Goal: Task Accomplishment & Management: Use online tool/utility

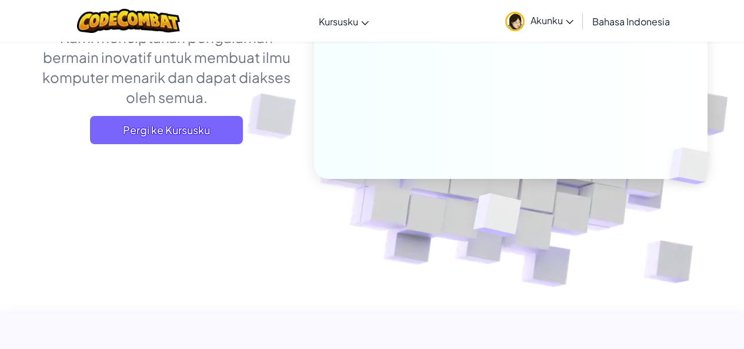
scroll to position [235, 0]
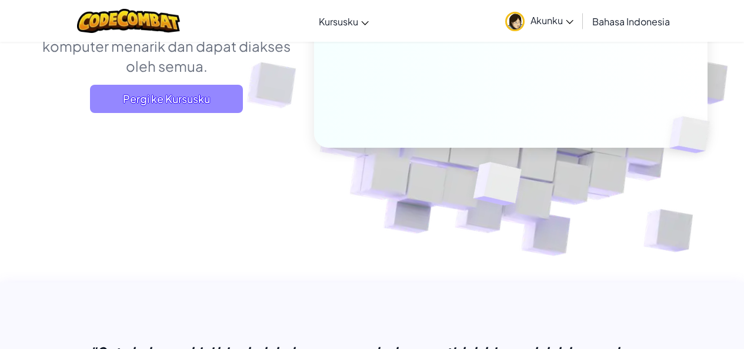
click at [192, 102] on span "Pergi ke Kursusku" at bounding box center [166, 99] width 153 height 28
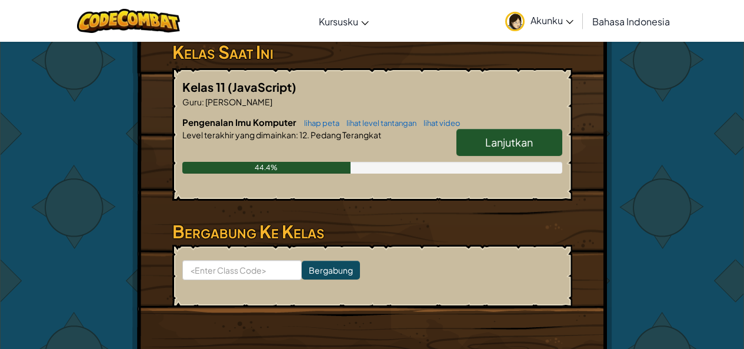
scroll to position [235, 0]
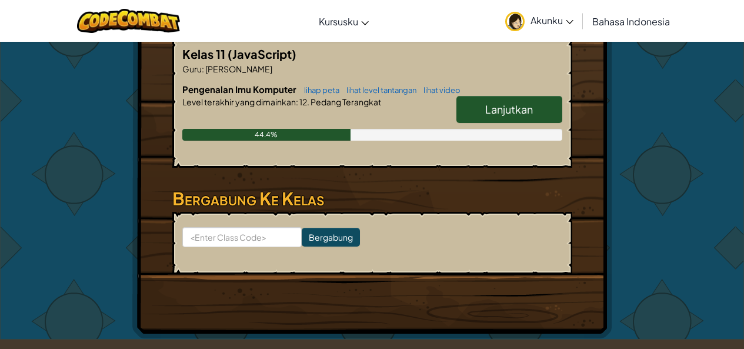
click at [515, 103] on span "Lanjutkan" at bounding box center [509, 109] width 48 height 14
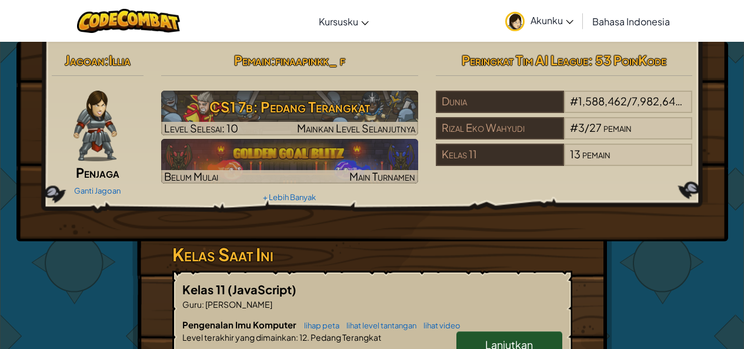
select select "id"
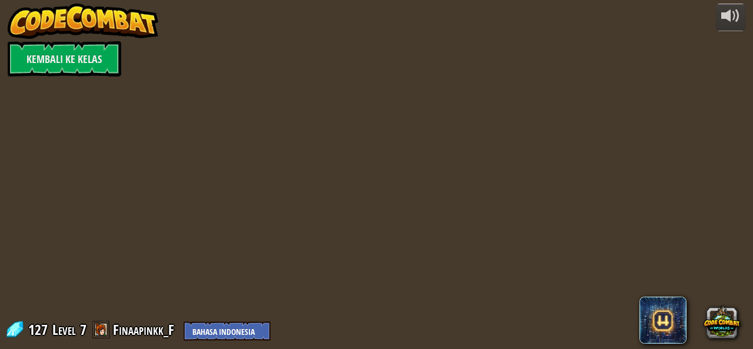
select select "id"
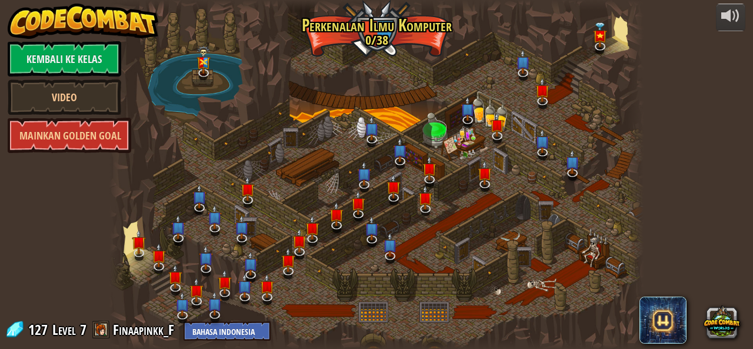
select select "id"
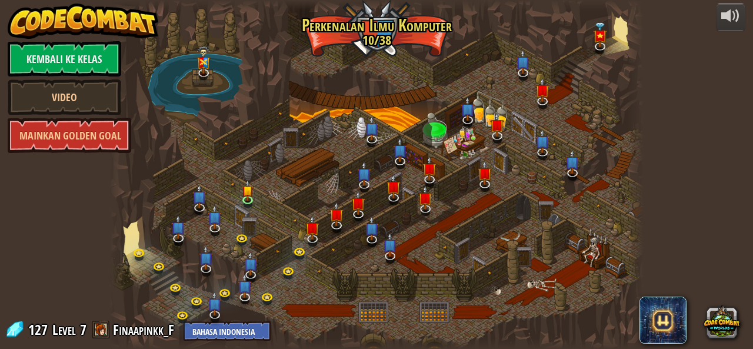
select select "id"
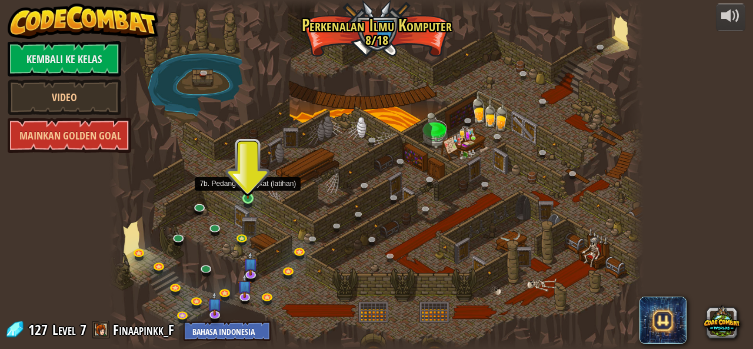
click at [245, 196] on img at bounding box center [248, 185] width 12 height 28
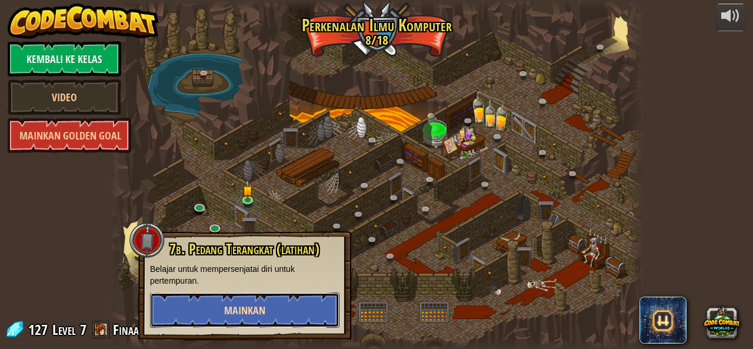
click at [277, 308] on button "Mainkan" at bounding box center [244, 309] width 189 height 35
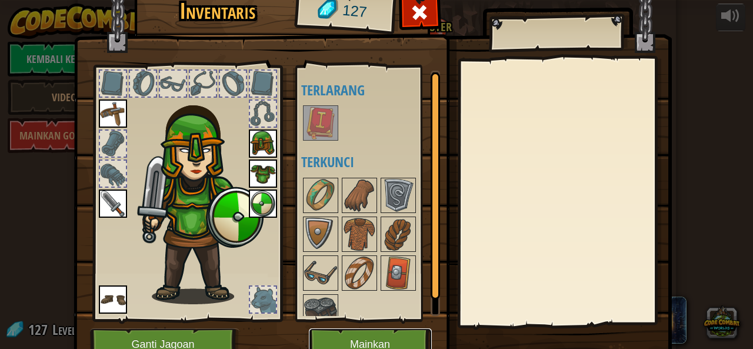
click at [388, 330] on button "Mainkan" at bounding box center [370, 344] width 123 height 32
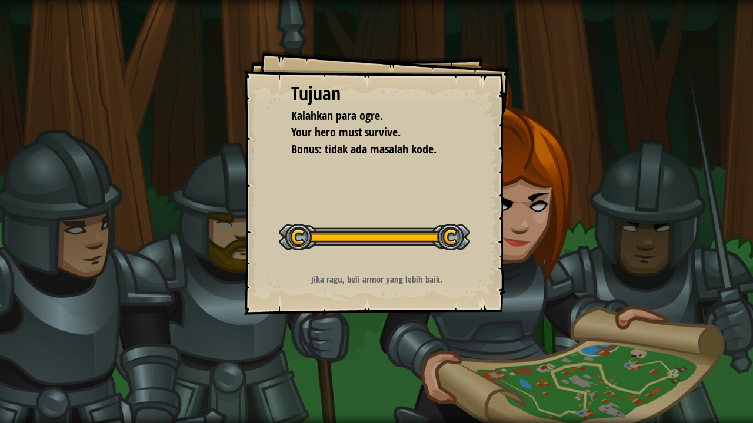
click at [479, 293] on div "Tujuan Kalahkan para ogre. Your hero must survive. Bonus: tidak ada masalah kod…" at bounding box center [376, 183] width 265 height 265
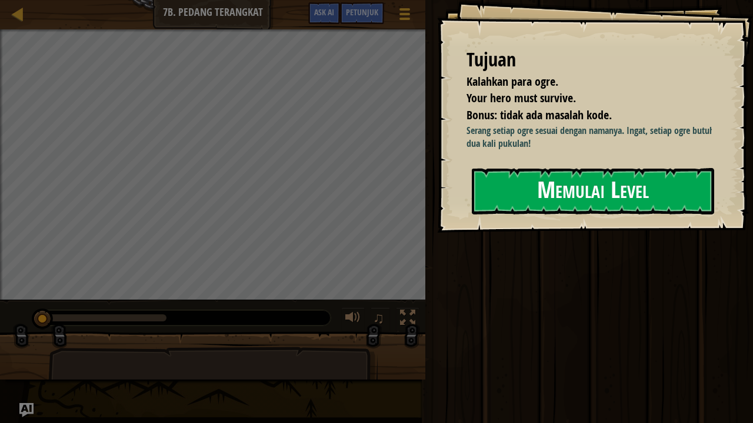
click at [495, 191] on button "Memulai Level" at bounding box center [593, 191] width 242 height 46
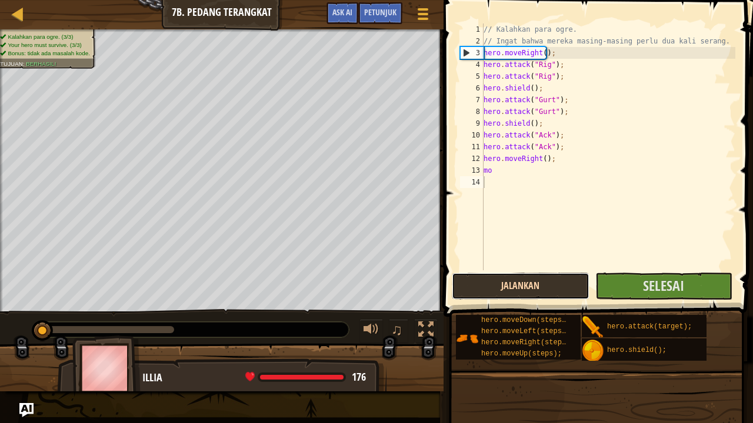
click at [506, 277] on button "Jalankan" at bounding box center [520, 286] width 137 height 27
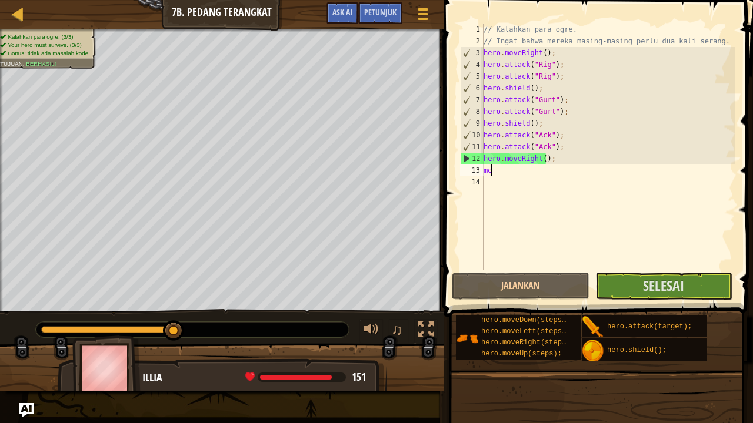
click at [516, 173] on div "// Kalahkan para ogre. // Ingat bahwa mereka masing-masing perlu dua kali seran…" at bounding box center [608, 159] width 254 height 270
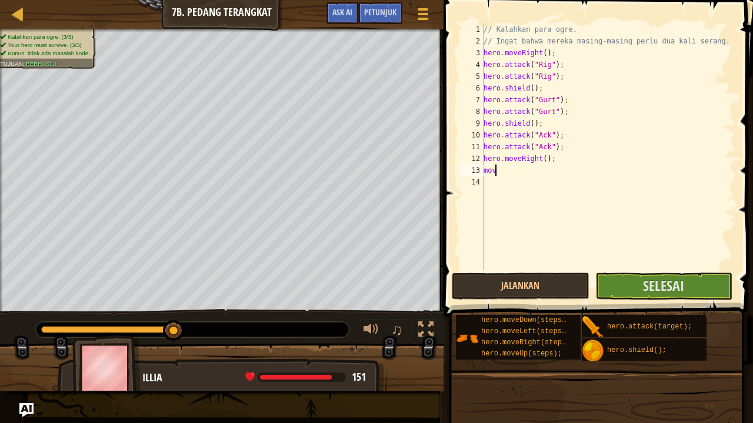
scroll to position [5, 0]
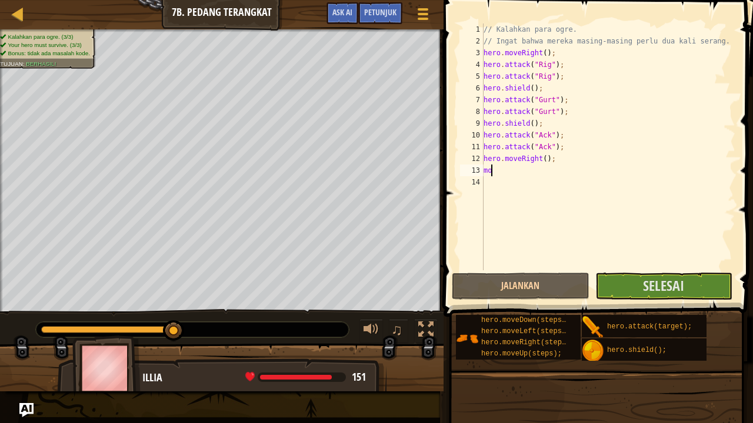
type textarea "m"
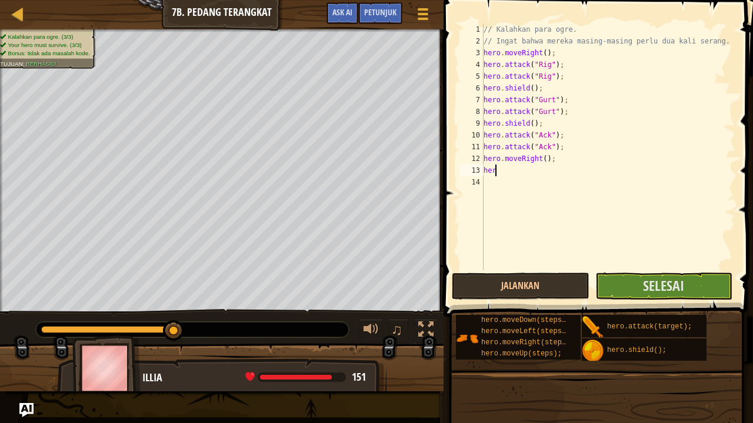
type textarea "h"
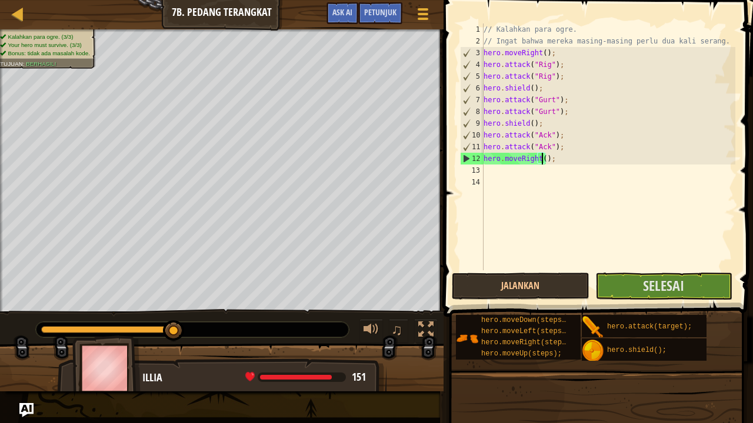
click at [541, 158] on div "// Kalahkan para ogre. // Ingat bahwa mereka masing-masing perlu dua kali seran…" at bounding box center [608, 159] width 254 height 270
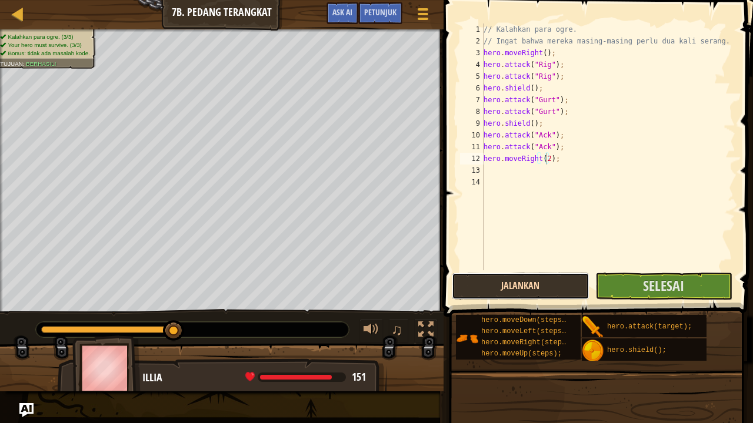
click at [531, 278] on button "Jalankan" at bounding box center [520, 286] width 137 height 27
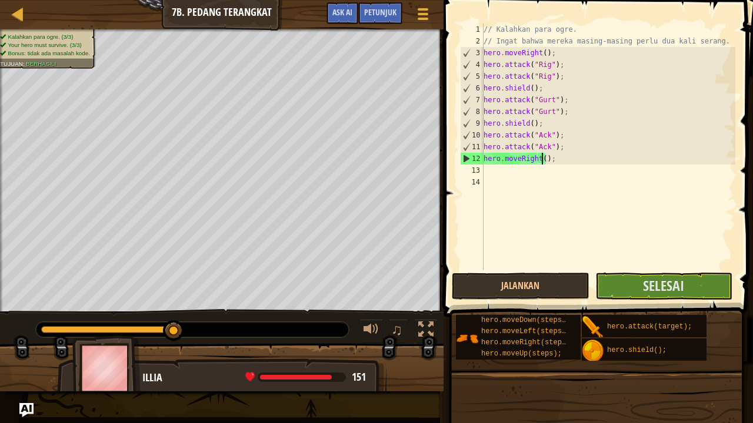
type textarea "hero.moveRight(3);"
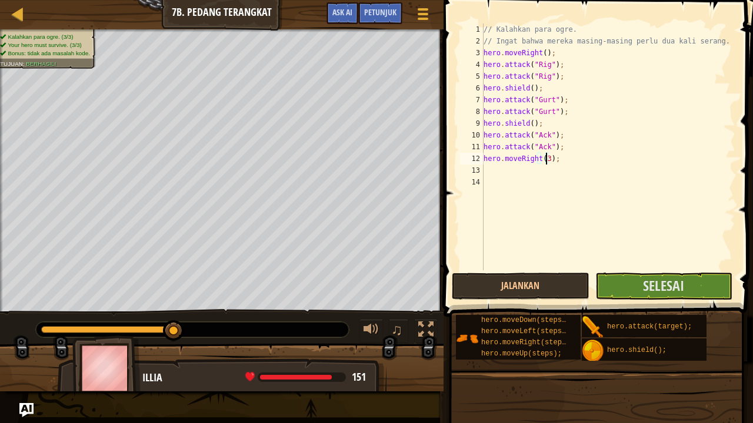
scroll to position [5, 0]
click at [464, 275] on button "Jalankan" at bounding box center [520, 286] width 137 height 27
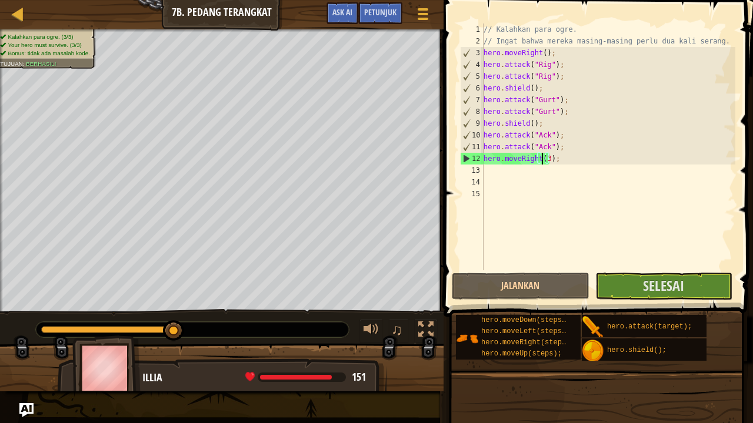
click at [543, 161] on div "// Kalahkan para ogre. // Ingat bahwa mereka masing-masing perlu dua kali seran…" at bounding box center [608, 159] width 254 height 270
type textarea "hero.moveRight();"
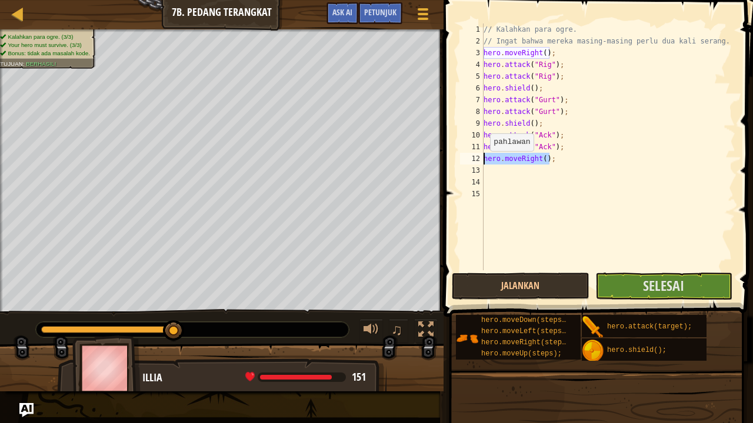
drag, startPoint x: 552, startPoint y: 158, endPoint x: 483, endPoint y: 163, distance: 69.0
click at [483, 163] on div "hero.moveRight(); 1 2 3 4 5 6 7 8 9 10 11 12 13 14 15 // Kalahkan para ogre. //…" at bounding box center [596, 147] width 278 height 247
click at [493, 173] on div "// Kalahkan para ogre. // Ingat bahwa mereka masing-masing perlu dua kali seran…" at bounding box center [608, 159] width 254 height 270
paste textarea "hero.moveRight();"
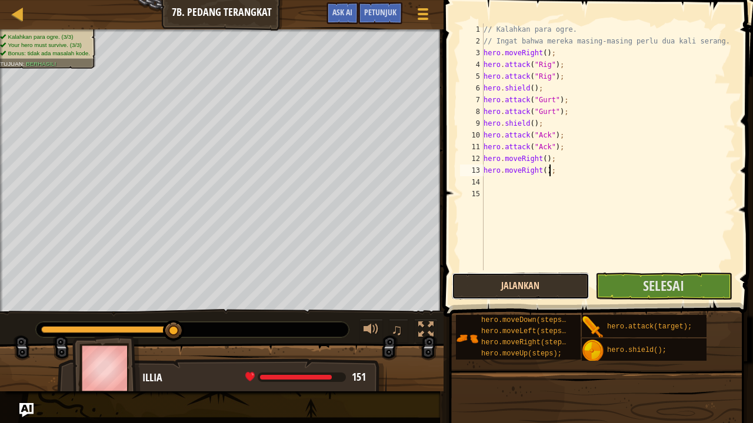
click at [571, 283] on button "Jalankan" at bounding box center [520, 286] width 137 height 27
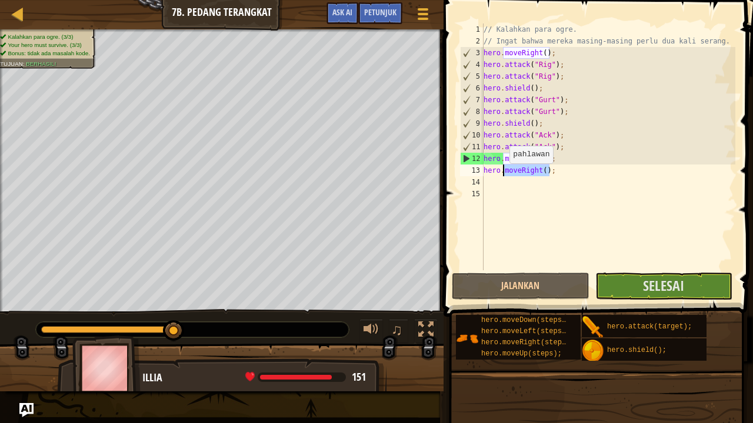
drag, startPoint x: 556, startPoint y: 167, endPoint x: 503, endPoint y: 175, distance: 53.6
click at [503, 175] on div "// Kalahkan para ogre. // Ingat bahwa mereka masing-masing perlu dua kali seran…" at bounding box center [608, 159] width 254 height 270
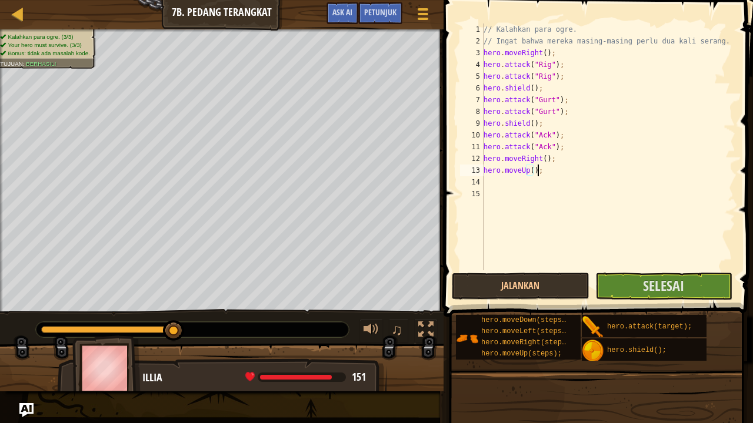
scroll to position [5, 4]
click at [531, 289] on button "Jalankan" at bounding box center [520, 286] width 137 height 27
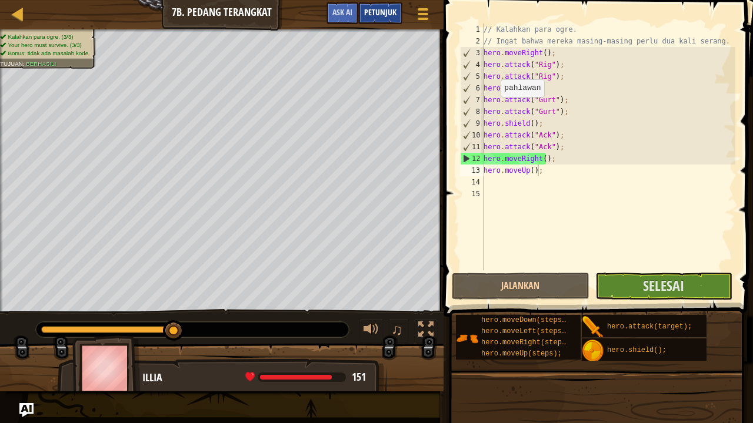
click at [384, 6] on div "Petunjuk" at bounding box center [380, 13] width 44 height 22
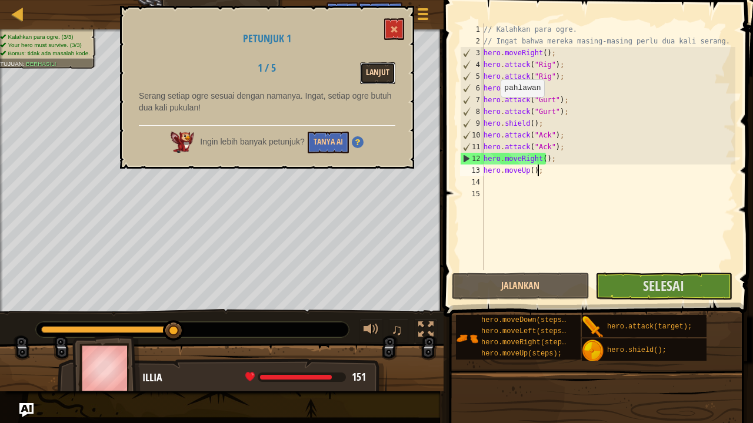
click at [370, 75] on button "Lanjut" at bounding box center [377, 73] width 35 height 22
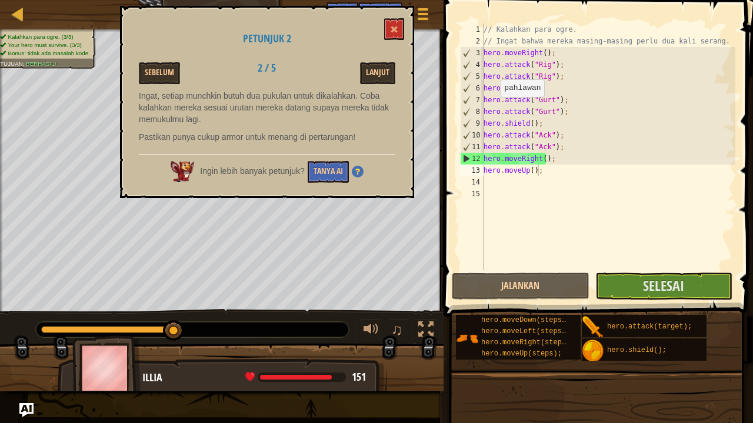
click at [386, 56] on div "Petunjuk 2 Sebelum 2 / 5 Lanjut Ingat, setiap munchkin butuh dua pukulan untuk …" at bounding box center [267, 102] width 294 height 192
click at [385, 67] on button "Lanjut" at bounding box center [377, 73] width 35 height 22
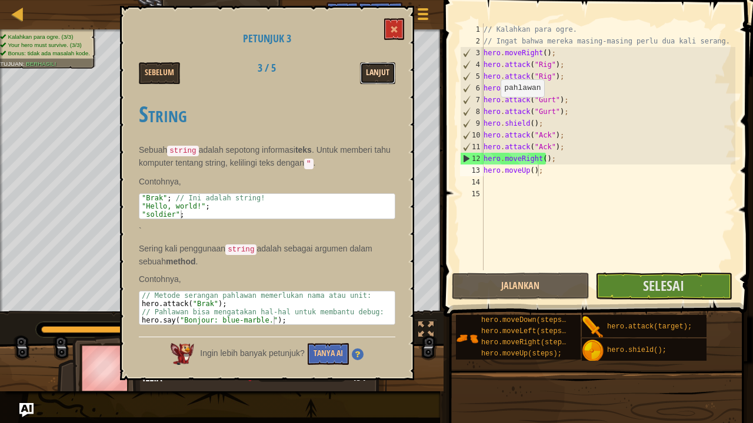
click at [383, 71] on button "Lanjut" at bounding box center [377, 73] width 35 height 22
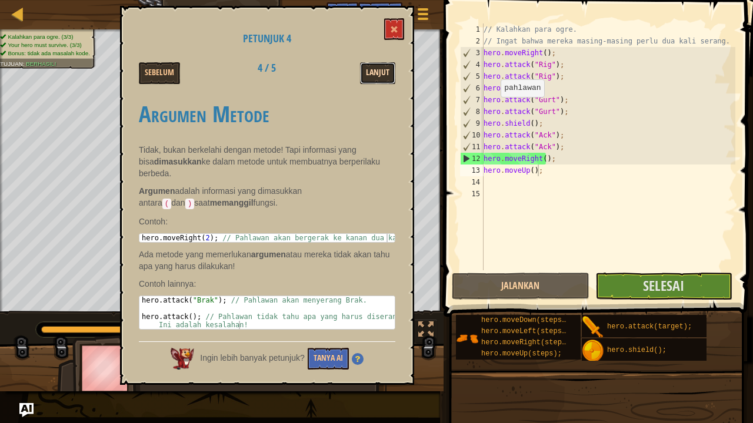
click at [371, 62] on button "Lanjut" at bounding box center [377, 73] width 35 height 22
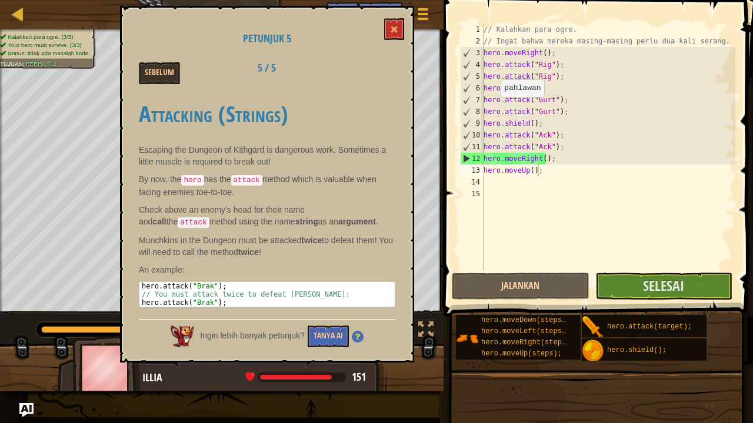
click at [403, 17] on div "Petunjuk 5 Sebelum 5 / 5 Attacking (Strings) Escaping the Dungeon of Kithgard i…" at bounding box center [267, 184] width 294 height 357
click at [392, 34] on button at bounding box center [394, 29] width 20 height 22
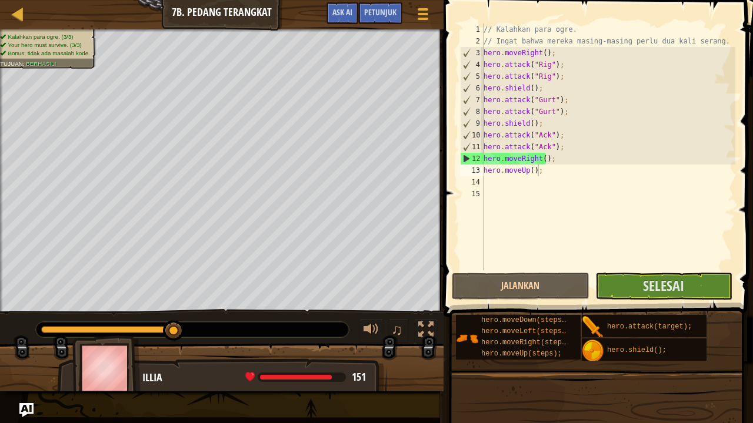
type textarea "hero.moveRight();"
drag, startPoint x: 550, startPoint y: 159, endPoint x: 460, endPoint y: 156, distance: 90.0
click at [460, 156] on div "hero.moveRight(); 1 2 3 4 5 6 7 8 9 10 11 12 13 14 15 // Kalahkan para ogre. //…" at bounding box center [596, 147] width 278 height 247
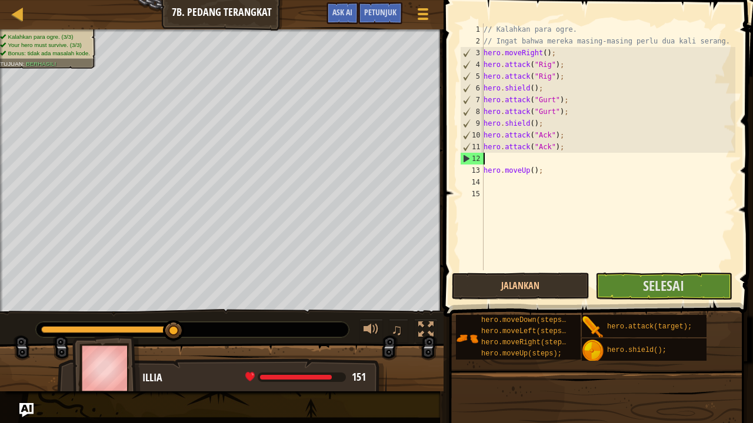
scroll to position [5, 0]
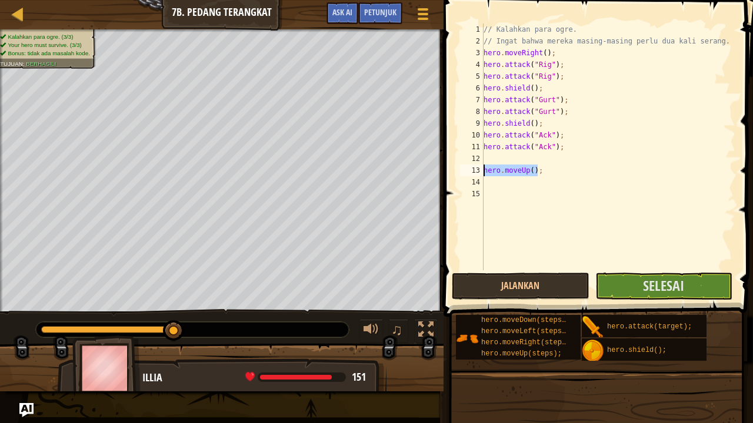
drag, startPoint x: 546, startPoint y: 173, endPoint x: 480, endPoint y: 172, distance: 65.9
click at [480, 172] on div "1 2 3 4 5 6 7 8 9 10 11 12 13 14 15 // Kalahkan para ogre. // Ingat bahwa merek…" at bounding box center [596, 147] width 278 height 247
type textarea "hero.moveUp();"
click at [540, 52] on div "// Kalahkan para ogre. // Ingat bahwa mereka masing-masing perlu dua kali seran…" at bounding box center [608, 159] width 254 height 270
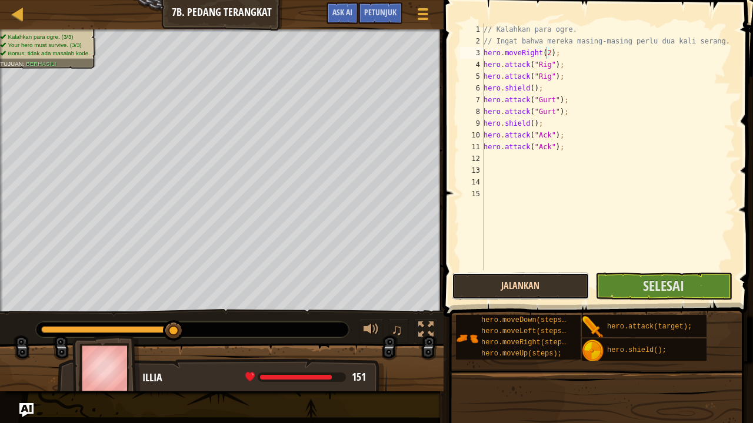
click at [536, 289] on button "Jalankan" at bounding box center [520, 286] width 137 height 27
type textarea "hero.moveRight(3);"
click at [553, 295] on button "Jalankan" at bounding box center [520, 286] width 137 height 27
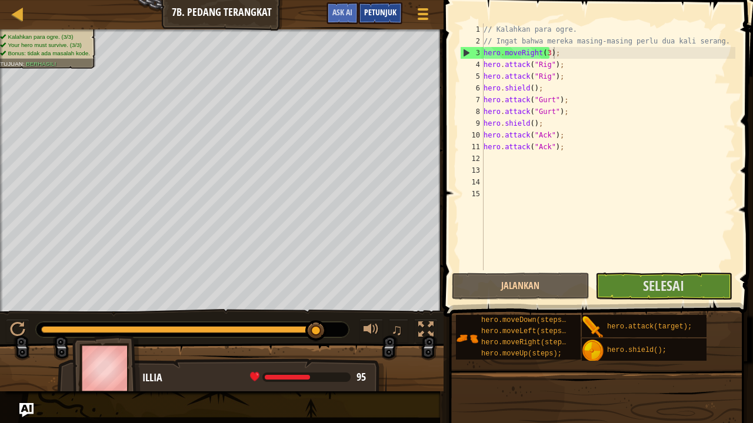
click at [385, 22] on div "Petunjuk" at bounding box center [380, 13] width 44 height 22
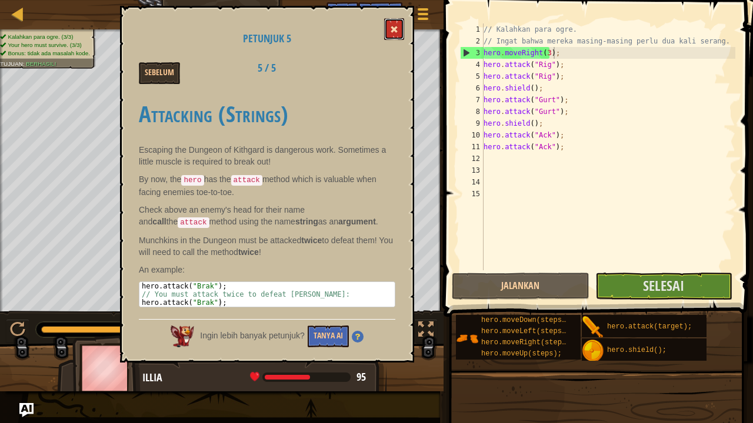
click at [395, 22] on button at bounding box center [394, 29] width 20 height 22
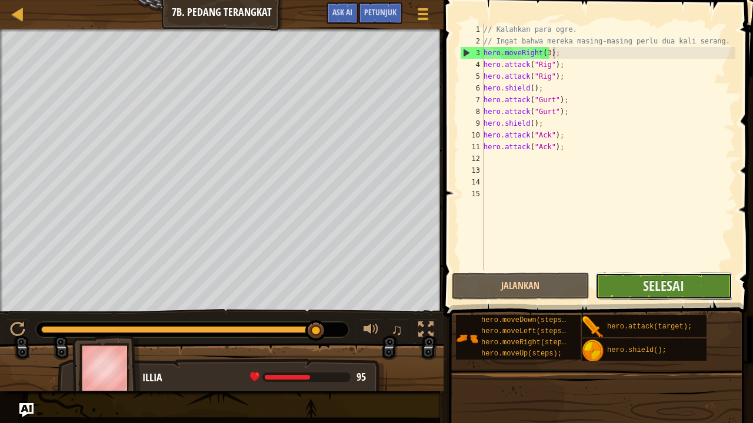
click at [629, 280] on button "Selesai" at bounding box center [663, 286] width 137 height 27
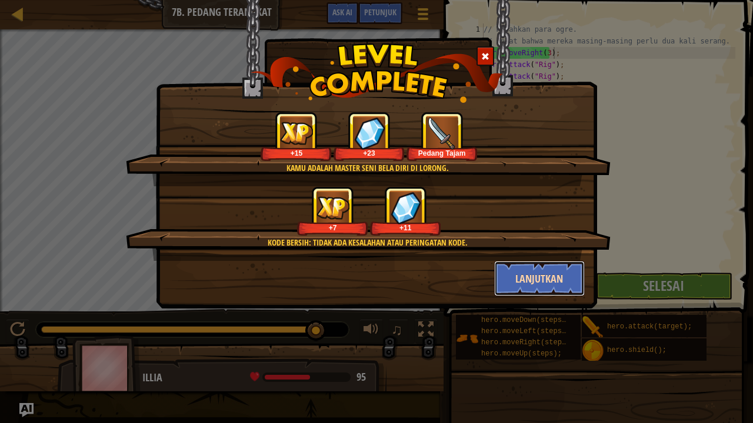
click at [507, 279] on button "Lanjutkan" at bounding box center [539, 278] width 91 height 35
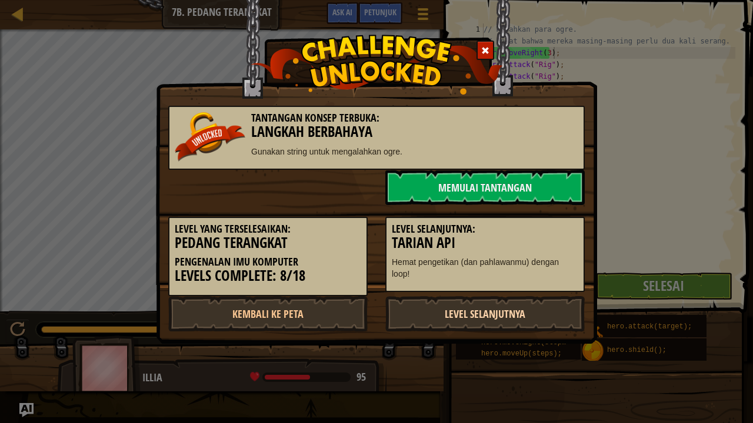
click at [489, 311] on link "Level Selanjutnya" at bounding box center [484, 313] width 199 height 35
click at [472, 306] on link "Level Selanjutnya" at bounding box center [484, 313] width 199 height 35
drag, startPoint x: 472, startPoint y: 306, endPoint x: 484, endPoint y: 300, distance: 13.4
click at [473, 305] on link "Level Selanjutnya" at bounding box center [484, 313] width 199 height 35
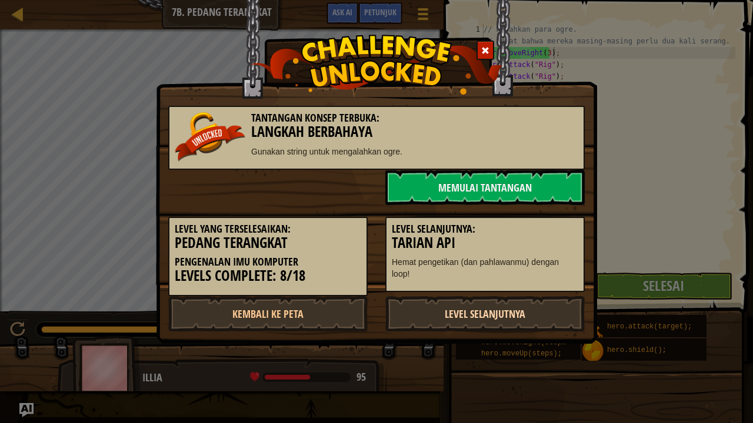
click at [484, 300] on link "Level Selanjutnya" at bounding box center [484, 313] width 199 height 35
click at [485, 302] on link "Level Selanjutnya" at bounding box center [484, 313] width 199 height 35
click at [505, 189] on link "Memulai Tantangan" at bounding box center [484, 187] width 199 height 35
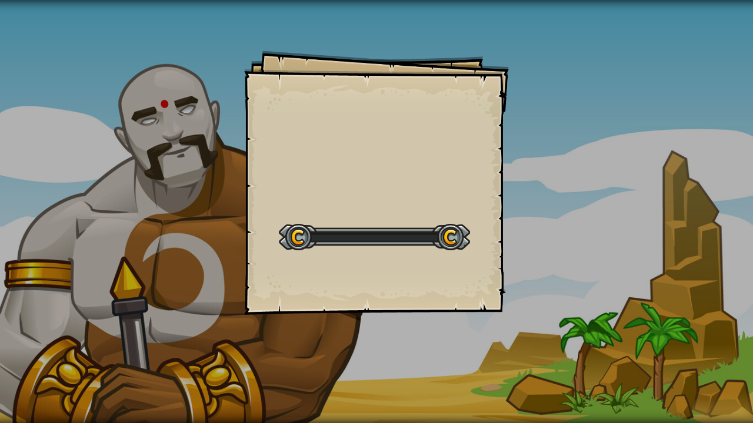
drag, startPoint x: 301, startPoint y: 236, endPoint x: 448, endPoint y: 218, distance: 148.1
click at [448, 218] on div "Start Level" at bounding box center [374, 235] width 191 height 47
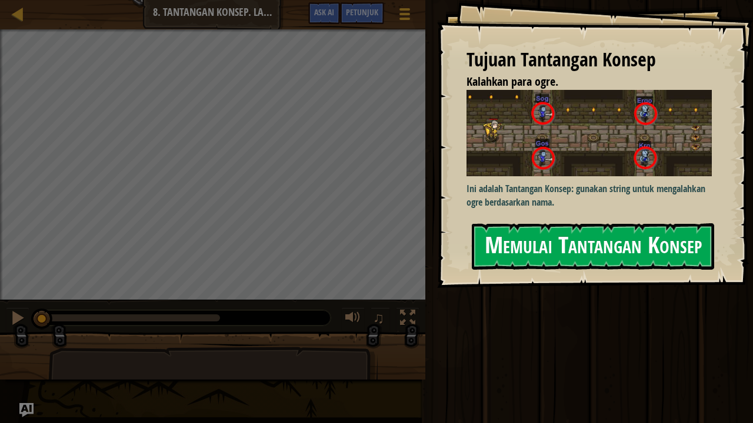
click at [547, 253] on button "Memulai Tantangan Konsep" at bounding box center [593, 246] width 242 height 46
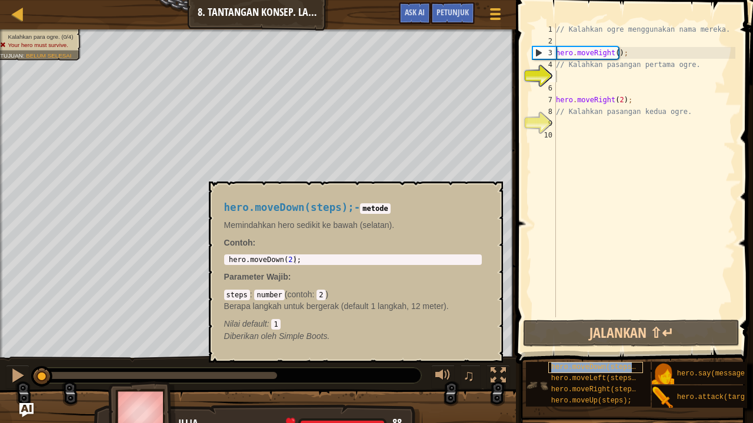
click at [599, 348] on span "hero.moveDown(steps);" at bounding box center [595, 367] width 89 height 8
type textarea "hero.moveDown(2);"
drag, startPoint x: 301, startPoint y: 257, endPoint x: 216, endPoint y: 247, distance: 85.3
click at [216, 247] on div "hero.moveDown(steps); - metode Memindahkan hero sedikit ke bawah (selatan). Con…" at bounding box center [353, 272] width 274 height 162
drag, startPoint x: 259, startPoint y: 255, endPoint x: 252, endPoint y: 236, distance: 19.8
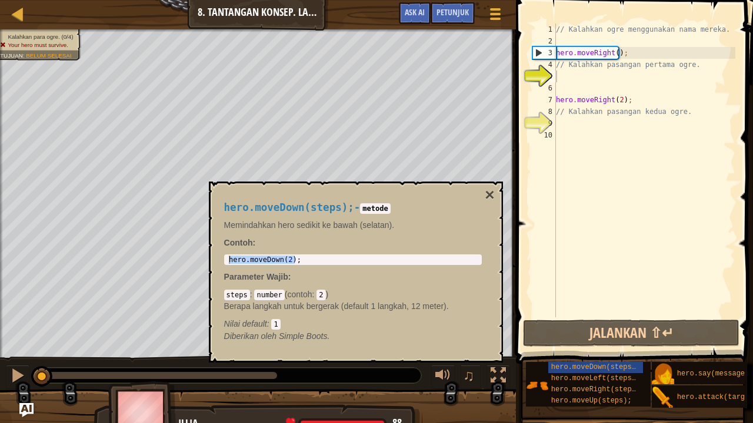
click at [252, 236] on div "hero.moveDown(steps); - metode Memindahkan hero sedikit ke bawah (selatan). Con…" at bounding box center [353, 272] width 274 height 162
paste textarea "hero.moveDown(2);"
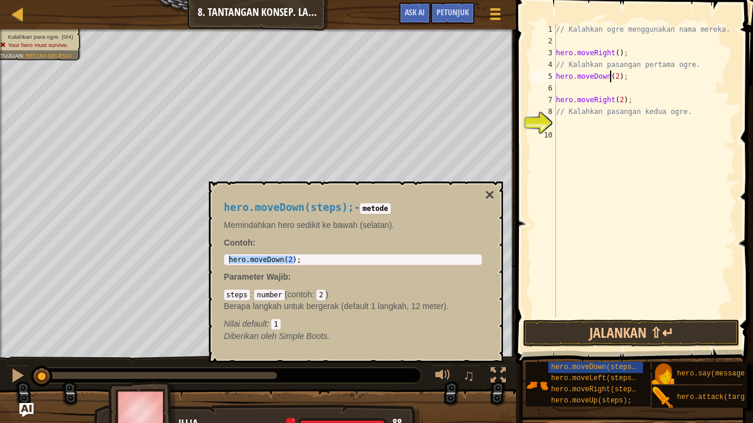
click at [612, 75] on div "// Kalahkan ogre menggunakan nama mereka. hero . moveRight ( ) ; // Kalahkan pa…" at bounding box center [644, 183] width 182 height 318
type textarea "hero.moveDown();"
click at [570, 87] on div "// Kalahkan ogre menggunakan nama mereka. hero . moveRight ( ) ; // Kalahkan pa…" at bounding box center [644, 183] width 182 height 318
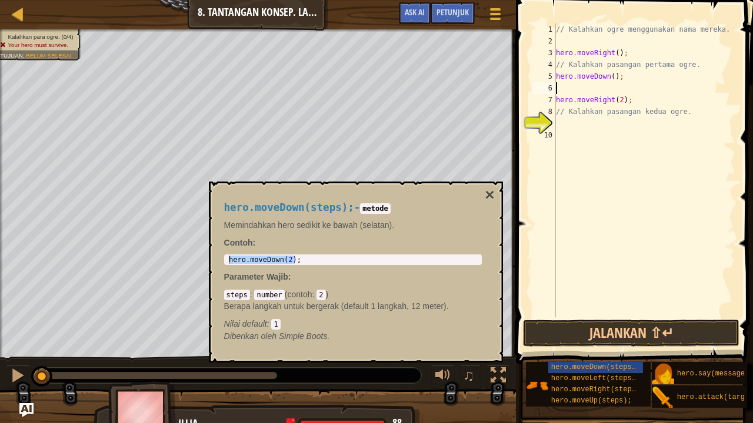
scroll to position [5, 0]
click at [717, 348] on div "hero.attack(target);" at bounding box center [721, 397] width 95 height 22
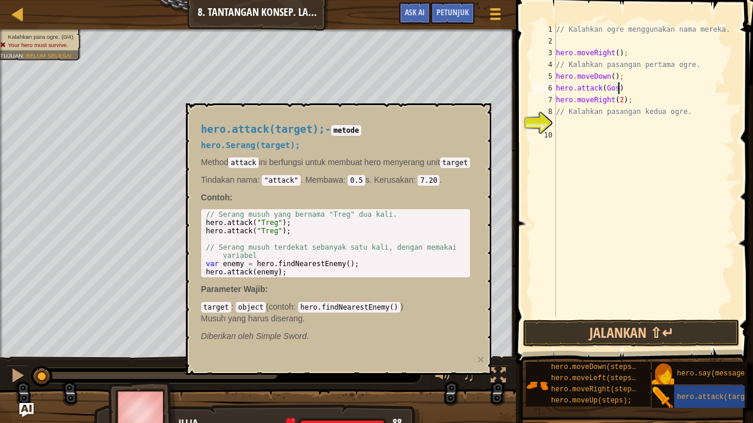
scroll to position [5, 5]
drag, startPoint x: 620, startPoint y: 86, endPoint x: 554, endPoint y: 92, distance: 65.5
click at [554, 92] on div "hero.attack(Gos); 1 2 3 4 5 6 7 8 9 10 // Kalahkan ogre menggunakan nama mereka…" at bounding box center [632, 171] width 205 height 294
type textarea "hero.attack(Gos);"
click at [633, 89] on div "// Kalahkan ogre menggunakan nama mereka. hero . moveRight ( ) ; // Kalahkan pa…" at bounding box center [644, 171] width 182 height 294
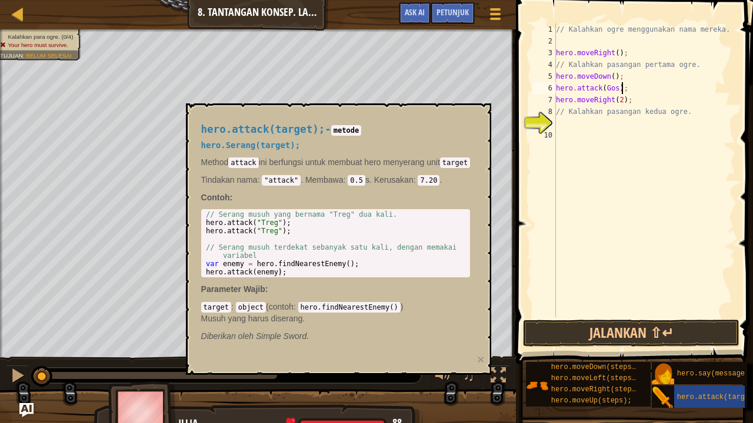
scroll to position [5, 0]
paste textarea "hero.attack(Gos);"
type textarea "hero.attack(Gos);"
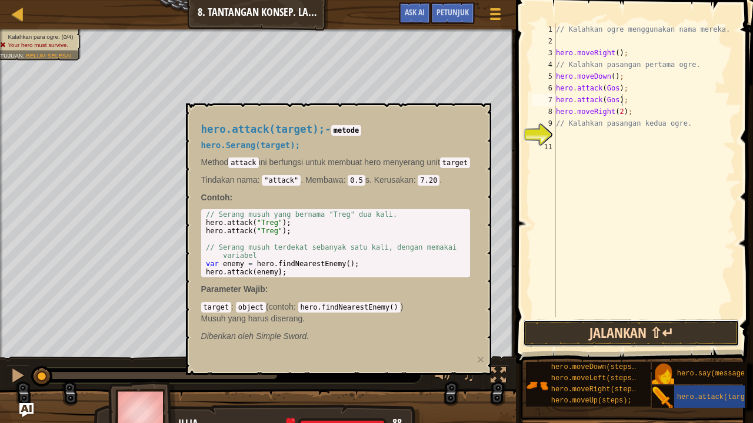
click at [645, 324] on button "Jalankan ⇧↵" at bounding box center [631, 333] width 216 height 27
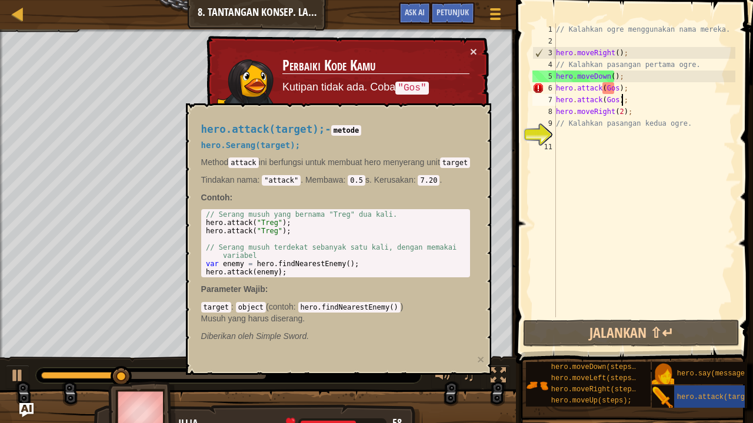
click at [609, 89] on div "// Kalahkan ogre menggunakan nama mereka. hero . moveRight ( ) ; // Kalahkan pa…" at bounding box center [644, 183] width 182 height 318
click at [612, 90] on div "// Kalahkan ogre menggunakan nama mereka. hero . moveRight ( ) ; // Kalahkan pa…" at bounding box center [644, 183] width 182 height 318
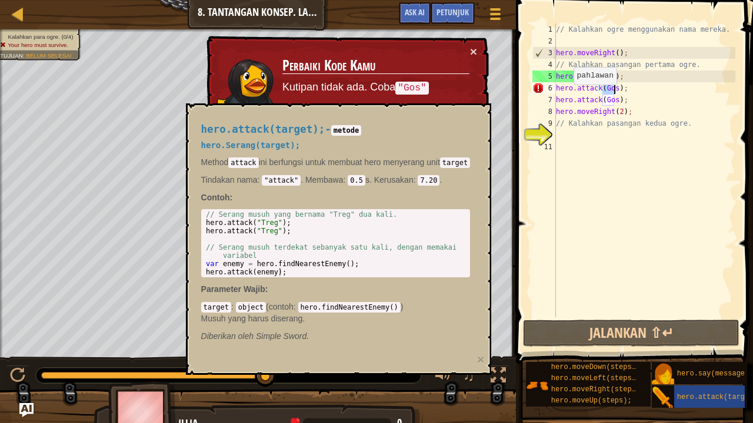
click at [482, 79] on div "× Perbaiki Kode Kamu Kutipan tidak ada. Coba "Gos" Baris 6:Kesalahan Referensi:…" at bounding box center [346, 104] width 285 height 137
click at [472, 52] on button "×" at bounding box center [473, 51] width 7 height 12
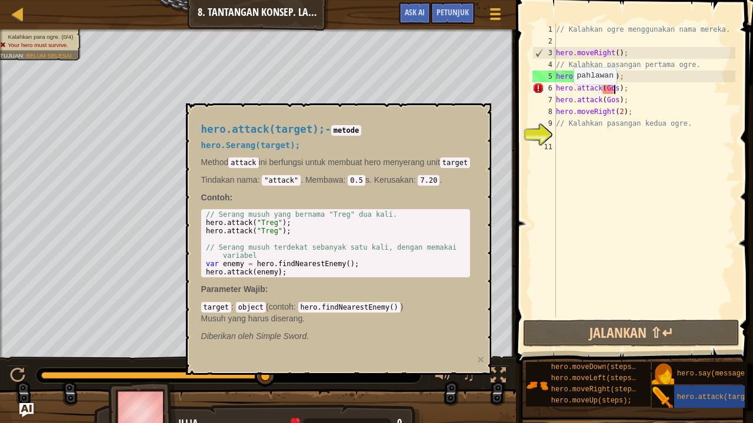
click at [486, 120] on div "hero.attack(target); - metode hero.Serang(target); Method attack ini berfungsi …" at bounding box center [339, 239] width 306 height 272
drag, startPoint x: 570, startPoint y: 293, endPoint x: 571, endPoint y: 306, distance: 12.9
click at [571, 303] on div "// Kalahkan ogre menggunakan nama mereka. hero . moveRight ( ) ; // Kalahkan pa…" at bounding box center [644, 183] width 182 height 318
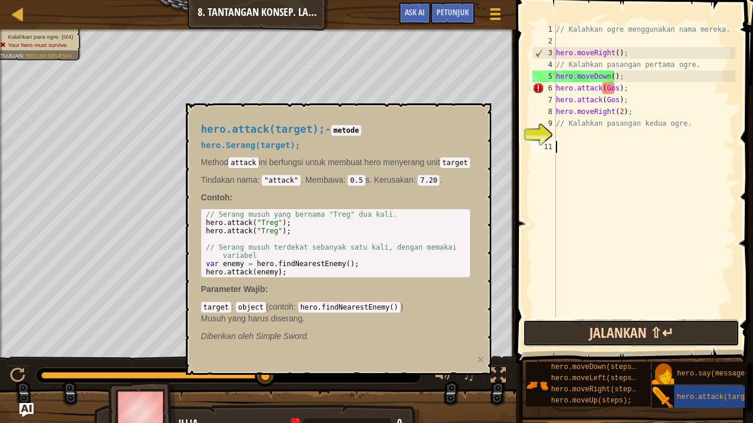
click at [569, 338] on button "Jalankan ⇧↵" at bounding box center [631, 333] width 216 height 27
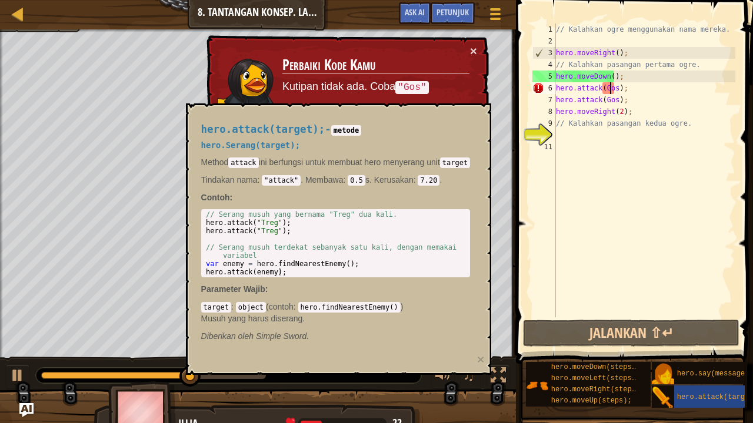
click at [610, 89] on div "// Kalahkan ogre menggunakan nama mereka. hero . moveRight ( ) ; // Kalahkan pa…" at bounding box center [644, 183] width 182 height 318
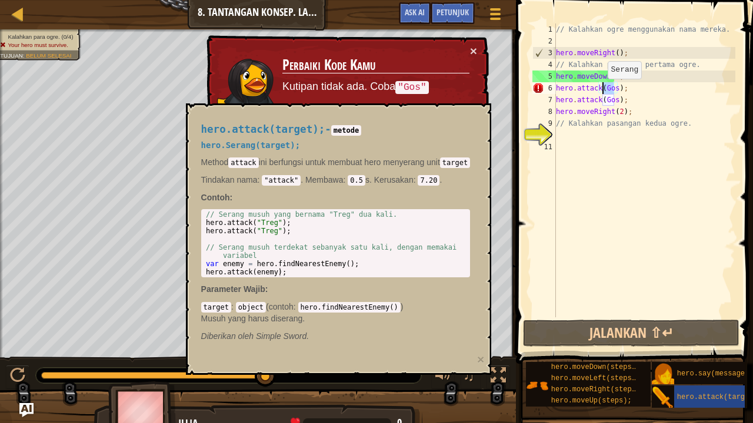
drag, startPoint x: 613, startPoint y: 88, endPoint x: 602, endPoint y: 91, distance: 11.6
click at [602, 91] on div "// Kalahkan ogre menggunakan nama mereka. hero . moveRight ( ) ; // Kalahkan pa…" at bounding box center [644, 183] width 182 height 318
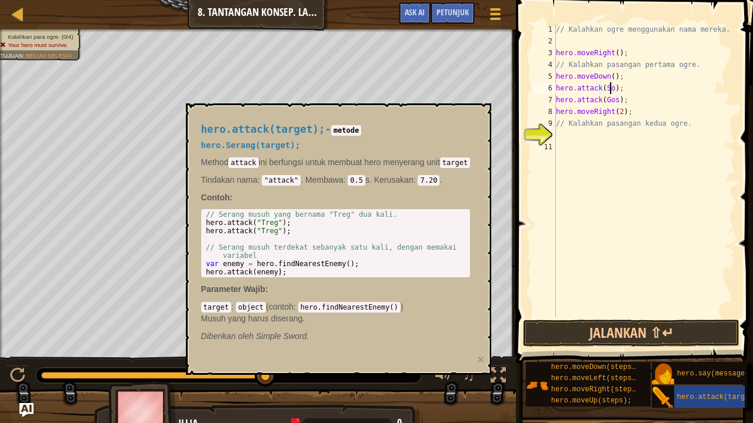
scroll to position [5, 5]
click at [607, 94] on div "// Kalahkan ogre menggunakan nama mereka. hero . moveRight ( ) ; // Kalahkan pa…" at bounding box center [644, 183] width 182 height 318
drag, startPoint x: 614, startPoint y: 99, endPoint x: 603, endPoint y: 98, distance: 11.8
click at [603, 98] on div "// Kalahkan ogre menggunakan nama mereka. hero . moveRight ( ) ; // Kalahkan pa…" at bounding box center [644, 183] width 182 height 318
click at [594, 348] on span at bounding box center [635, 165] width 246 height 399
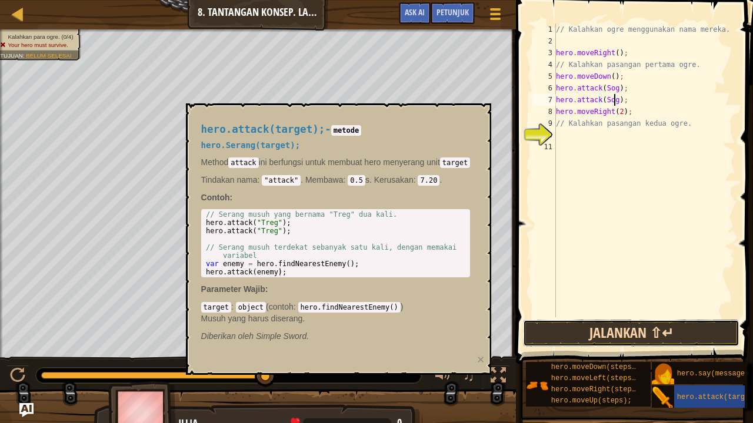
click at [602, 343] on button "Jalankan ⇧↵" at bounding box center [631, 333] width 216 height 27
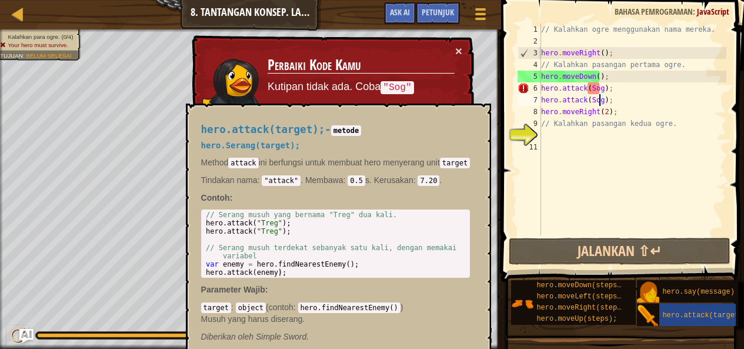
click at [467, 76] on div "× Perbaiki Kode Kamu Kutipan tidak ada. Coba "Sog" Baris 6:Kesalahan Referensi:…" at bounding box center [331, 103] width 285 height 137
click at [456, 45] on button "×" at bounding box center [458, 51] width 7 height 12
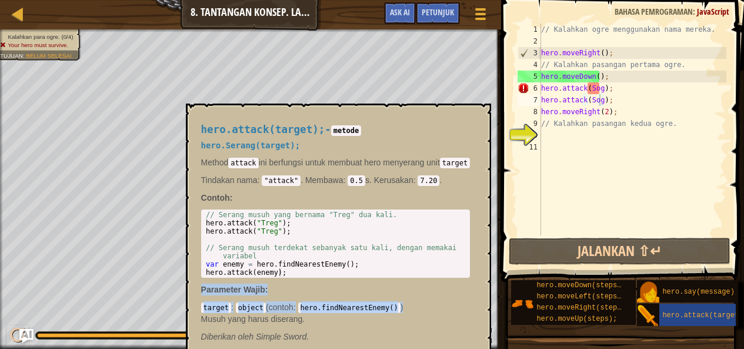
drag, startPoint x: 413, startPoint y: 300, endPoint x: 408, endPoint y: 192, distance: 108.3
click at [408, 192] on div "hero.attack(target); - metode hero.Serang(target); Method attack ini berfungsi …" at bounding box center [336, 233] width 286 height 240
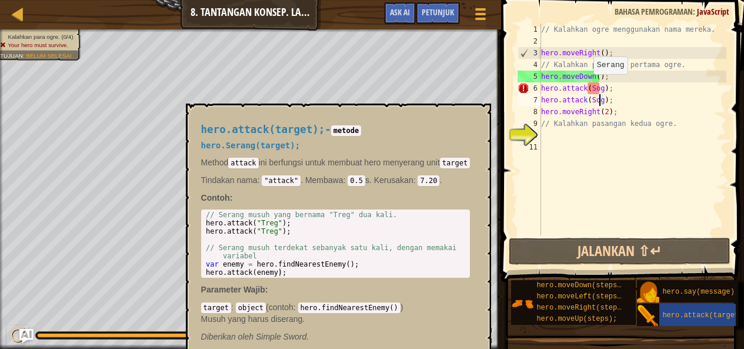
click at [587, 86] on div "// Kalahkan ogre menggunakan nama mereka. hero . moveRight ( ) ; // Kalahkan pa…" at bounding box center [633, 141] width 188 height 235
click at [602, 87] on div "// Kalahkan ogre menggunakan nama mereka. hero . moveRight ( ) ; // Kalahkan pa…" at bounding box center [633, 141] width 188 height 235
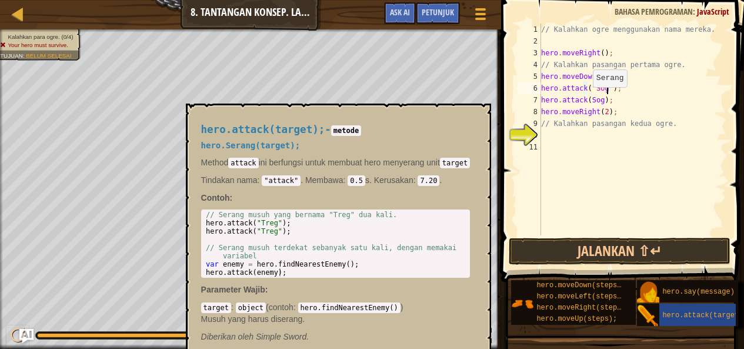
click at [587, 99] on div "// Kalahkan ogre menggunakan nama mereka. hero . moveRight ( ) ; // Kalahkan pa…" at bounding box center [633, 141] width 188 height 235
click at [603, 103] on div "// Kalahkan ogre menggunakan nama mereka. hero . moveRight ( ) ; // Kalahkan pa…" at bounding box center [633, 141] width 188 height 235
type textarea "hero.attack("Sog");"
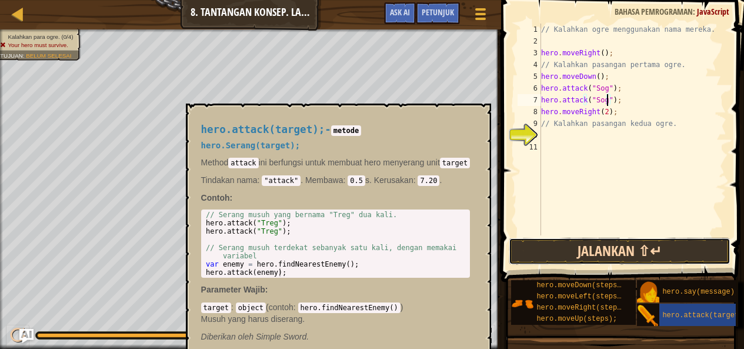
click at [557, 253] on button "Jalankan ⇧↵" at bounding box center [620, 251] width 222 height 27
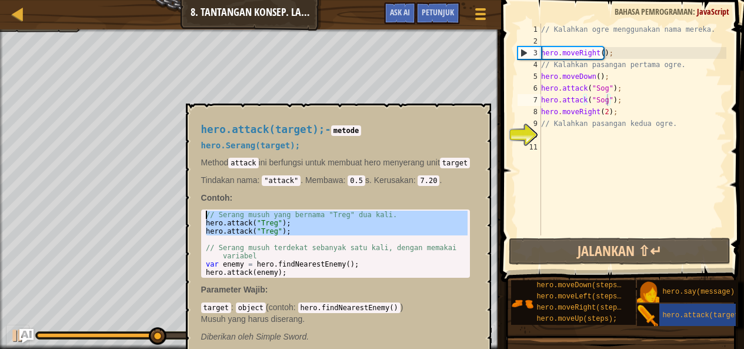
drag, startPoint x: 418, startPoint y: 239, endPoint x: 435, endPoint y: 191, distance: 51.0
click at [426, 194] on div "hero.attack(target); - metode hero.Serang(target); Method attack ini berfungsi …" at bounding box center [336, 233] width 286 height 240
type textarea "// Serang musuh yang bernama "Treg" dua kali. hero.attack("Treg");"
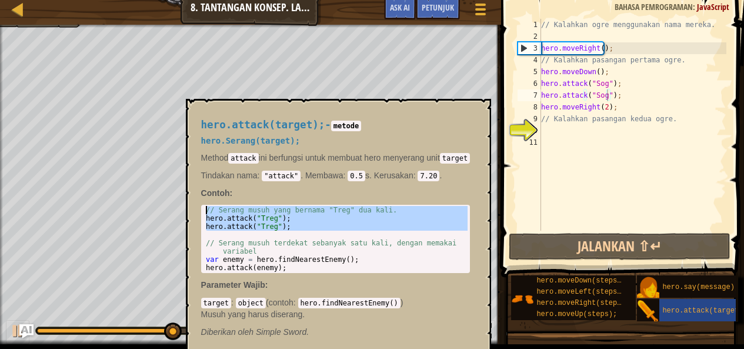
scroll to position [26, 0]
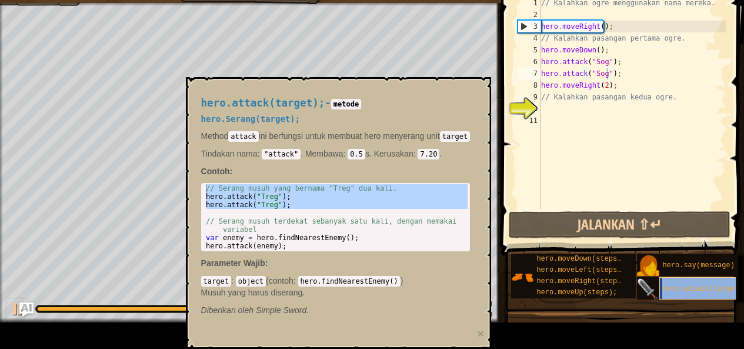
click at [671, 279] on div "hero.attack(target);" at bounding box center [706, 288] width 95 height 22
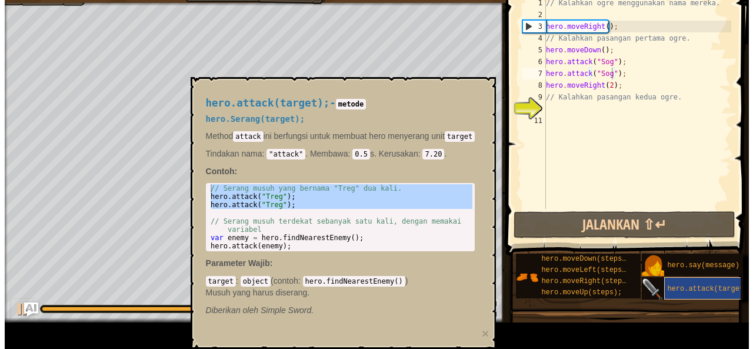
scroll to position [0, 0]
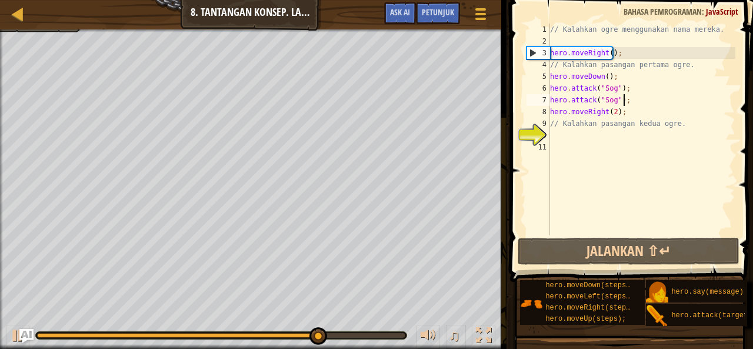
click at [626, 102] on div "// Kalahkan ogre menggunakan nama mereka. hero . moveRight ( ) ; // Kalahkan pa…" at bounding box center [641, 141] width 188 height 235
click at [623, 118] on div "// Kalahkan ogre menggunakan nama mereka. hero . moveRight ( ) ; // Kalahkan pa…" at bounding box center [641, 141] width 188 height 235
click at [623, 115] on div "// Kalahkan ogre menggunakan nama mereka. hero . moveRight ( ) ; // Kalahkan pa…" at bounding box center [641, 141] width 188 height 235
type textarea "hero.moveRight(2);"
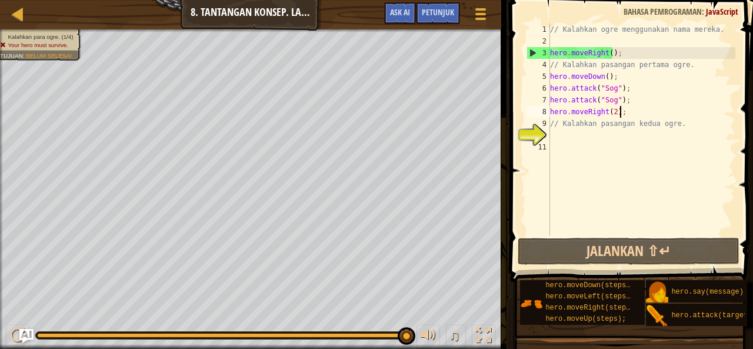
scroll to position [5, 0]
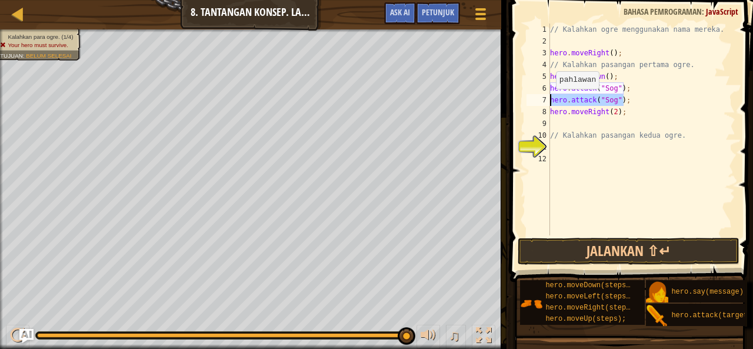
drag, startPoint x: 626, startPoint y: 101, endPoint x: 549, endPoint y: 101, distance: 77.0
click at [549, 101] on div "1 2 3 4 5 6 7 8 9 10 11 12 // Kalahkan ogre menggunakan nama mereka. hero . mov…" at bounding box center [629, 130] width 211 height 212
type textarea "hero.attack("Sog");"
click at [564, 118] on div "// Kalahkan ogre menggunakan nama mereka. hero . moveRight ( ) ; // Kalahkan pa…" at bounding box center [641, 141] width 188 height 235
paste textarea "hero.attack("Sog");"
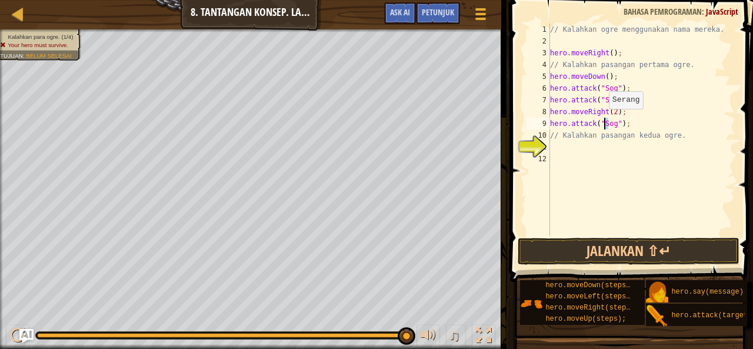
drag, startPoint x: 609, startPoint y: 123, endPoint x: 603, endPoint y: 121, distance: 7.1
click at [603, 121] on div "// Kalahkan ogre menggunakan nama mereka. hero . moveRight ( ) ; // Kalahkan pa…" at bounding box center [641, 141] width 188 height 235
click at [612, 126] on div "// Kalahkan ogre menggunakan nama mereka. hero . moveRight ( ) ; // Kalahkan pa…" at bounding box center [641, 141] width 188 height 235
drag, startPoint x: 625, startPoint y: 124, endPoint x: 543, endPoint y: 125, distance: 82.3
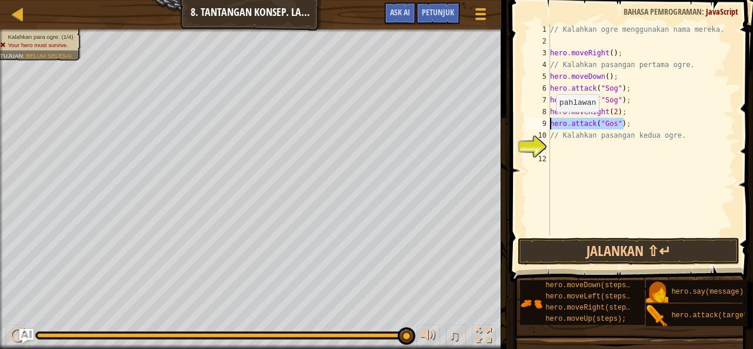
click at [543, 125] on div "hero.attack("Gos"); 1 2 3 4 5 6 7 8 9 10 11 12 // Kalahkan ogre menggunakan nam…" at bounding box center [629, 130] width 211 height 212
type textarea "hero.attack("Gos");"
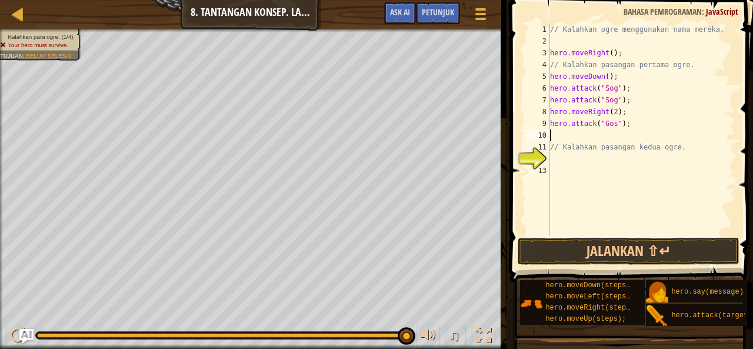
paste textarea "hero.attack("Gos");"
type textarea "hero.attack("Gos");"
click at [590, 250] on button "Jalankan ⇧↵" at bounding box center [628, 251] width 222 height 27
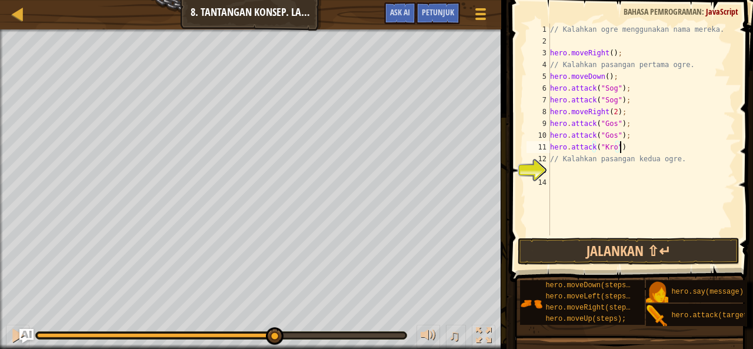
scroll to position [5, 5]
drag, startPoint x: 629, startPoint y: 147, endPoint x: 547, endPoint y: 146, distance: 82.3
click at [547, 146] on div "hero.attack("Kro"); 1 2 3 4 5 6 7 8 9 10 11 12 13 14 // Kalahkan ogre menggunak…" at bounding box center [629, 130] width 211 height 212
type textarea "hero.attack("Kro");"
click at [633, 152] on div "// Kalahkan ogre menggunakan nama mereka. hero . moveRight ( ) ; // Kalahkan pa…" at bounding box center [641, 130] width 188 height 212
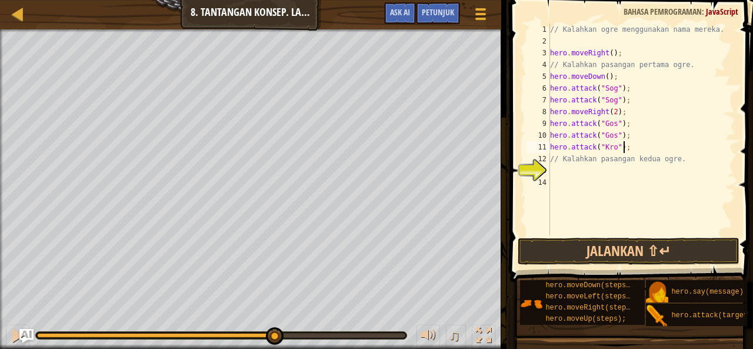
scroll to position [5, 0]
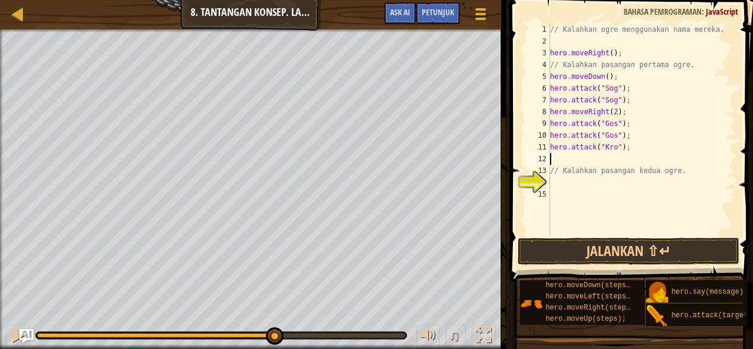
paste textarea "hero.attack("Kro");"
click at [607, 250] on button "Jalankan ⇧↵" at bounding box center [628, 251] width 222 height 27
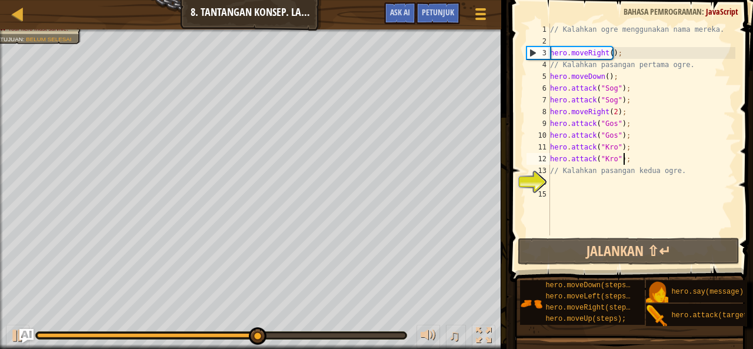
click at [673, 171] on div "// Kalahkan ogre menggunakan nama mereka. hero . moveRight ( ) ; // Kalahkan pa…" at bounding box center [641, 141] width 188 height 235
type textarea "// Kalahkan pasangan kedua ogre."
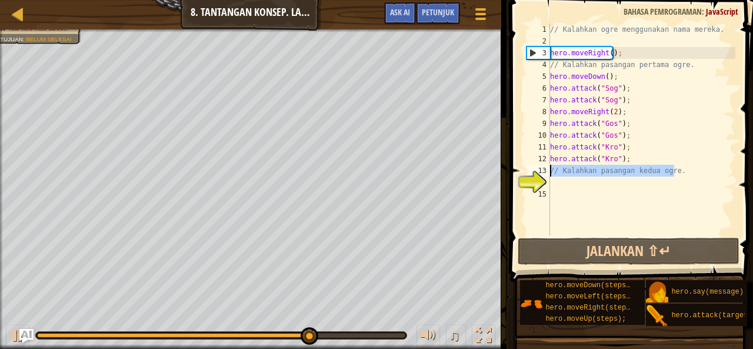
drag, startPoint x: 673, startPoint y: 171, endPoint x: 550, endPoint y: 173, distance: 123.5
click at [550, 173] on div "// Kalahkan ogre menggunakan nama mereka. hero . moveRight ( ) ; // Kalahkan pa…" at bounding box center [641, 141] width 188 height 235
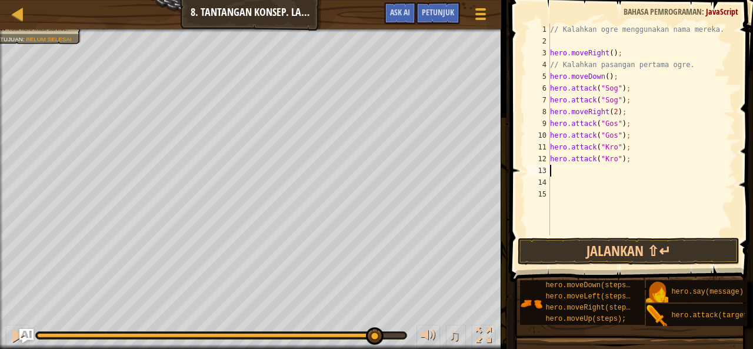
paste textarea "// Kalahkan pasangan kedua ogre."
type textarea "// Kalahkan pasangan kedua ogre."
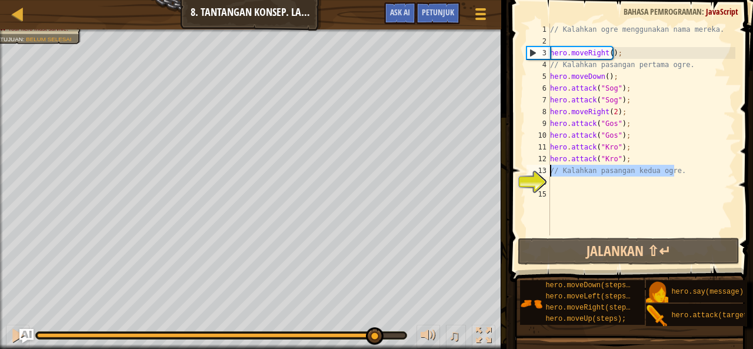
drag, startPoint x: 682, startPoint y: 172, endPoint x: 550, endPoint y: 171, distance: 132.3
click at [550, 171] on div "// Kalahkan ogre menggunakan nama mereka. hero . moveRight ( ) ; // Kalahkan pa…" at bounding box center [641, 141] width 188 height 235
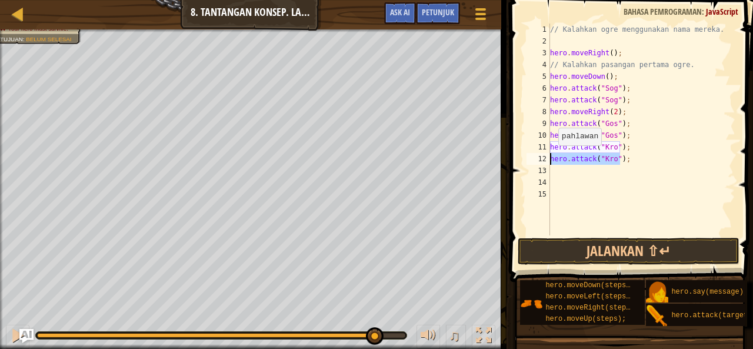
drag, startPoint x: 600, startPoint y: 162, endPoint x: 546, endPoint y: 159, distance: 53.6
click at [546, 159] on div "1 2 3 4 5 6 7 8 9 10 11 12 13 14 15 // Kalahkan ogre menggunakan nama mereka. h…" at bounding box center [629, 130] width 211 height 212
type textarea "hero.attack("Kro");"
click at [579, 174] on div "// Kalahkan ogre menggunakan nama mereka. hero . moveRight ( ) ; // Kalahkan pa…" at bounding box center [641, 141] width 188 height 235
drag, startPoint x: 578, startPoint y: 173, endPoint x: 567, endPoint y: 188, distance: 18.5
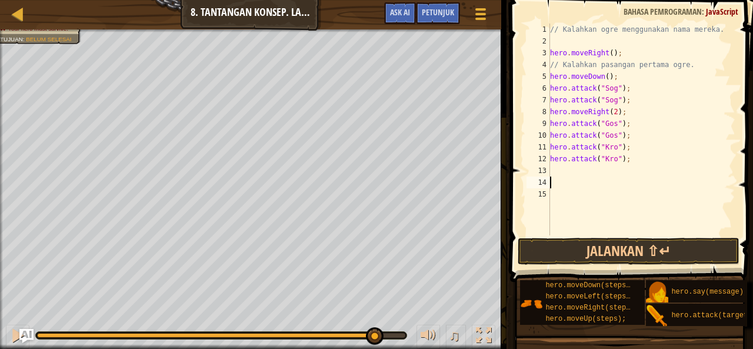
click at [567, 188] on div "// Kalahkan ogre menggunakan nama mereka. hero . moveRight ( ) ; // Kalahkan pa…" at bounding box center [641, 141] width 188 height 235
click at [567, 168] on div "// Kalahkan ogre menggunakan nama mereka. hero . moveRight ( ) ; // Kalahkan pa…" at bounding box center [641, 141] width 188 height 235
paste textarea "hero.attack("Kro")"
drag, startPoint x: 611, startPoint y: 170, endPoint x: 598, endPoint y: 171, distance: 12.9
click at [598, 171] on div "// Kalahkan ogre menggunakan nama mereka. hero . moveRight ( ) ; // Kalahkan pa…" at bounding box center [641, 141] width 188 height 235
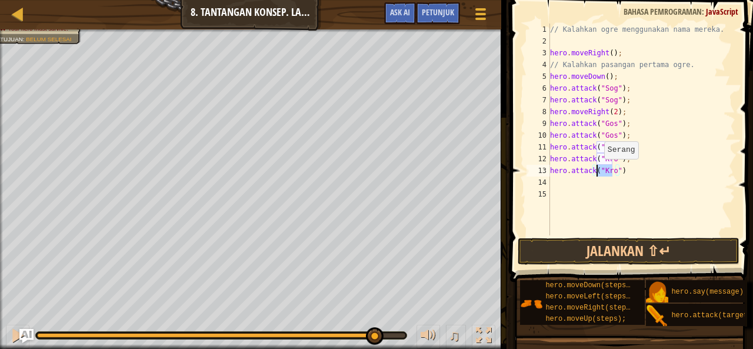
click at [598, 171] on div "// Kalahkan ogre menggunakan nama mereka. hero . moveRight ( ) ; // Kalahkan pa…" at bounding box center [641, 130] width 188 height 212
drag, startPoint x: 598, startPoint y: 171, endPoint x: 606, endPoint y: 174, distance: 8.4
click at [606, 174] on div "// Kalahkan ogre menggunakan nama mereka. hero . moveRight ( ) ; // Kalahkan pa…" at bounding box center [641, 141] width 188 height 235
drag, startPoint x: 678, startPoint y: 170, endPoint x: 664, endPoint y: 172, distance: 13.7
click at [678, 171] on div "// Kalahkan ogre menggunakan nama mereka. hero . moveRight ( ) ; // Kalahkan pa…" at bounding box center [641, 141] width 188 height 235
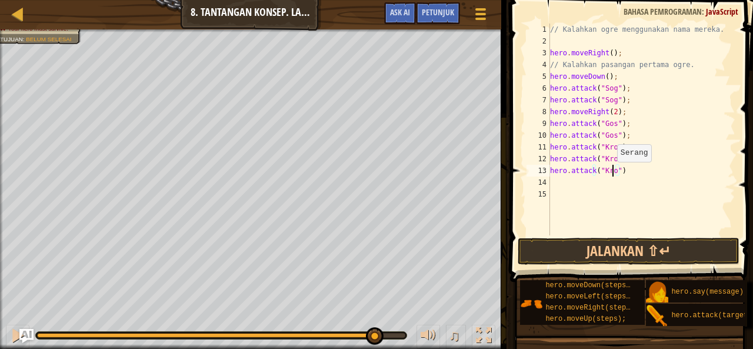
click at [612, 173] on div "// Kalahkan ogre menggunakan nama mereka. hero . moveRight ( ) ; // Kalahkan pa…" at bounding box center [641, 141] width 188 height 235
click at [627, 169] on div "// Kalahkan ogre menggunakan nama mereka. hero . moveRight ( ) ; // Kalahkan pa…" at bounding box center [641, 141] width 188 height 235
drag, startPoint x: 628, startPoint y: 175, endPoint x: 549, endPoint y: 175, distance: 78.8
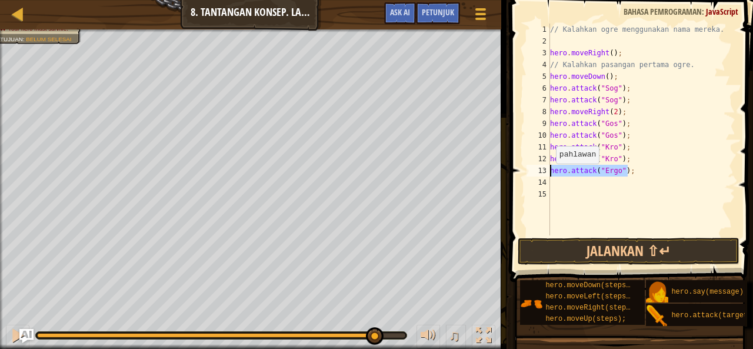
click at [549, 175] on div "hero.attack("Ergo"); 1 2 3 4 5 6 7 8 9 10 11 12 13 14 15 // Kalahkan ogre mengg…" at bounding box center [629, 130] width 211 height 212
drag, startPoint x: 606, startPoint y: 174, endPoint x: 636, endPoint y: 163, distance: 31.2
click at [636, 163] on div "// Kalahkan ogre menggunakan nama mereka. hero . moveRight ( ) ; // Kalahkan pa…" at bounding box center [641, 141] width 188 height 235
type textarea "hero.attack("Kro");"
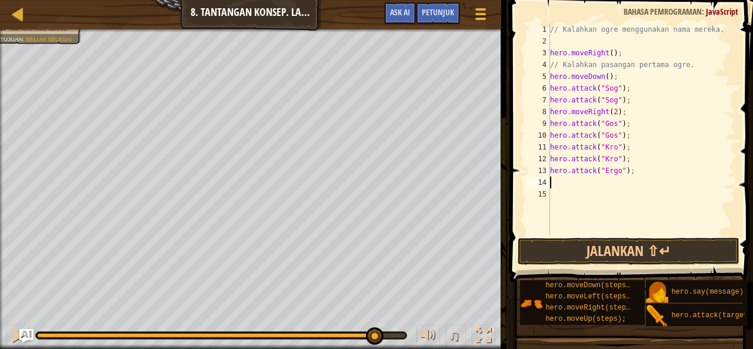
click at [589, 185] on div "// Kalahkan ogre menggunakan nama mereka. hero . moveRight ( ) ; // Kalahkan pa…" at bounding box center [641, 141] width 188 height 235
paste textarea "hero.attack("Kro")"
click at [611, 183] on div "// Kalahkan ogre menggunakan nama mereka. hero . moveRight ( ) ; // Kalahkan pa…" at bounding box center [641, 141] width 188 height 235
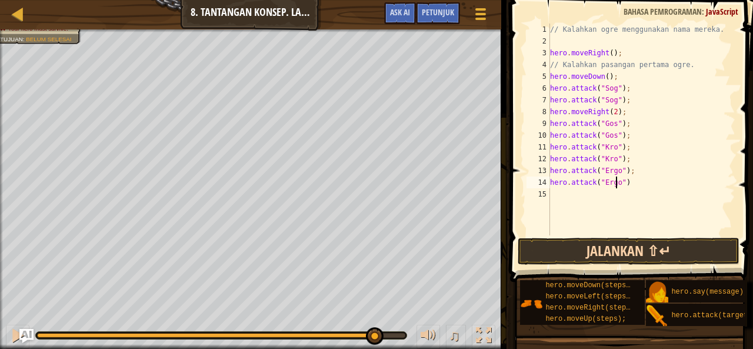
type textarea "hero.attack("Ergo")"
click at [653, 253] on button "Jalankan ⇧↵" at bounding box center [628, 251] width 222 height 27
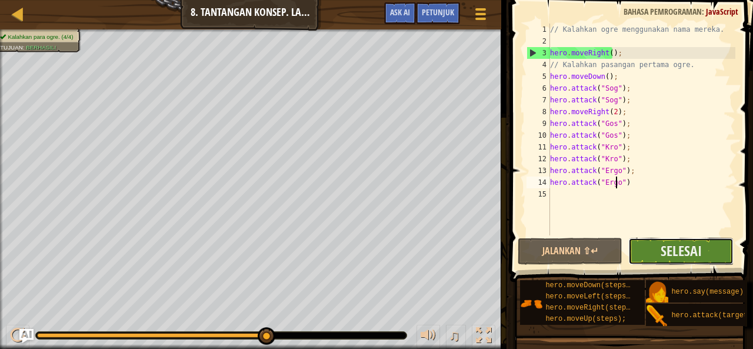
click at [656, 260] on button "Selesai" at bounding box center [680, 251] width 105 height 27
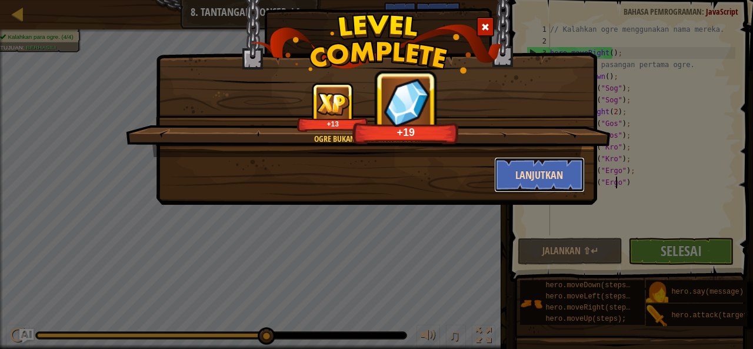
click at [503, 166] on button "Lanjutkan" at bounding box center [539, 174] width 91 height 35
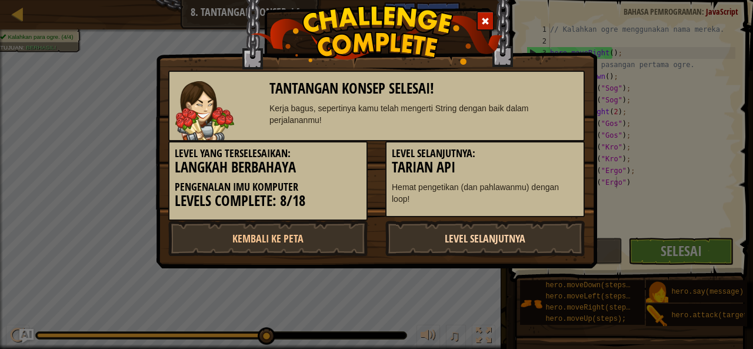
click at [439, 229] on link "Level Selanjutnya" at bounding box center [484, 238] width 199 height 35
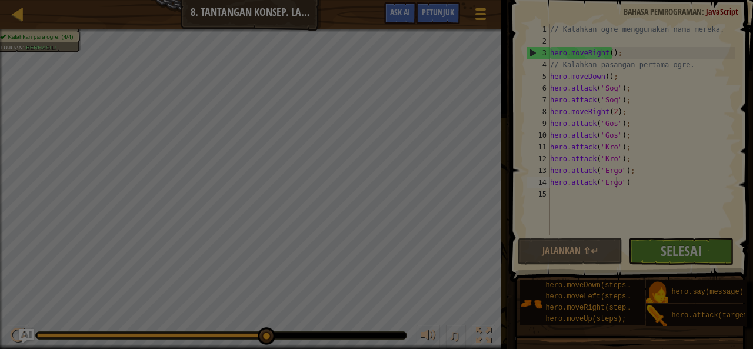
click at [440, 1] on body "Peta Pengenalan Imu Komputer 8. Tantangan Konsep. Langkah Berbahaya Menu Permai…" at bounding box center [376, 0] width 753 height 1
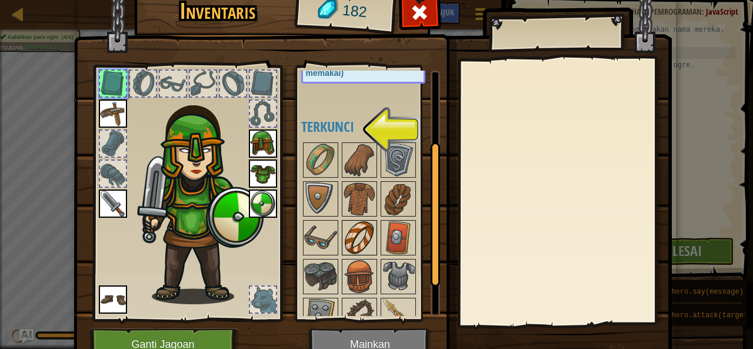
scroll to position [118, 0]
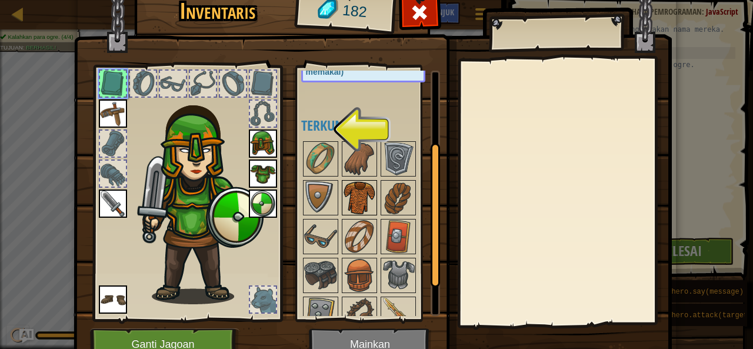
click at [355, 204] on img at bounding box center [359, 197] width 33 height 33
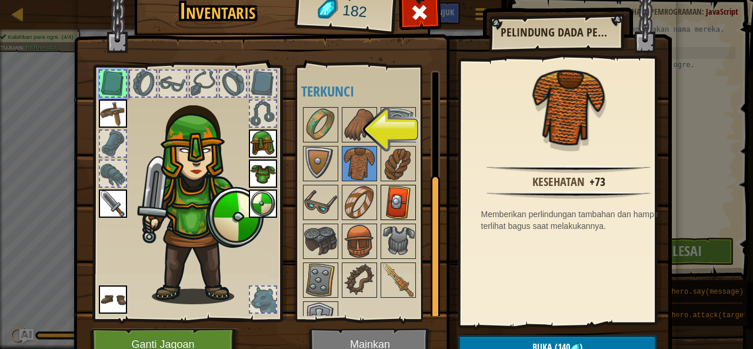
scroll to position [174, 0]
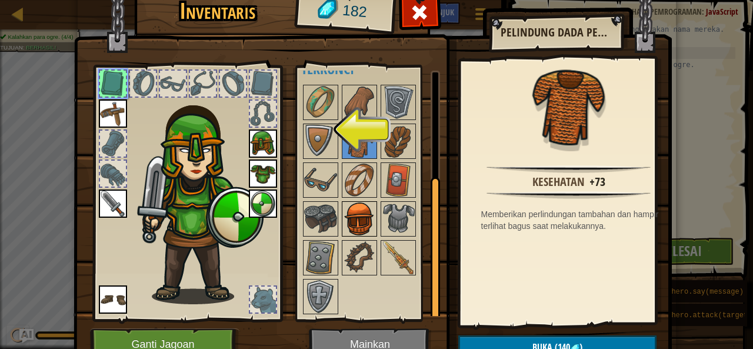
click at [346, 210] on img at bounding box center [359, 218] width 33 height 33
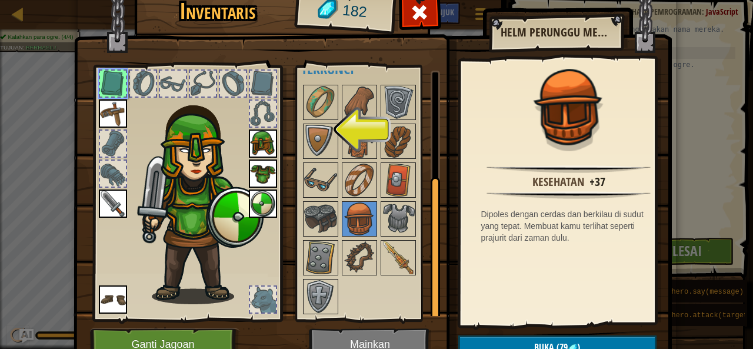
scroll to position [57, 0]
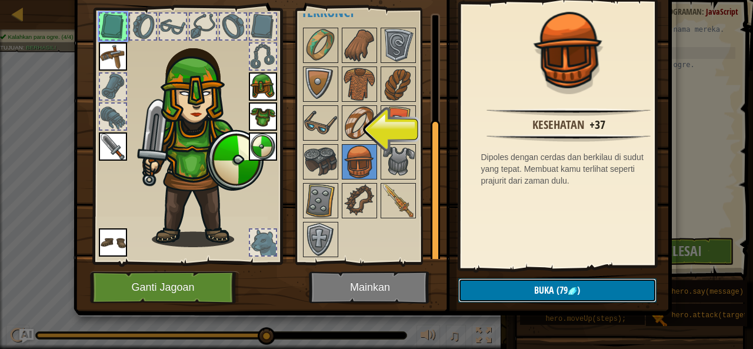
click at [517, 292] on button "Buka (79 )" at bounding box center [557, 290] width 198 height 24
click at [502, 281] on button "Konfirmasi" at bounding box center [557, 290] width 198 height 24
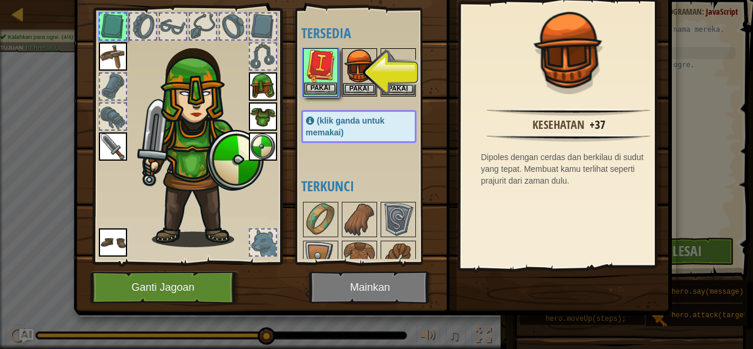
click at [329, 77] on img at bounding box center [320, 65] width 33 height 33
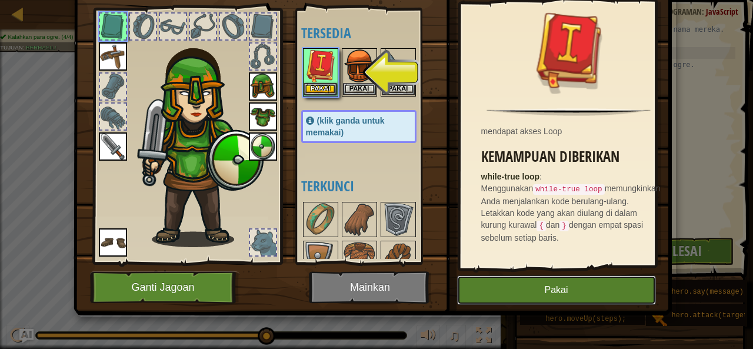
click at [478, 288] on button "Pakai" at bounding box center [556, 289] width 199 height 29
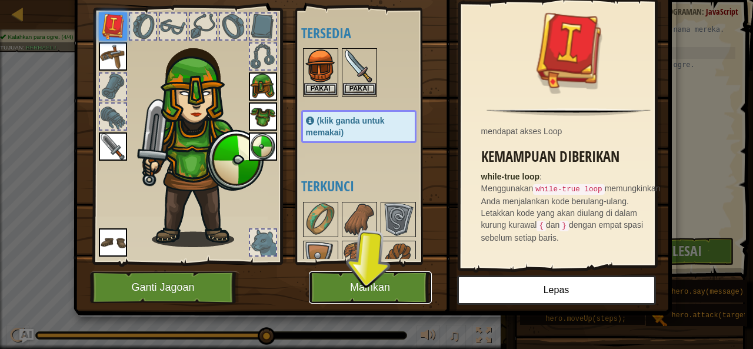
click at [356, 285] on button "Mainkan" at bounding box center [370, 287] width 123 height 32
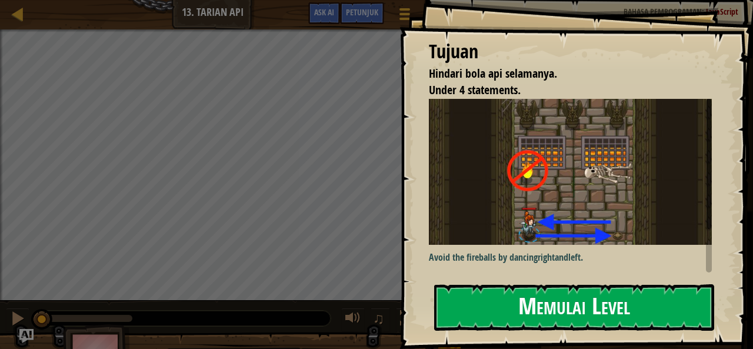
click at [610, 320] on button "Memulai Level" at bounding box center [574, 307] width 280 height 46
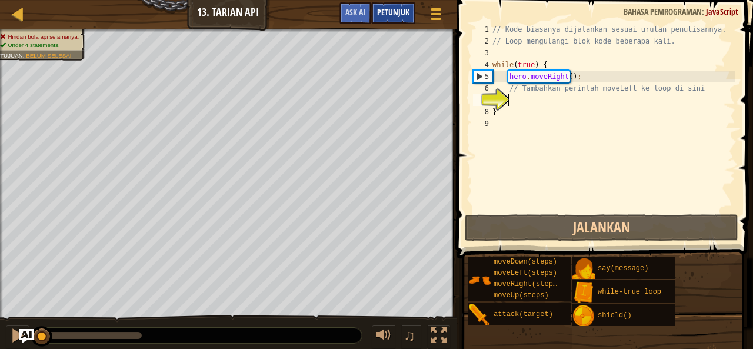
click at [402, 4] on div "Petunjuk" at bounding box center [393, 13] width 44 height 22
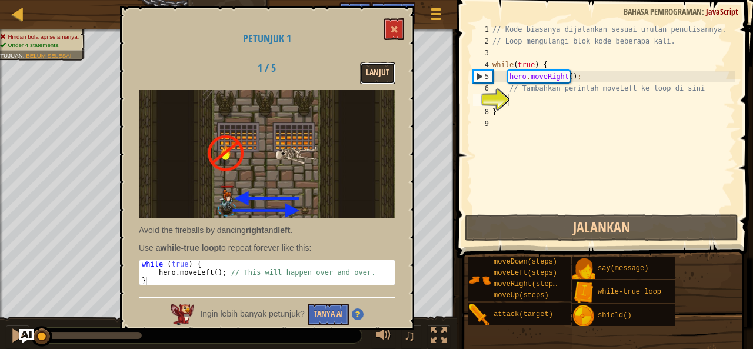
click at [388, 65] on button "Lanjut" at bounding box center [377, 73] width 35 height 22
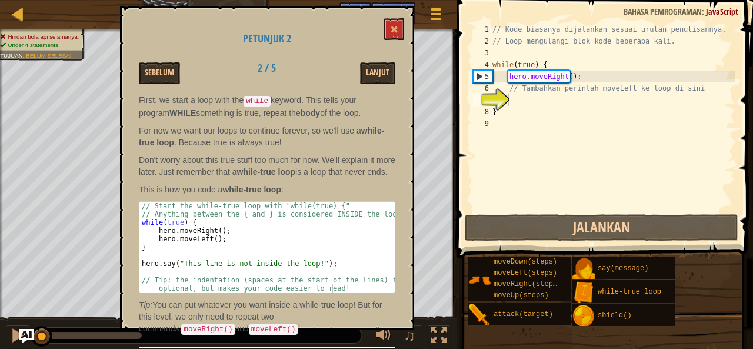
scroll to position [24, 0]
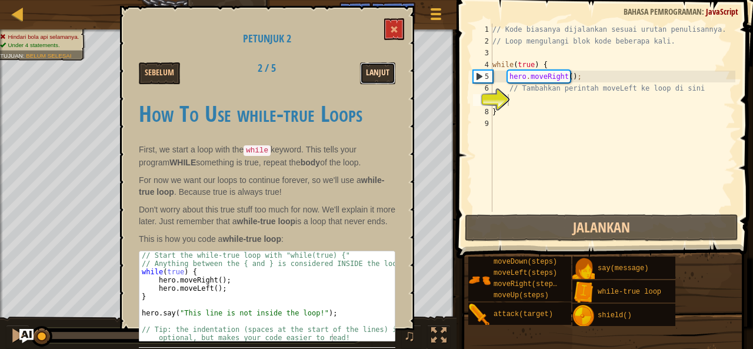
click at [378, 62] on button "Lanjut" at bounding box center [377, 73] width 35 height 22
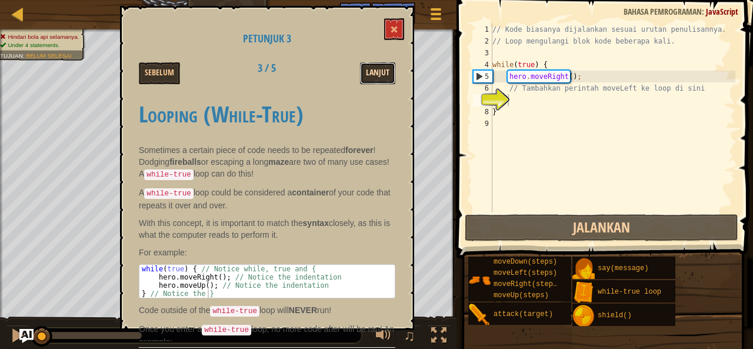
click at [381, 74] on button "Lanjut" at bounding box center [377, 73] width 35 height 22
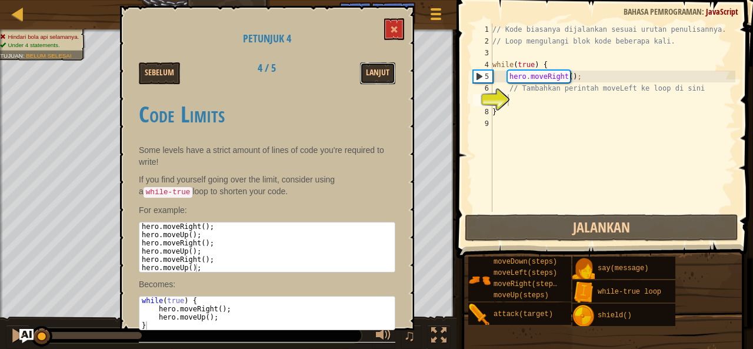
click at [381, 74] on button "Lanjut" at bounding box center [377, 73] width 35 height 22
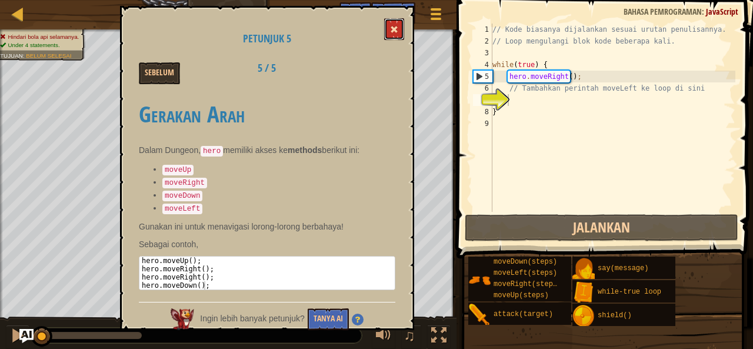
click at [396, 37] on button at bounding box center [394, 29] width 20 height 22
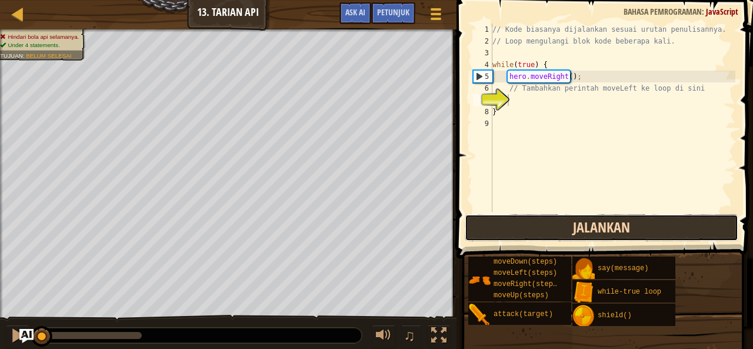
click at [571, 233] on button "Jalankan" at bounding box center [602, 227] width 274 height 27
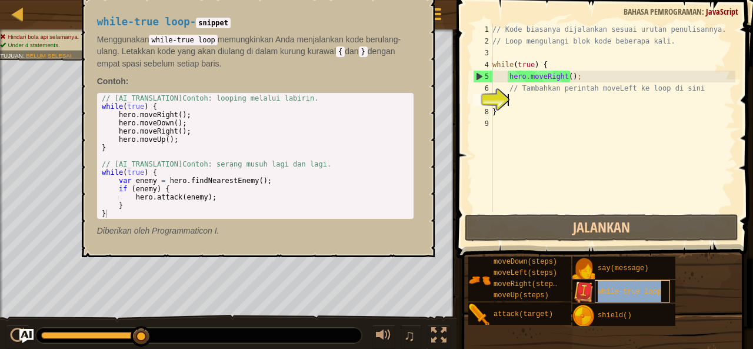
click at [615, 291] on span "while-true loop" at bounding box center [629, 292] width 64 height 8
copy span "while-true loop"
paste textarea "while-true loop"
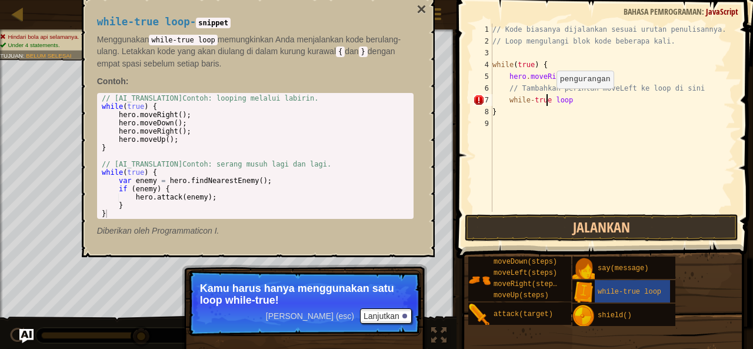
click at [546, 100] on div "// Kode biasanya dijalankan sesuai urutan penulisannya. // Loop mengulangi blok…" at bounding box center [612, 130] width 245 height 212
drag, startPoint x: 546, startPoint y: 100, endPoint x: 533, endPoint y: 102, distance: 13.7
click at [533, 102] on div "// Kode biasanya dijalankan sesuai urutan penulisannya. // Loop mengulangi blok…" at bounding box center [612, 130] width 245 height 212
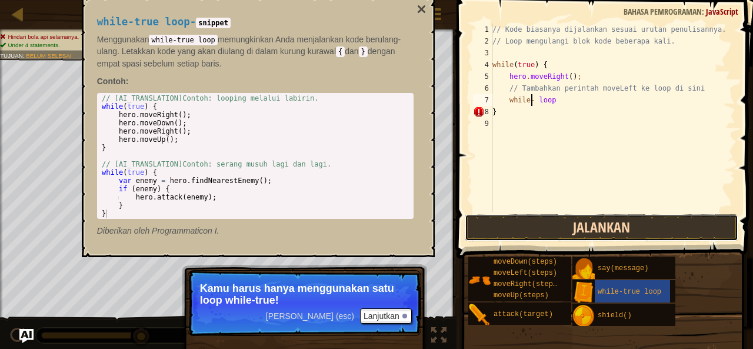
click at [561, 235] on button "Jalankan" at bounding box center [602, 227] width 274 height 27
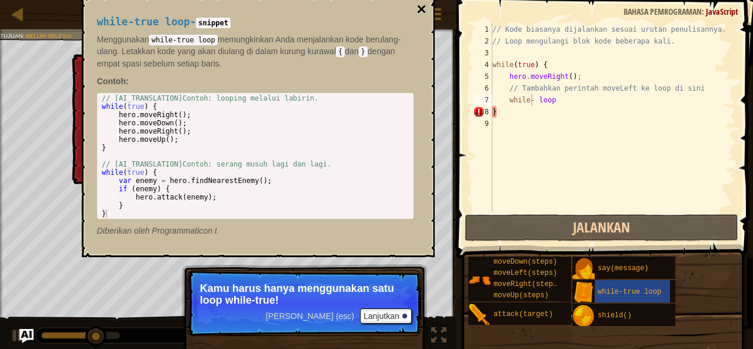
click at [422, 9] on button "×" at bounding box center [420, 9] width 9 height 16
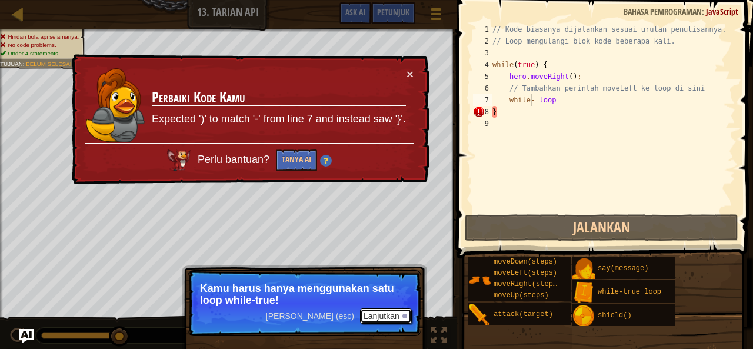
click at [391, 309] on button "Lanjutkan" at bounding box center [386, 315] width 52 height 15
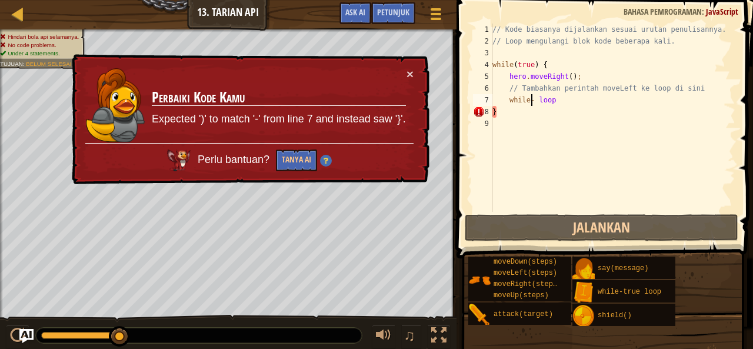
scroll to position [5, 3]
click at [299, 157] on button "Tanya AI" at bounding box center [296, 160] width 41 height 22
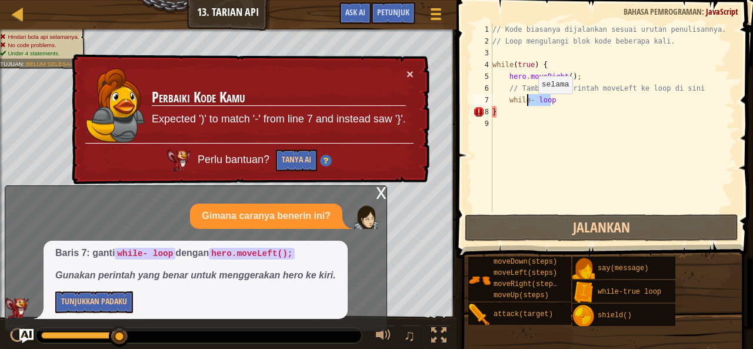
drag, startPoint x: 571, startPoint y: 96, endPoint x: 508, endPoint y: 106, distance: 63.8
click at [522, 106] on div "// Kode biasanya dijalankan sesuai urutan penulisannya. // Loop mengulangi blok…" at bounding box center [612, 130] width 245 height 212
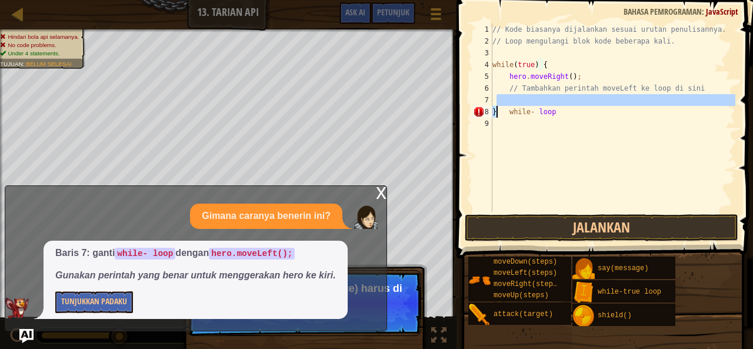
type textarea "while- loop"
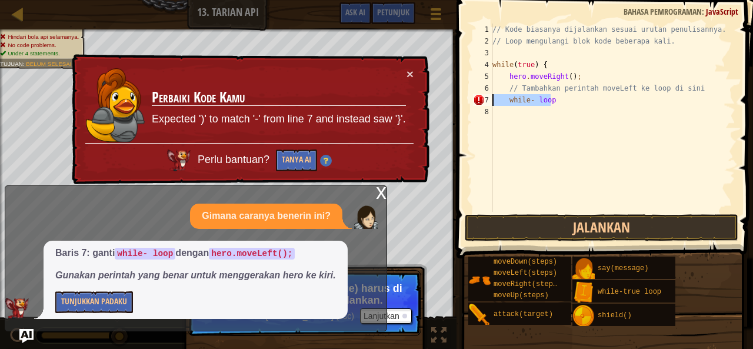
drag, startPoint x: 564, startPoint y: 99, endPoint x: 490, endPoint y: 101, distance: 73.5
click at [490, 101] on div "while- loop 1 2 3 4 5 6 7 8 // Kode biasanya dijalankan sesuai urutan penulisan…" at bounding box center [602, 118] width 265 height 188
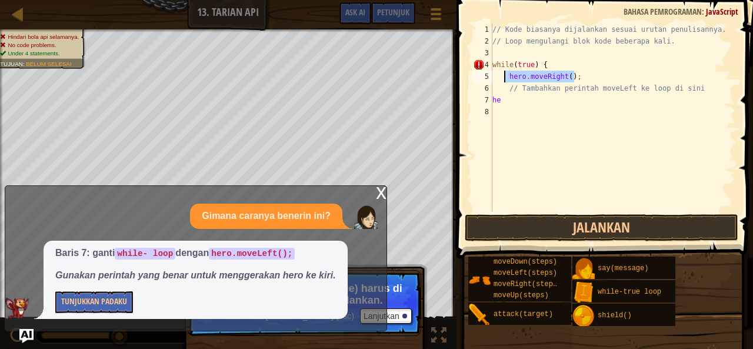
drag, startPoint x: 577, startPoint y: 75, endPoint x: 503, endPoint y: 78, distance: 73.5
click at [503, 78] on div "// Kode biasanya dijalankan sesuai urutan penulisannya. // Loop mengulangi blok…" at bounding box center [612, 130] width 245 height 212
type textarea "hero.moveRight();"
click at [535, 106] on div "// Kode biasanya dijalankan sesuai urutan penulisannya. // Loop mengulangi blok…" at bounding box center [612, 130] width 245 height 212
click at [535, 101] on div "// Kode biasanya dijalankan sesuai urutan penulisannya. // Loop mengulangi blok…" at bounding box center [612, 130] width 245 height 212
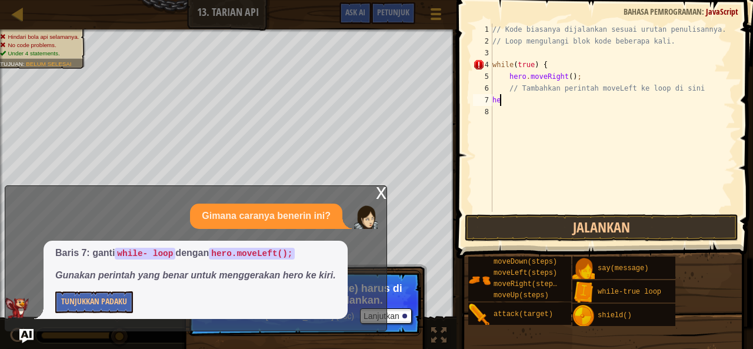
type textarea "he"
click at [535, 101] on div "// Kode biasanya dijalankan sesuai urutan penulisannya. // Loop mengulangi blok…" at bounding box center [612, 130] width 245 height 212
paste textarea "hero.moveRight();"
drag, startPoint x: 550, startPoint y: 101, endPoint x: 531, endPoint y: 102, distance: 18.9
click at [531, 102] on div "// Kode biasanya dijalankan sesuai urutan penulisannya. // Loop mengulangi blok…" at bounding box center [612, 130] width 245 height 212
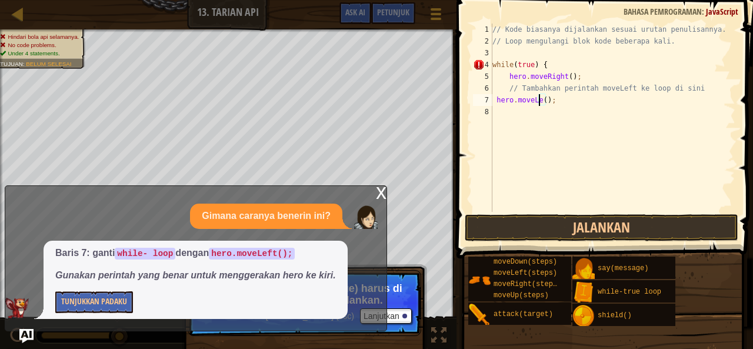
scroll to position [5, 4]
click at [117, 299] on button "Tunjukkan Padaku" at bounding box center [94, 302] width 78 height 22
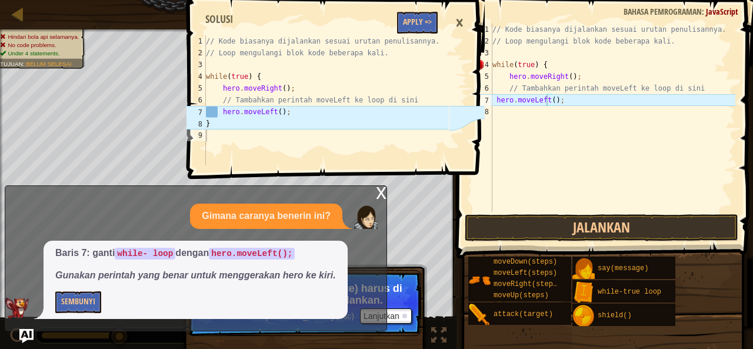
click at [394, 199] on div "1 2 3 4 5 6 7 8 9 // Kode biasanya dijalankan sesuai urutan penulisannya. // Lo…" at bounding box center [334, 174] width 300 height 349
click at [459, 14] on div "×" at bounding box center [459, 22] width 20 height 27
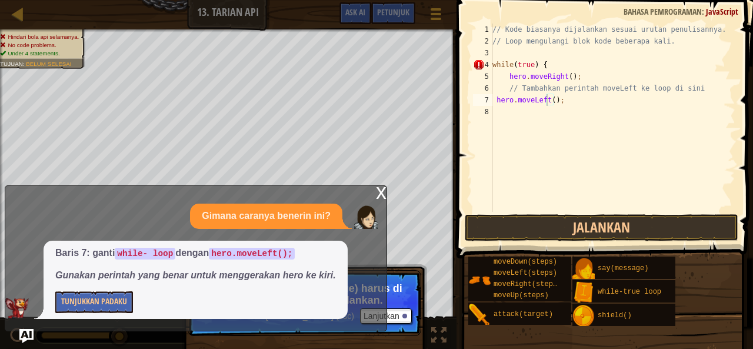
click at [382, 196] on div "x" at bounding box center [381, 192] width 11 height 12
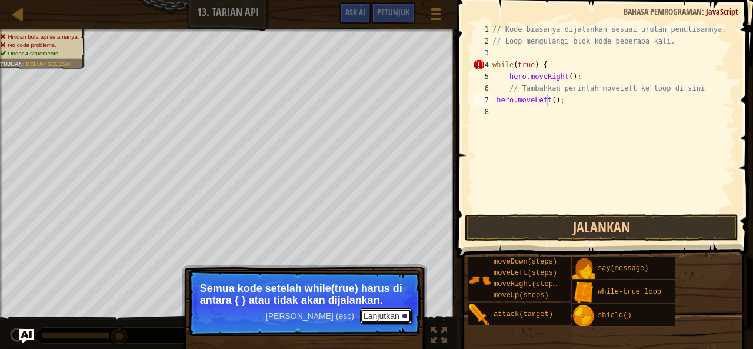
click at [382, 308] on button "Lanjutkan" at bounding box center [386, 315] width 52 height 15
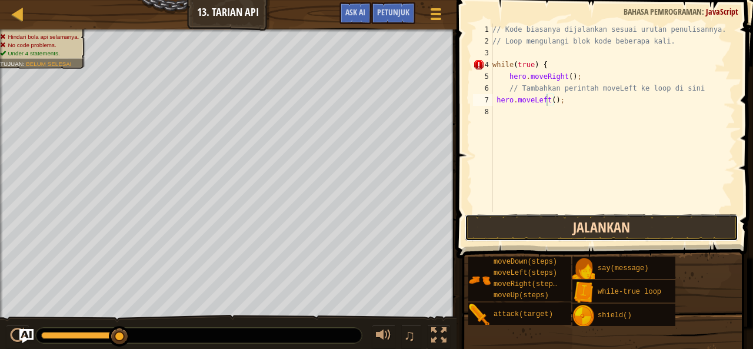
click at [510, 223] on button "Jalankan" at bounding box center [602, 227] width 274 height 27
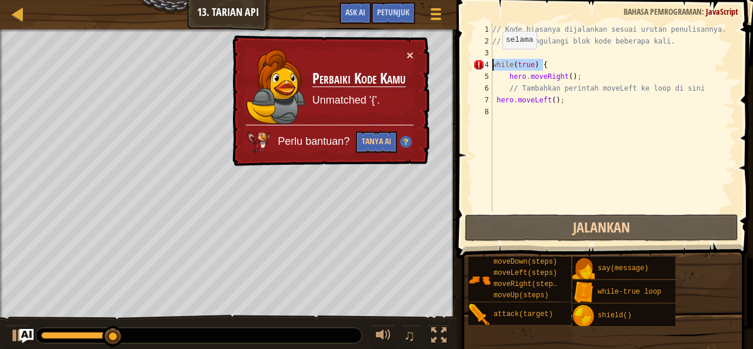
drag, startPoint x: 546, startPoint y: 68, endPoint x: 486, endPoint y: 61, distance: 60.4
click at [486, 61] on div "hero.moveLeft(); 1 2 3 4 5 6 7 8 // Kode biasanya dijalankan sesuai urutan penu…" at bounding box center [602, 118] width 265 height 188
type textarea "while(true) {"
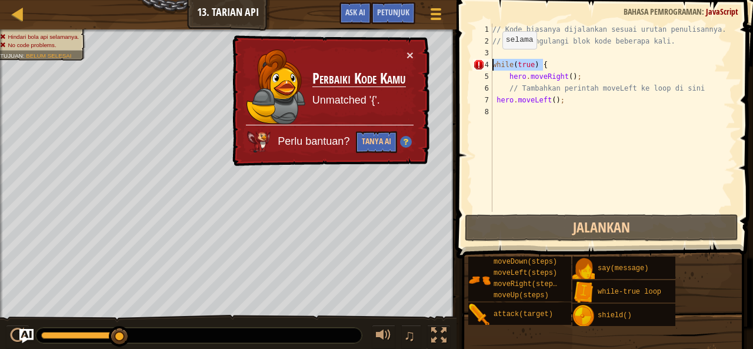
scroll to position [5, 0]
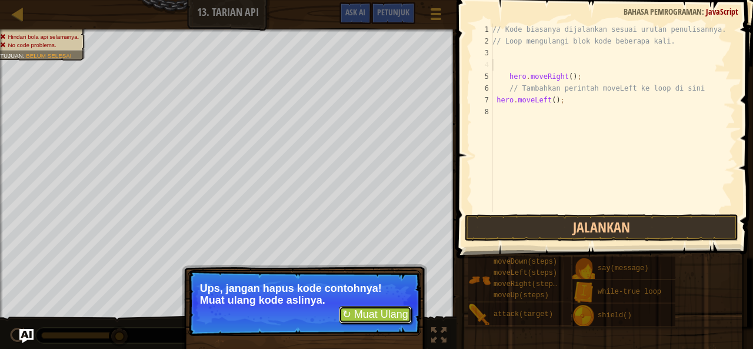
drag, startPoint x: 382, startPoint y: 317, endPoint x: 387, endPoint y: 305, distance: 12.7
click at [383, 317] on button "↻ Muat Ulang" at bounding box center [375, 315] width 73 height 18
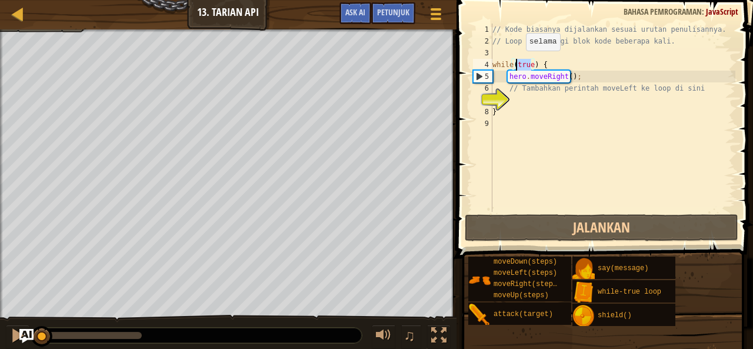
drag, startPoint x: 530, startPoint y: 66, endPoint x: 516, endPoint y: 62, distance: 15.3
click at [516, 62] on div "// Kode biasanya dijalankan sesuai urutan penulisannya. // Loop mengulangi blok…" at bounding box center [612, 130] width 245 height 212
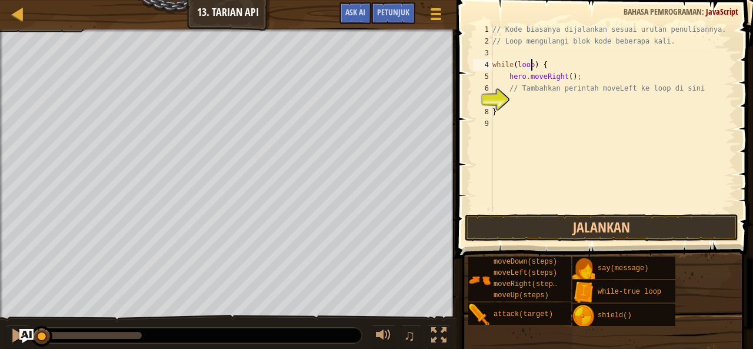
scroll to position [5, 3]
click at [509, 220] on button "Jalankan" at bounding box center [602, 227] width 274 height 27
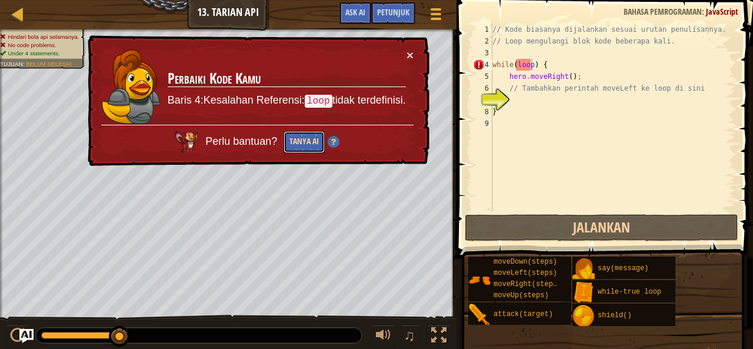
click at [301, 132] on button "Tanya AI" at bounding box center [303, 142] width 41 height 22
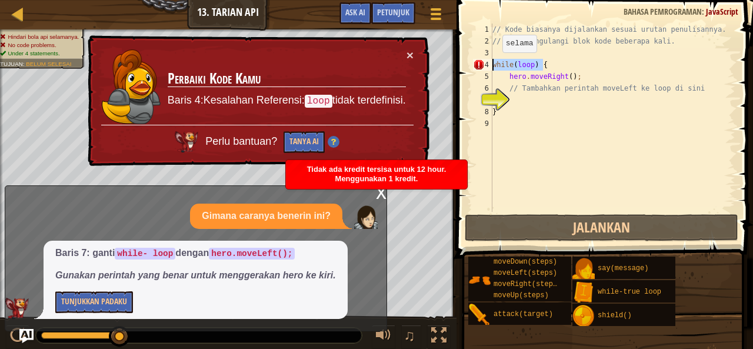
drag, startPoint x: 564, startPoint y: 66, endPoint x: 491, endPoint y: 64, distance: 73.5
click at [491, 64] on div "while(loop) { 1 2 3 4 5 6 7 8 9 // Kode biasanya dijalankan sesuai urutan penul…" at bounding box center [602, 118] width 265 height 188
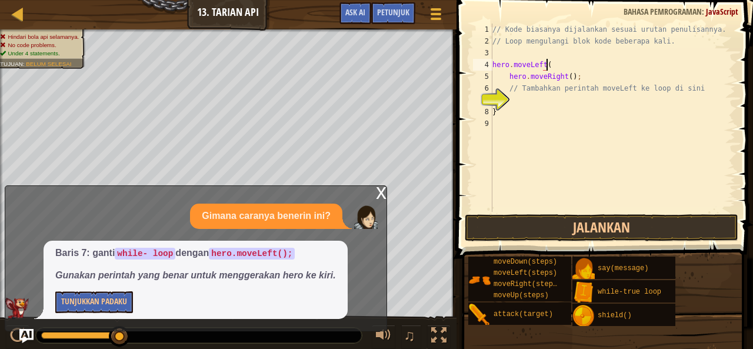
scroll to position [5, 4]
click at [506, 76] on div "// Kode biasanya dijalankan sesuai urutan penulisannya. // Loop mengulangi blok…" at bounding box center [612, 130] width 245 height 212
type textarea "hero.moveRight();"
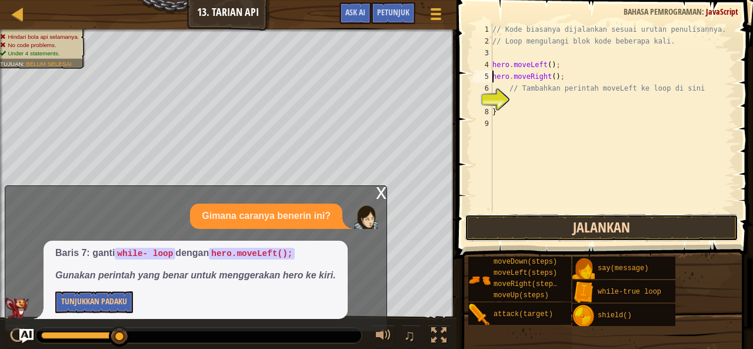
click at [573, 235] on button "Jalankan" at bounding box center [602, 227] width 274 height 27
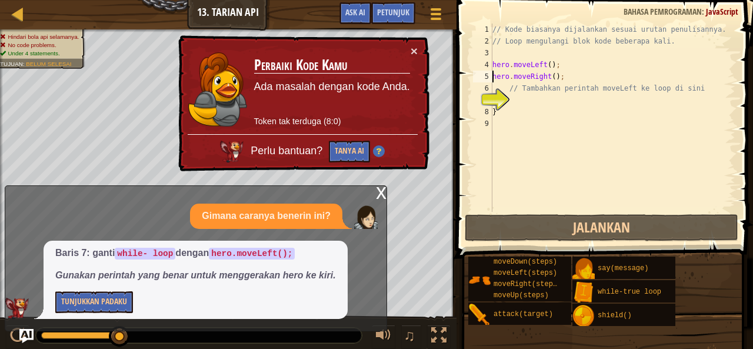
click at [512, 102] on div "// Kode biasanya dijalankan sesuai urutan penulisannya. // Loop mengulangi blok…" at bounding box center [612, 130] width 245 height 212
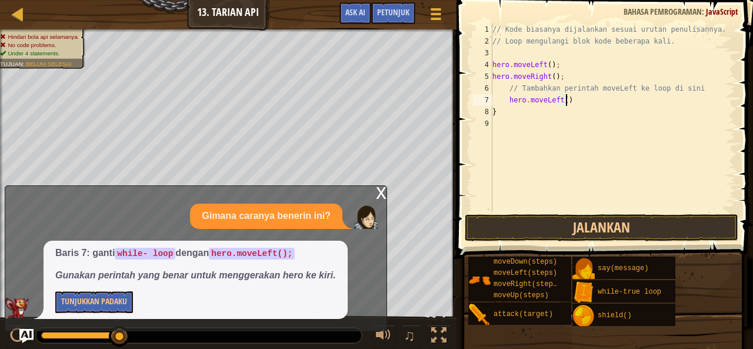
scroll to position [5, 6]
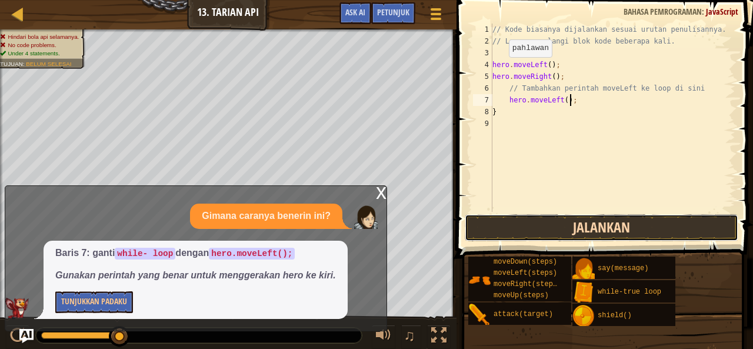
click at [579, 224] on button "Jalankan" at bounding box center [602, 227] width 274 height 27
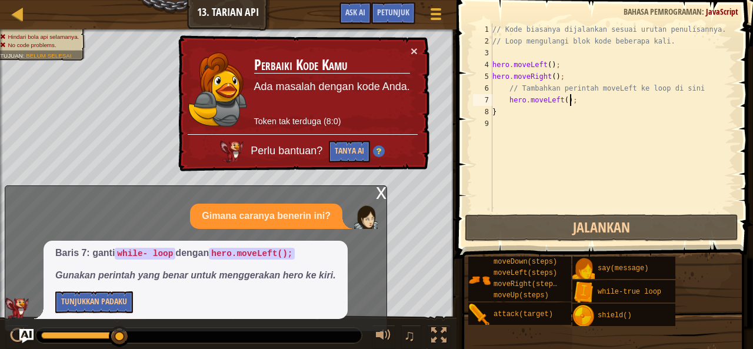
click at [538, 80] on div "// Kode biasanya dijalankan sesuai urutan penulisannya. // Loop mengulangi blok…" at bounding box center [612, 130] width 245 height 212
click at [124, 303] on button "Tunjukkan Padaku" at bounding box center [94, 302] width 78 height 22
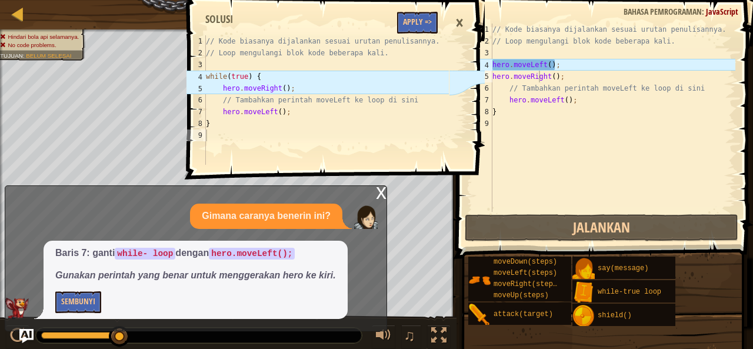
click at [453, 24] on div "×" at bounding box center [459, 22] width 20 height 27
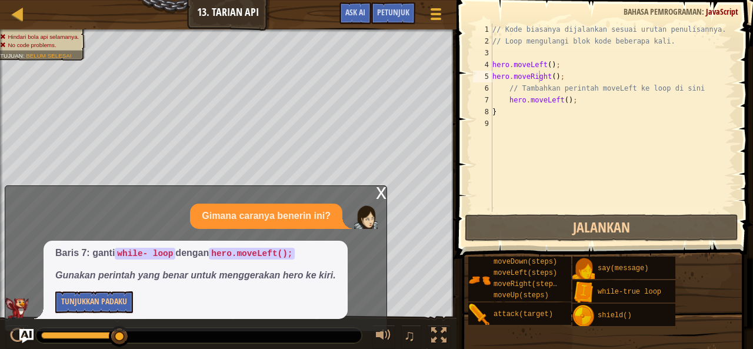
click at [380, 187] on div "x" at bounding box center [381, 192] width 11 height 12
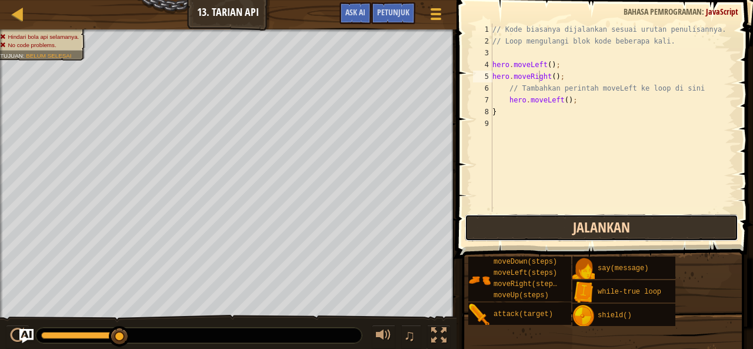
click at [497, 220] on button "Jalankan" at bounding box center [602, 227] width 274 height 27
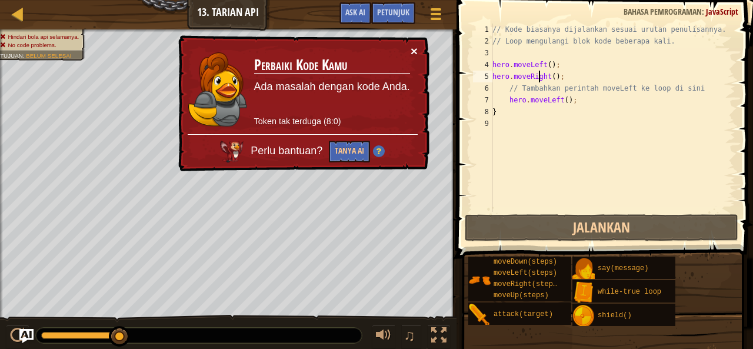
click at [416, 46] on button "×" at bounding box center [413, 51] width 7 height 12
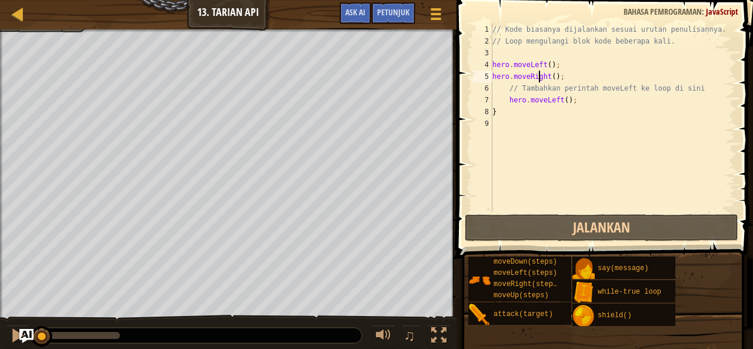
drag, startPoint x: 117, startPoint y: 335, endPoint x: 36, endPoint y: 316, distance: 83.2
click at [3, 325] on div "♫" at bounding box center [228, 332] width 456 height 35
drag, startPoint x: 542, startPoint y: 64, endPoint x: 532, endPoint y: 64, distance: 9.4
click at [532, 64] on div "// Kode biasanya dijalankan sesuai urutan penulisannya. // Loop mengulangi blok…" at bounding box center [612, 130] width 245 height 212
click at [532, 64] on div "// Kode biasanya dijalankan sesuai urutan penulisannya. // Loop mengulangi blok…" at bounding box center [612, 118] width 245 height 188
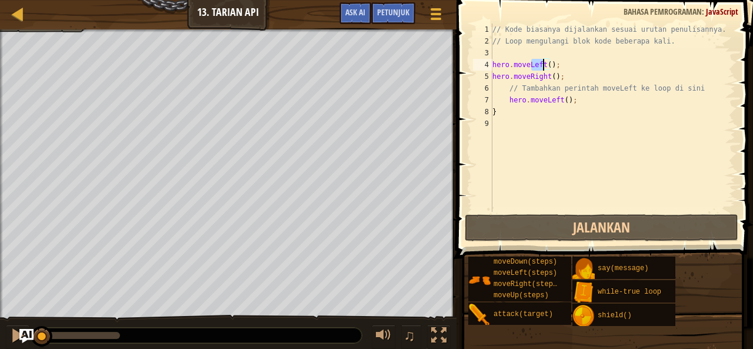
drag, startPoint x: 532, startPoint y: 64, endPoint x: 544, endPoint y: 65, distance: 11.9
click at [544, 65] on div "// Kode biasanya dijalankan sesuai urutan penulisannya. // Loop mengulangi blok…" at bounding box center [612, 130] width 245 height 212
click at [544, 65] on div "// Kode biasanya dijalankan sesuai urutan penulisannya. // Loop mengulangi blok…" at bounding box center [612, 118] width 245 height 188
drag, startPoint x: 544, startPoint y: 65, endPoint x: 528, endPoint y: 66, distance: 15.9
click at [528, 66] on div "// Kode biasanya dijalankan sesuai urutan penulisannya. // Loop mengulangi blok…" at bounding box center [612, 130] width 245 height 212
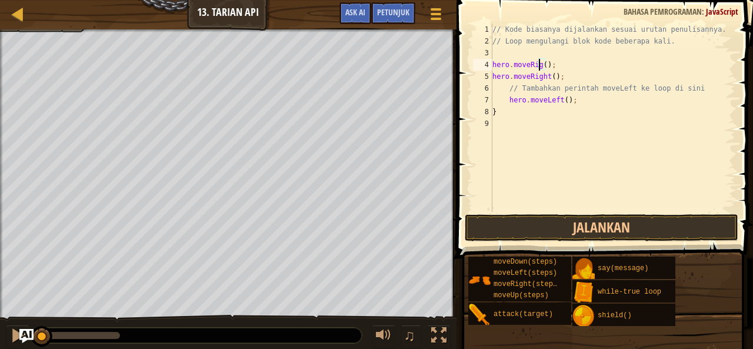
scroll to position [5, 4]
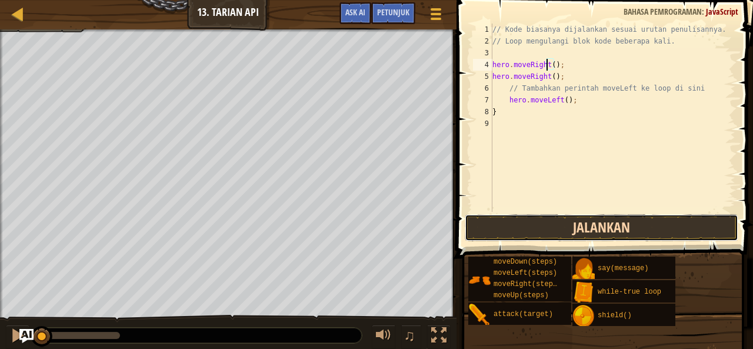
click at [649, 233] on button "Jalankan" at bounding box center [602, 227] width 274 height 27
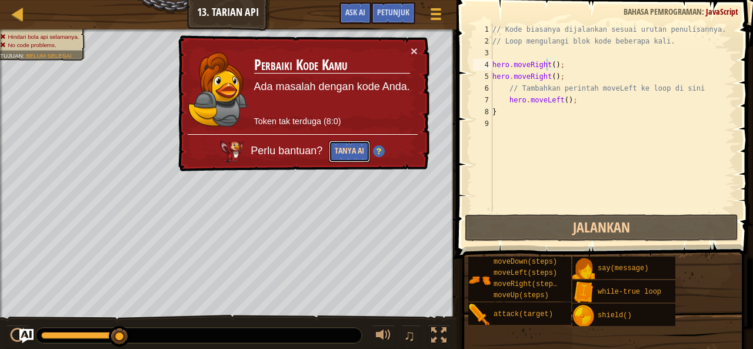
click at [335, 152] on button "Tanya AI" at bounding box center [349, 152] width 41 height 22
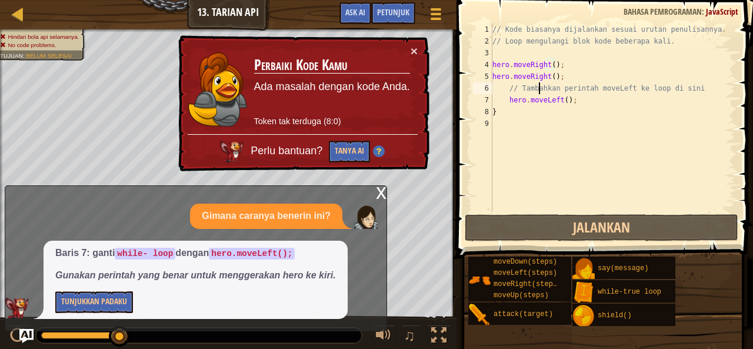
click at [539, 88] on div "// Kode biasanya dijalankan sesuai urutan penulisannya. // Loop mengulangi blok…" at bounding box center [612, 130] width 245 height 212
click at [345, 161] on button "Tanya AI" at bounding box center [349, 152] width 41 height 22
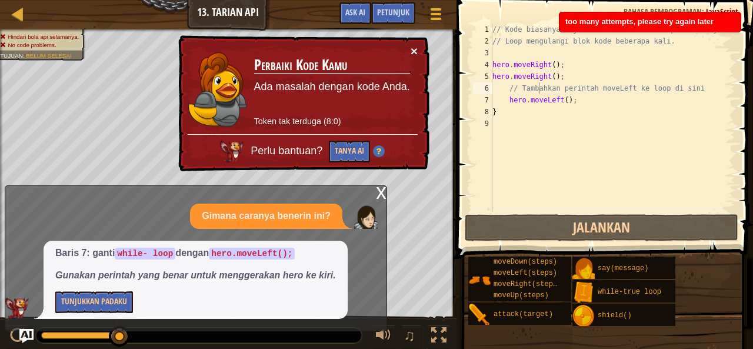
click at [413, 49] on button "×" at bounding box center [415, 52] width 8 height 12
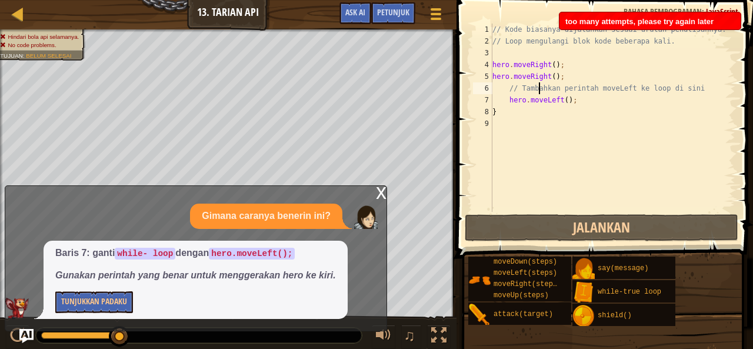
click at [538, 88] on div "// Kode biasanya dijalankan sesuai urutan penulisannya. // Loop mengulangi blok…" at bounding box center [612, 130] width 245 height 212
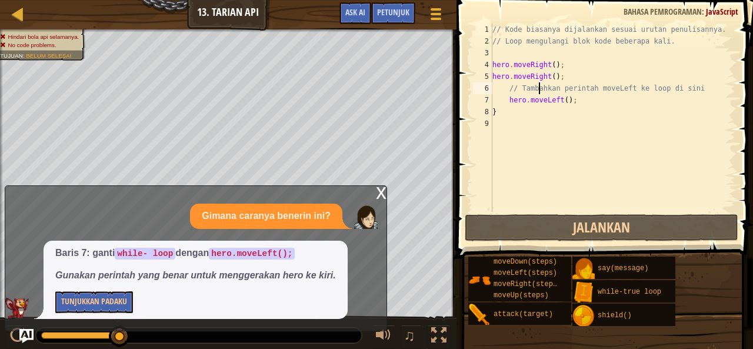
click at [507, 87] on div "// Kode biasanya dijalankan sesuai urutan penulisannya. // Loop mengulangi blok…" at bounding box center [612, 130] width 245 height 212
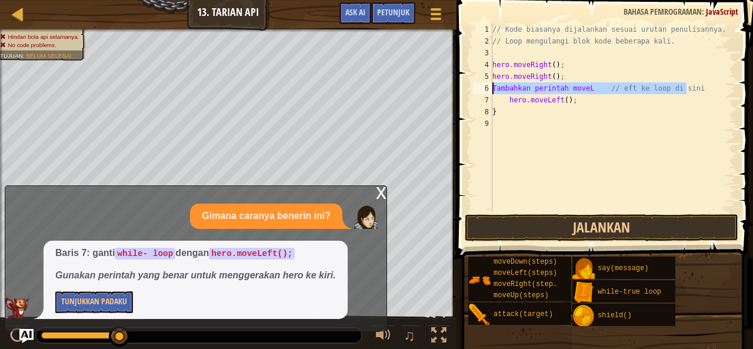
drag, startPoint x: 702, startPoint y: 93, endPoint x: 452, endPoint y: 87, distance: 250.6
click at [467, 91] on div "Tambahkan perintah moveL // eft ke loop di sini 1 2 3 4 5 6 7 8 9 // Kode biasa…" at bounding box center [603, 152] width 300 height 293
click at [382, 10] on span "Petunjuk" at bounding box center [393, 11] width 32 height 11
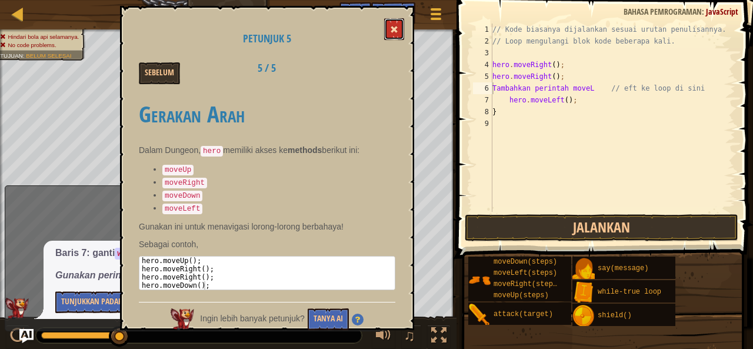
click at [392, 31] on span at bounding box center [394, 29] width 8 height 8
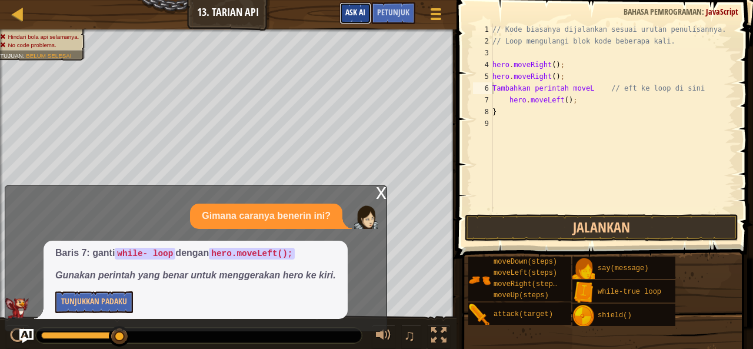
click at [353, 12] on span "Ask AI" at bounding box center [355, 11] width 20 height 11
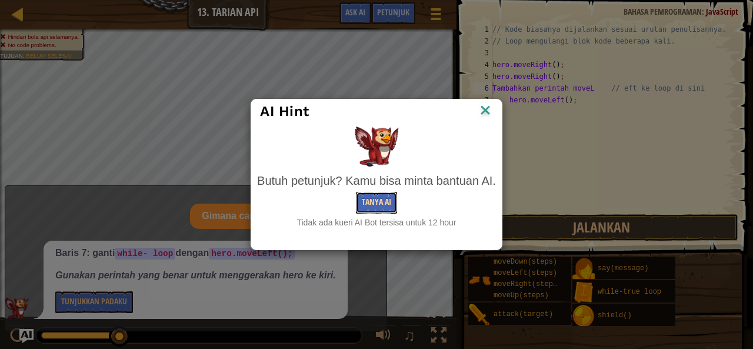
click at [379, 202] on button "Tanya AI" at bounding box center [376, 203] width 41 height 22
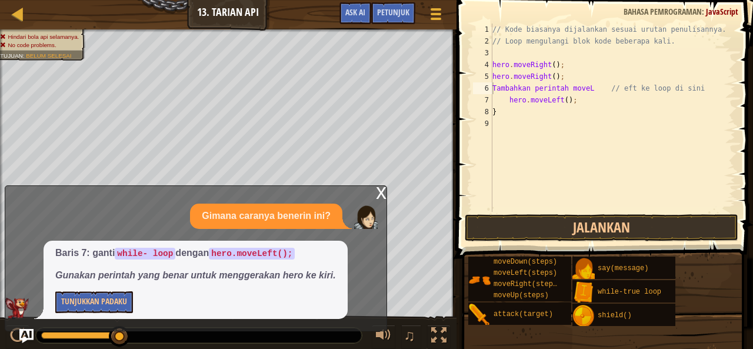
click at [386, 185] on div "x Gimana caranya benerin ini? Baris 7: ganti while- loop dengan hero.moveLeft()…" at bounding box center [196, 258] width 382 height 146
click at [501, 102] on div "// Kode biasanya dijalankan sesuai urutan penulisannya. // Loop mengulangi blok…" at bounding box center [612, 130] width 245 height 212
click at [505, 102] on div "// Kode biasanya dijalankan sesuai urutan penulisannya. // Loop mengulangi blok…" at bounding box center [612, 130] width 245 height 212
drag, startPoint x: 692, startPoint y: 87, endPoint x: 490, endPoint y: 89, distance: 201.7
click at [490, 89] on div "hero.moveLeft(); 1 2 3 4 5 6 7 8 9 // Kode biasanya dijalankan sesuai urutan pe…" at bounding box center [602, 118] width 265 height 188
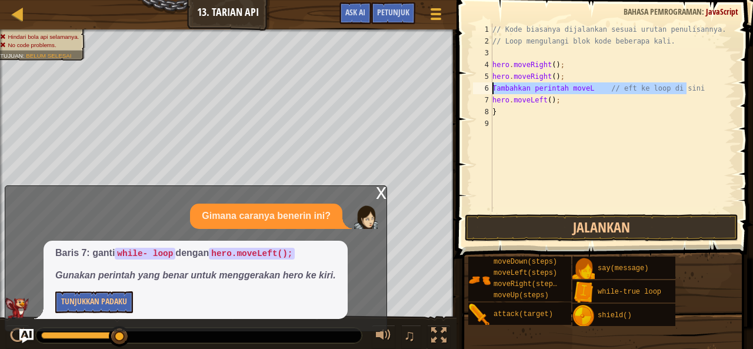
type textarea "Tambahkan perintah moveL // eft ke loop di sini"
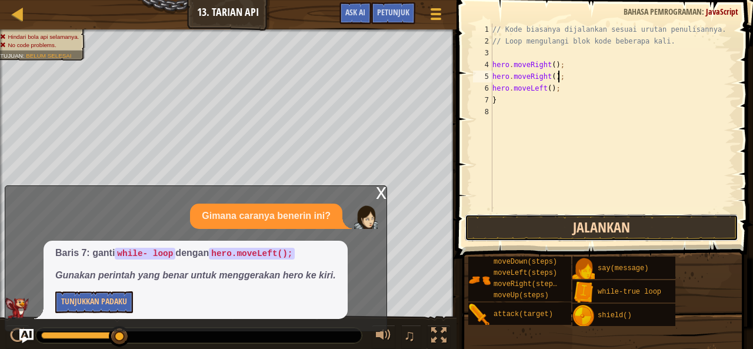
click at [497, 226] on button "Jalankan" at bounding box center [602, 227] width 274 height 27
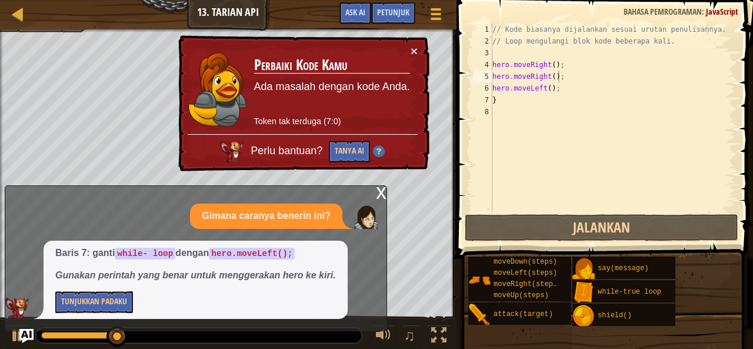
click at [382, 194] on div "x" at bounding box center [381, 192] width 11 height 12
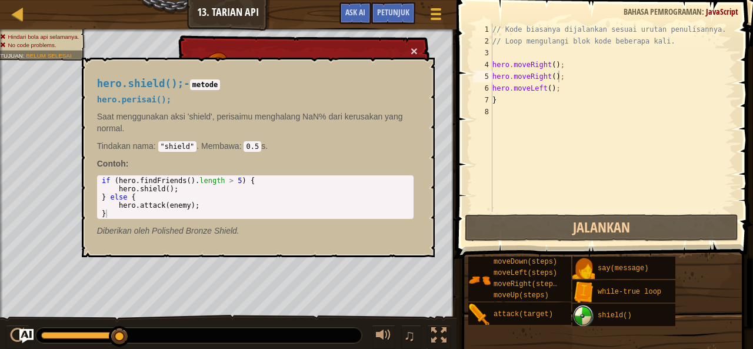
click at [586, 318] on img at bounding box center [583, 316] width 22 height 22
click at [584, 320] on img at bounding box center [583, 316] width 22 height 22
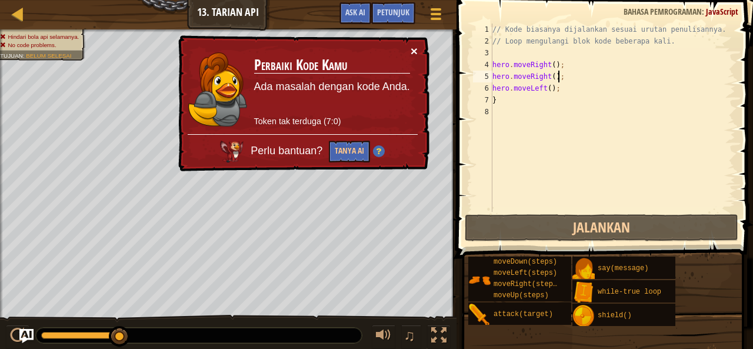
click at [415, 54] on button "×" at bounding box center [415, 52] width 8 height 12
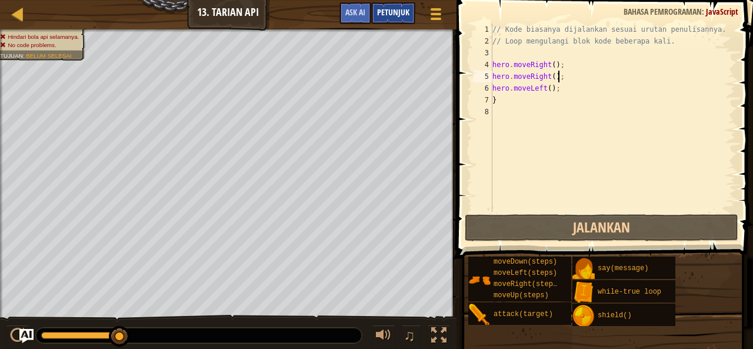
click at [396, 5] on div "Petunjuk" at bounding box center [393, 13] width 44 height 22
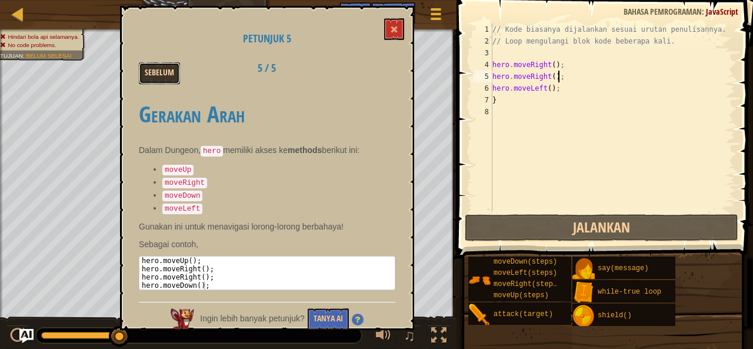
click at [152, 69] on button "Sebelum" at bounding box center [159, 73] width 41 height 22
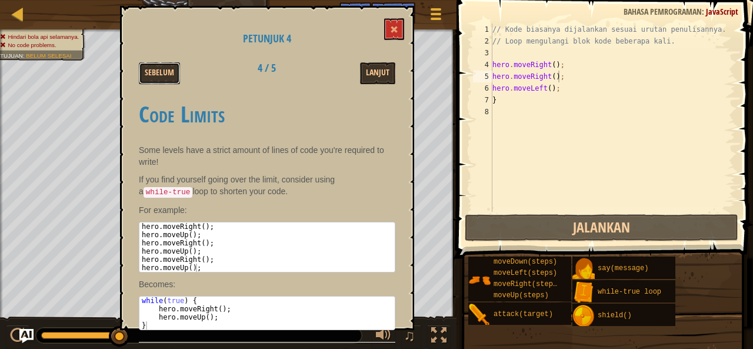
click at [153, 69] on button "Sebelum" at bounding box center [159, 73] width 41 height 22
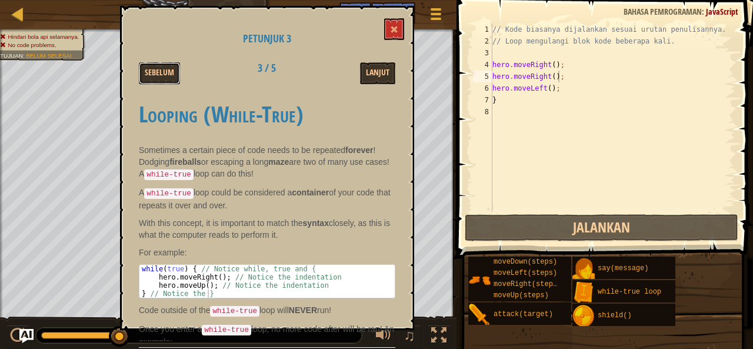
click at [153, 69] on button "Sebelum" at bounding box center [159, 73] width 41 height 22
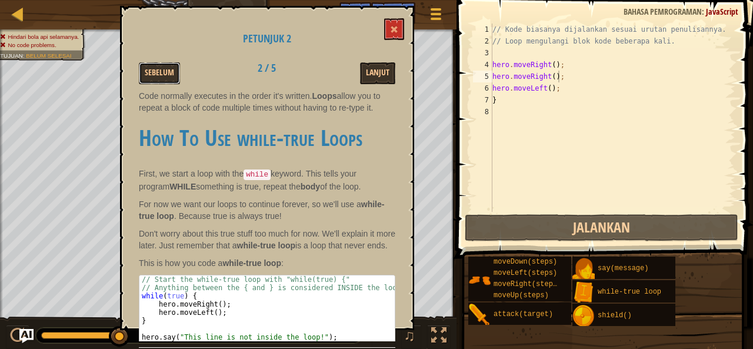
click at [153, 69] on button "Sebelum" at bounding box center [159, 73] width 41 height 22
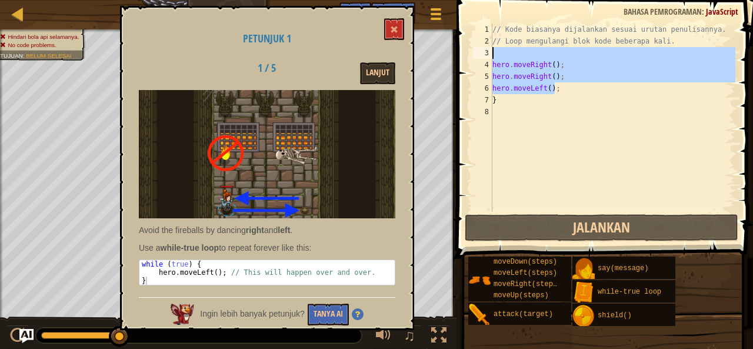
drag, startPoint x: 560, startPoint y: 93, endPoint x: 478, endPoint y: 54, distance: 91.3
click at [478, 54] on div "hero.moveLeft(); 1 2 3 4 5 6 7 8 // Kode biasanya dijalankan sesuai urutan penu…" at bounding box center [602, 118] width 265 height 188
type textarea "hero.moveRight();"
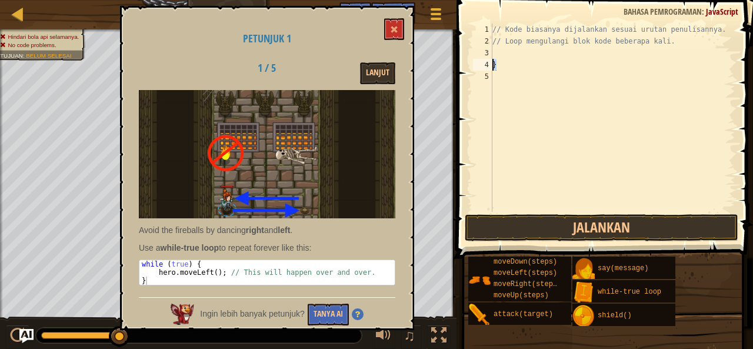
drag, startPoint x: 549, startPoint y: 59, endPoint x: 487, endPoint y: 67, distance: 62.9
click at [487, 67] on div "1 2 3 4 5 // Kode biasanya dijalankan sesuai urutan penulisannya. // Loop mengu…" at bounding box center [602, 118] width 265 height 188
type textarea "}"
type textarea "h"
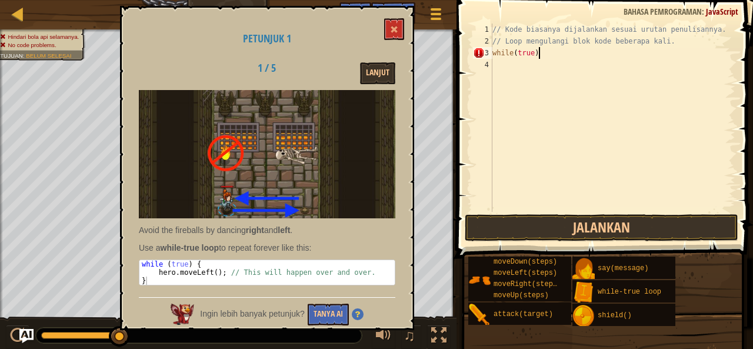
type textarea "while(true) {"
type textarea "hero.moveLeft();"
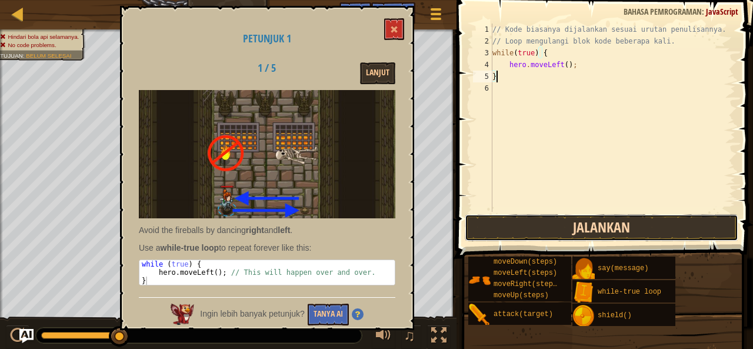
click at [545, 228] on button "Jalankan" at bounding box center [602, 227] width 274 height 27
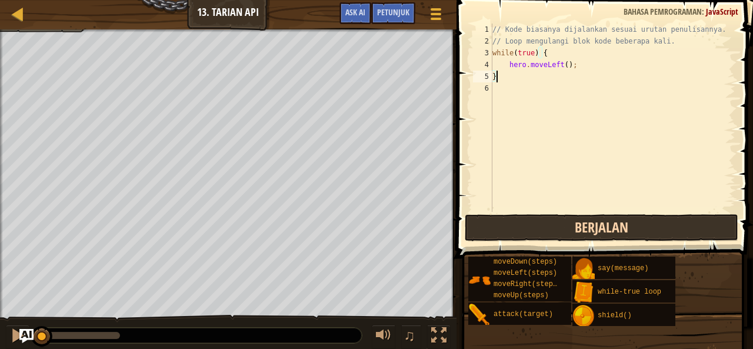
scroll to position [5, 0]
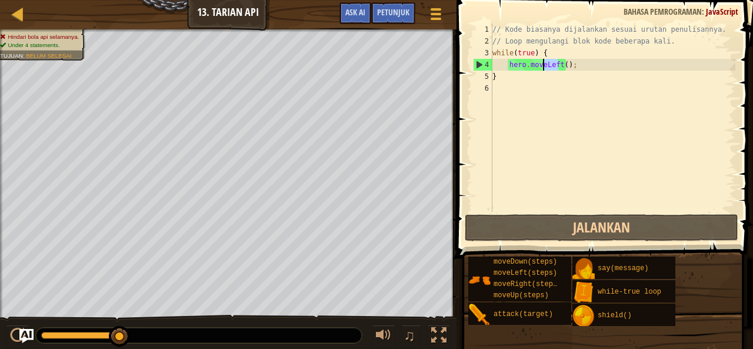
drag, startPoint x: 558, startPoint y: 66, endPoint x: 541, endPoint y: 62, distance: 17.7
click at [541, 62] on div "// Kode biasanya dijalankan sesuai urutan penulisannya. // Loop mengulangi blok…" at bounding box center [612, 130] width 245 height 212
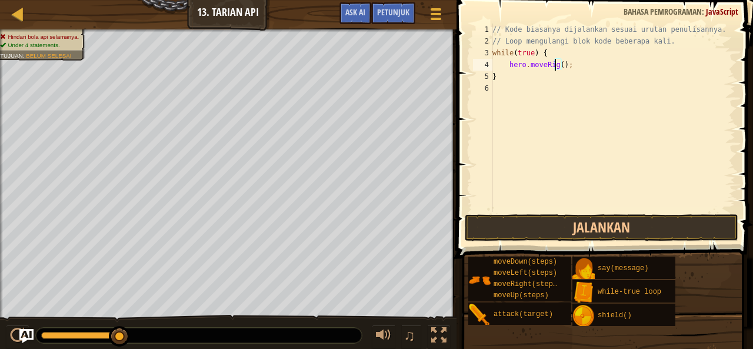
scroll to position [5, 5]
type textarea "hero.moveRight();"
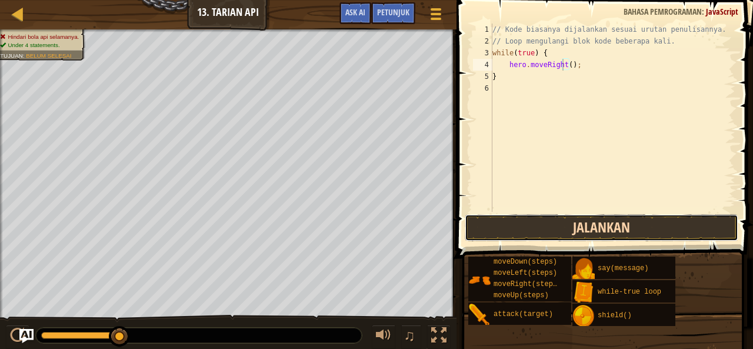
click at [639, 225] on button "Jalankan" at bounding box center [602, 227] width 274 height 27
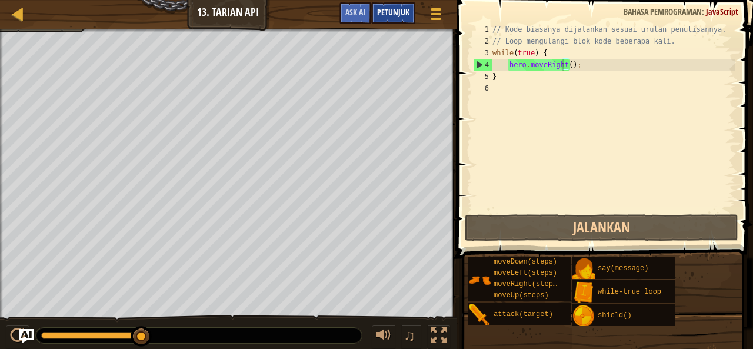
click at [391, 10] on span "Petunjuk" at bounding box center [393, 11] width 32 height 11
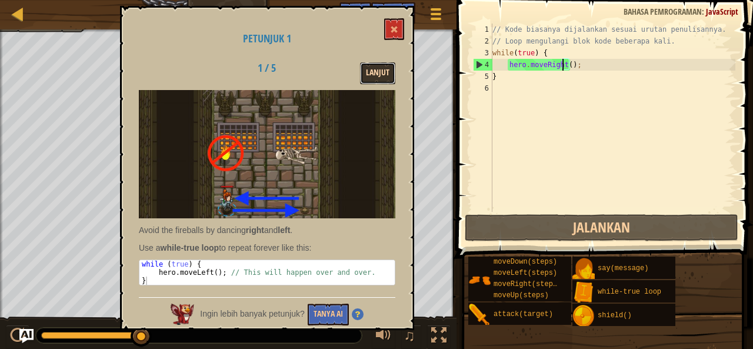
click at [376, 71] on button "Lanjut" at bounding box center [377, 73] width 35 height 22
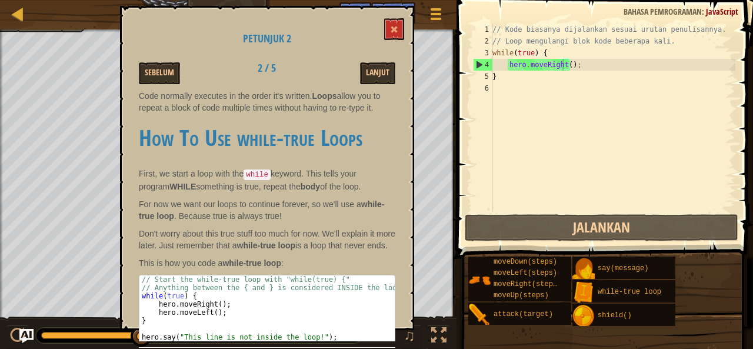
click at [580, 67] on div "// Kode biasanya dijalankan sesuai urutan penulisannya. // Loop mengulangi blok…" at bounding box center [612, 130] width 245 height 212
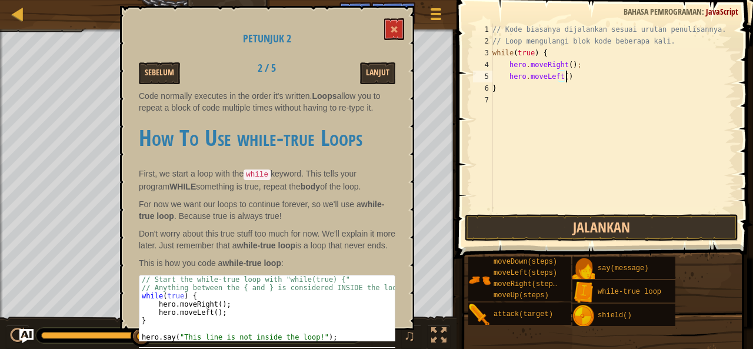
scroll to position [5, 6]
type textarea "hero.moveLeft();"
click at [516, 230] on button "Jalankan" at bounding box center [602, 227] width 274 height 27
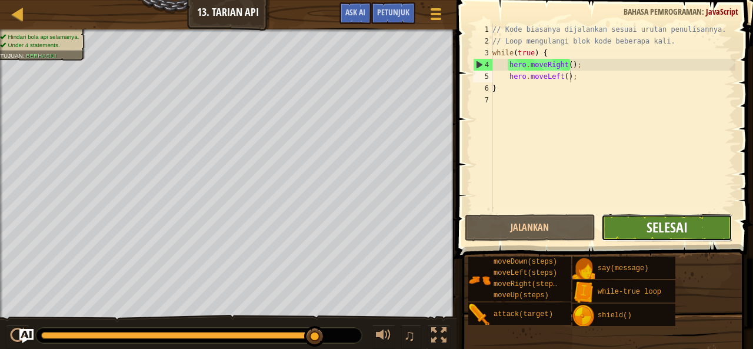
click at [657, 227] on span "Selesai" at bounding box center [666, 227] width 41 height 19
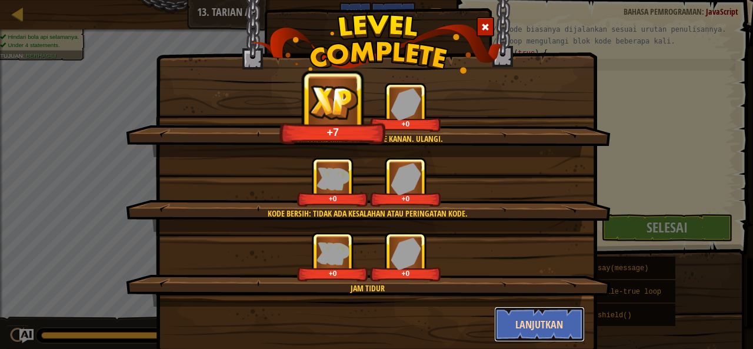
click at [530, 322] on button "Lanjutkan" at bounding box center [539, 323] width 91 height 35
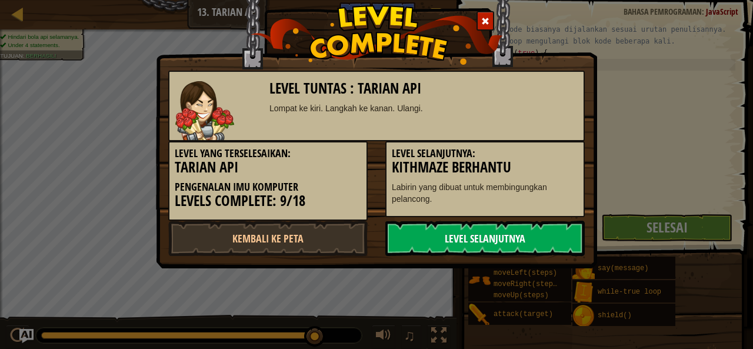
click at [533, 248] on link "Level Selanjutnya" at bounding box center [484, 238] width 199 height 35
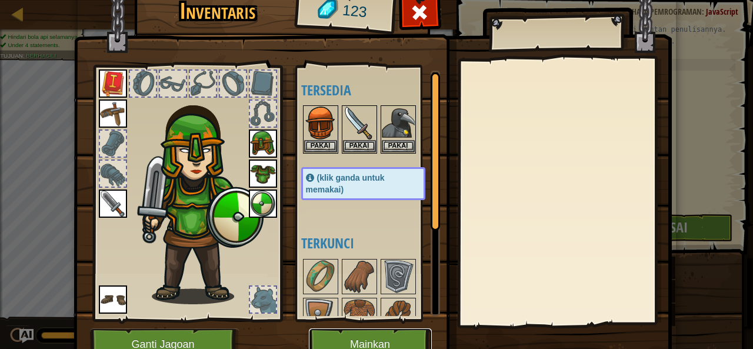
click at [382, 340] on button "Mainkan" at bounding box center [370, 344] width 123 height 32
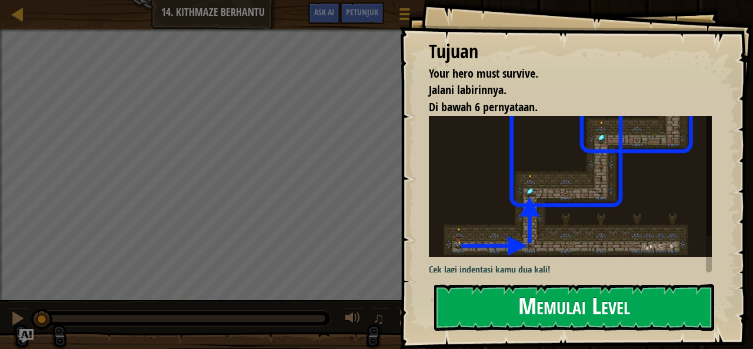
click at [509, 289] on button "Memulai Level" at bounding box center [574, 307] width 280 height 46
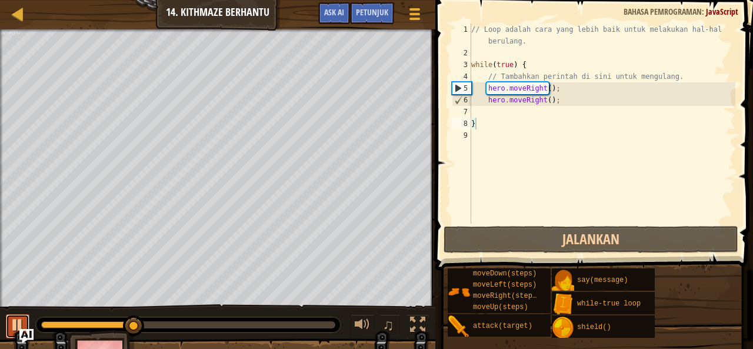
click at [11, 326] on div at bounding box center [17, 324] width 15 height 15
drag, startPoint x: 560, startPoint y: 99, endPoint x: 477, endPoint y: 98, distance: 83.5
click at [477, 98] on div "// Loop adalah cara yang lebih baik untuk melakukan hal-hal berulang. while ( t…" at bounding box center [602, 141] width 266 height 235
type textarea "hero.moveRight();"
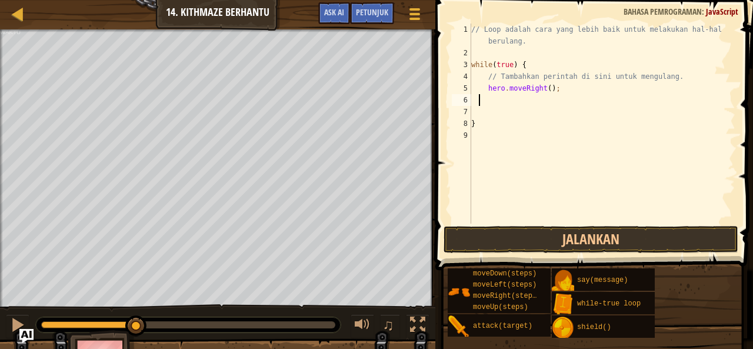
click at [545, 89] on div "// Loop adalah cara yang lebih baik untuk melakukan hal-hal berulang. while ( t…" at bounding box center [602, 141] width 266 height 235
type textarea "hero.moveRight(2);"
click at [592, 98] on div "// Loop adalah cara yang lebih baik untuk melakukan hal-hal berulang. while ( t…" at bounding box center [602, 141] width 266 height 235
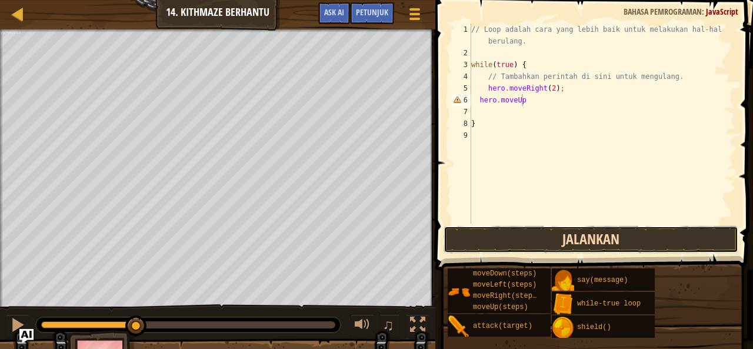
click at [569, 240] on button "Jalankan" at bounding box center [590, 239] width 295 height 27
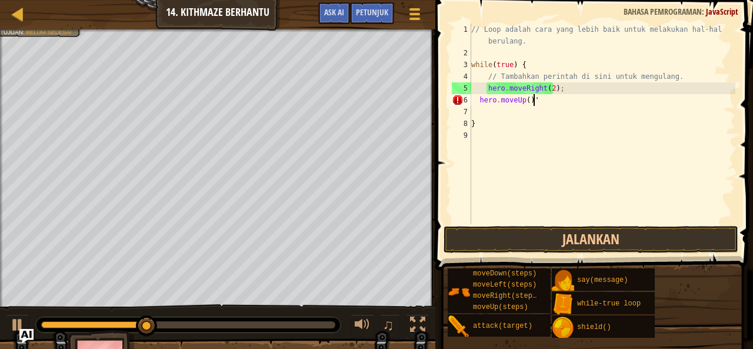
scroll to position [5, 4]
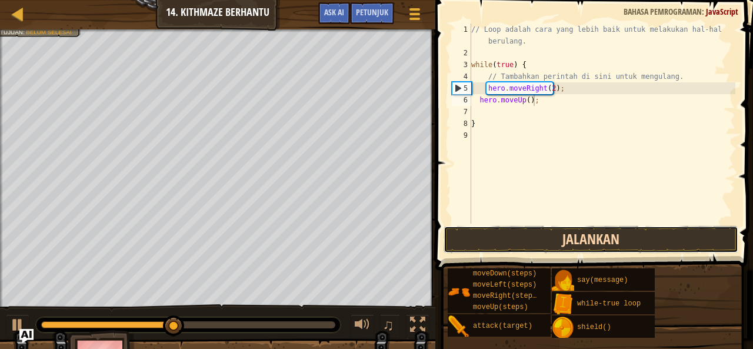
click at [559, 229] on button "Jalankan" at bounding box center [590, 239] width 295 height 27
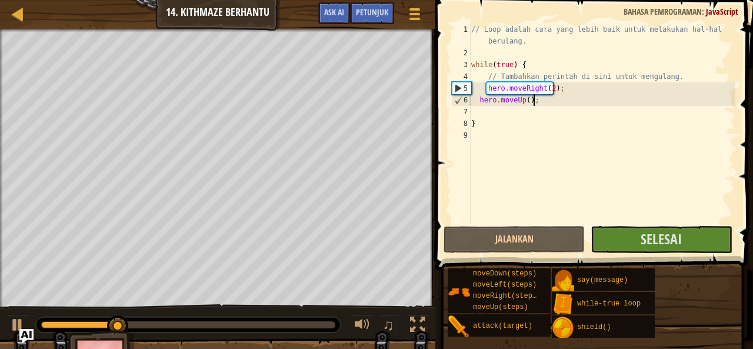
click at [523, 101] on div "// Loop adalah cara yang lebih baik untuk melakukan hal-hal berulang. while ( t…" at bounding box center [602, 141] width 266 height 235
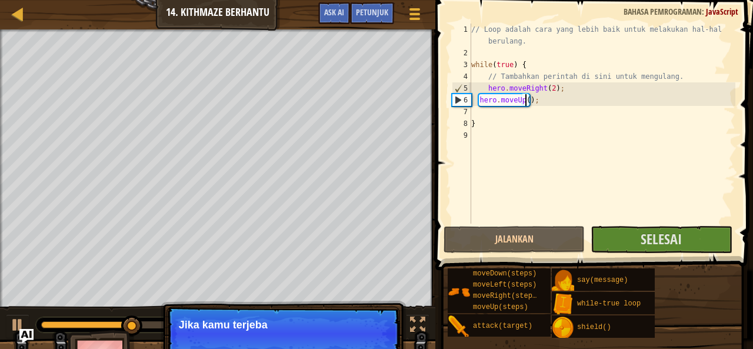
type textarea "hero.moveUp(2);"
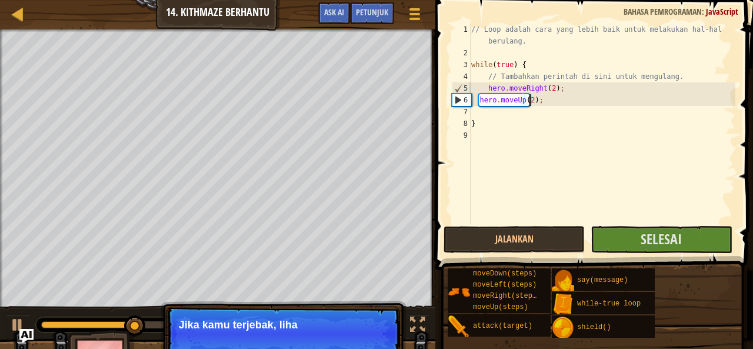
scroll to position [5, 5]
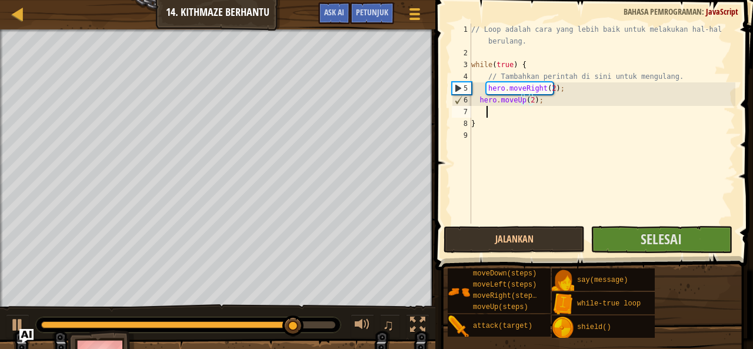
click at [561, 107] on div "// Loop adalah cara yang lebih baik untuk melakukan hal-hal berulang. while ( t…" at bounding box center [602, 141] width 266 height 235
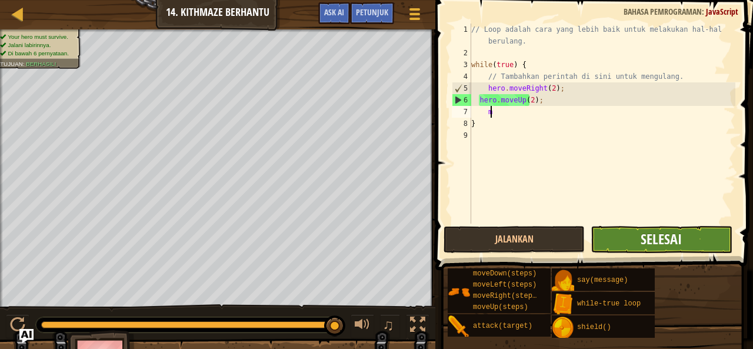
type textarea "m"
click at [674, 237] on span "Selesai" at bounding box center [660, 238] width 41 height 19
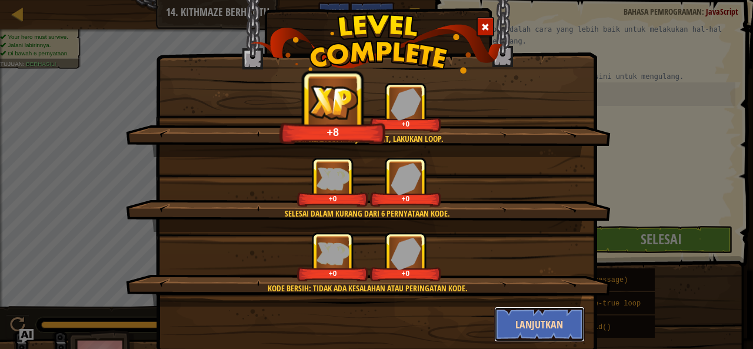
click at [509, 320] on button "Lanjutkan" at bounding box center [539, 323] width 91 height 35
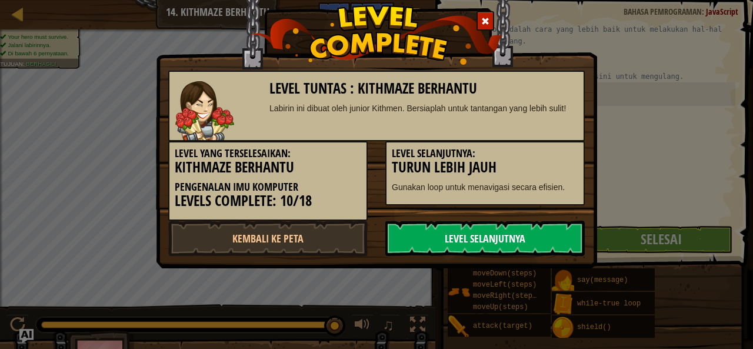
click at [466, 228] on link "Level Selanjutnya" at bounding box center [484, 238] width 199 height 35
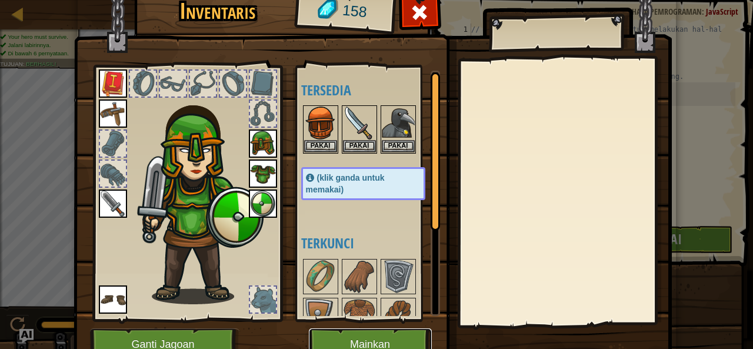
click at [380, 335] on button "Mainkan" at bounding box center [370, 344] width 123 height 32
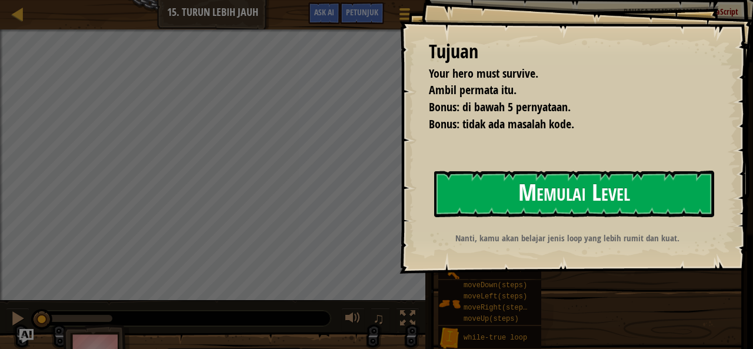
click at [505, 211] on button "Memulai Level" at bounding box center [574, 194] width 280 height 46
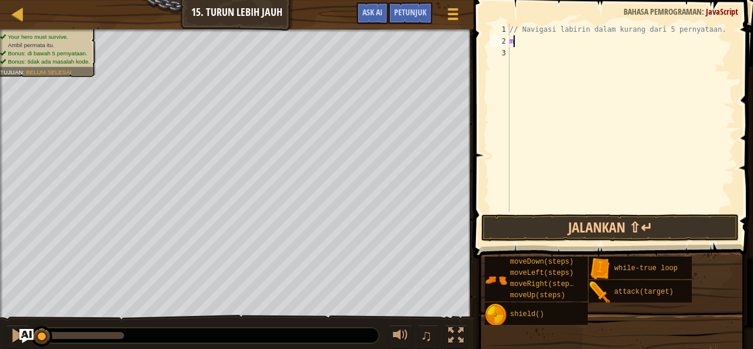
scroll to position [5, 0]
type textarea "m"
click at [525, 44] on div "// Navigasi labirin dalam kurang dari 5 pernyataan. heromoveRight ( ) ;" at bounding box center [621, 130] width 228 height 212
type textarea "hero.moveRight();"
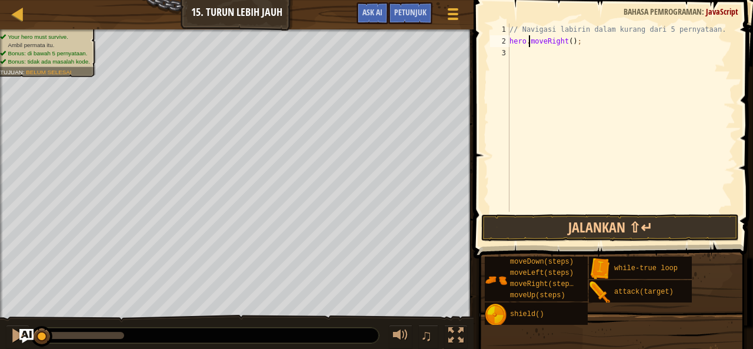
scroll to position [5, 1]
click at [598, 42] on div "// Navigasi labirin dalam kurang dari 5 pernyataan. hero . moveRight ( ) ;" at bounding box center [621, 130] width 228 height 212
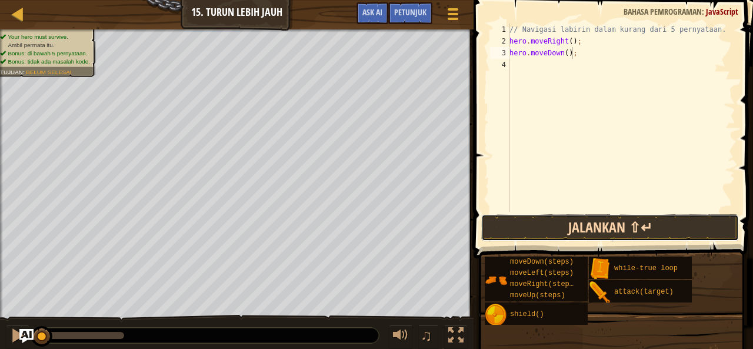
click at [577, 229] on button "Jalankan ⇧↵" at bounding box center [610, 227] width 258 height 27
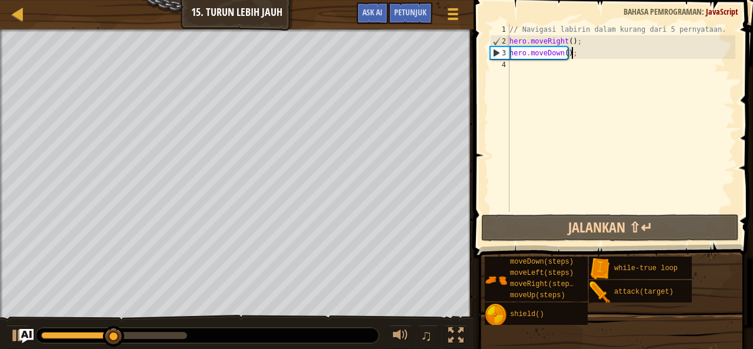
click at [567, 43] on div "// Navigasi labirin dalam kurang dari 5 pernyataan. hero . moveRight ( ) ; hero…" at bounding box center [621, 130] width 228 height 212
type textarea "hero.moveRight(2);"
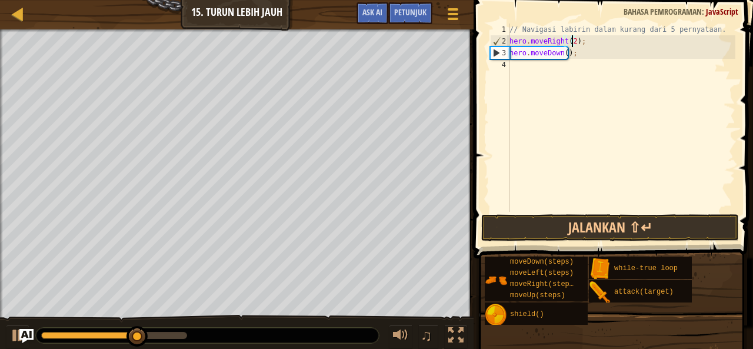
scroll to position [5, 0]
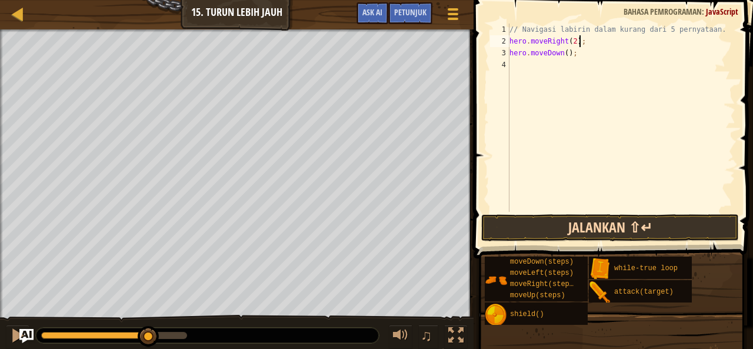
type textarea "hero.moveRight(2);"
drag, startPoint x: 537, startPoint y: 221, endPoint x: 550, endPoint y: 216, distance: 13.8
click at [537, 221] on button "Jalankan ⇧↵" at bounding box center [610, 227] width 258 height 27
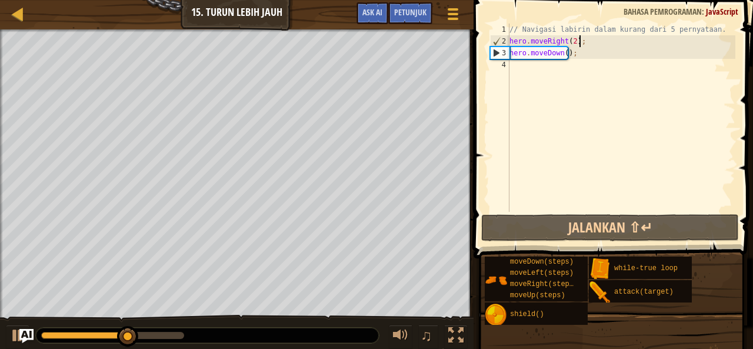
click at [536, 66] on div "// Navigasi labirin dalam kurang dari 5 pernyataan. hero . moveRight ( 2 ) ; he…" at bounding box center [621, 130] width 228 height 212
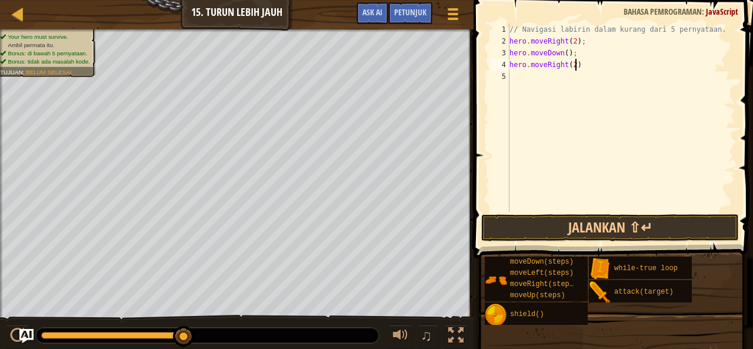
scroll to position [5, 5]
drag, startPoint x: 573, startPoint y: 52, endPoint x: 506, endPoint y: 50, distance: 67.6
click at [506, 50] on div "hero.moveRight(2); 1 2 3 4 5 // Navigasi labirin dalam kurang dari 5 pernyataan…" at bounding box center [611, 118] width 248 height 188
type textarea "hero.moveDown();"
click at [536, 79] on div "// Navigasi labirin dalam kurang dari 5 pernyataan. hero . moveRight ( 2 ) ; he…" at bounding box center [621, 130] width 228 height 212
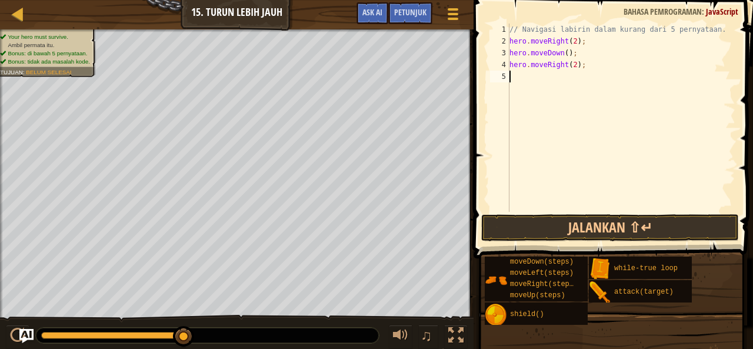
scroll to position [5, 0]
paste textarea "hero.moveDown();"
drag, startPoint x: 582, startPoint y: 64, endPoint x: 507, endPoint y: 66, distance: 74.7
click at [507, 66] on div "hero.moveDown(); 1 2 3 4 5 6 // Navigasi labirin dalam kurang dari 5 pernyataan…" at bounding box center [611, 118] width 248 height 188
type textarea "hero.moveRight(2);"
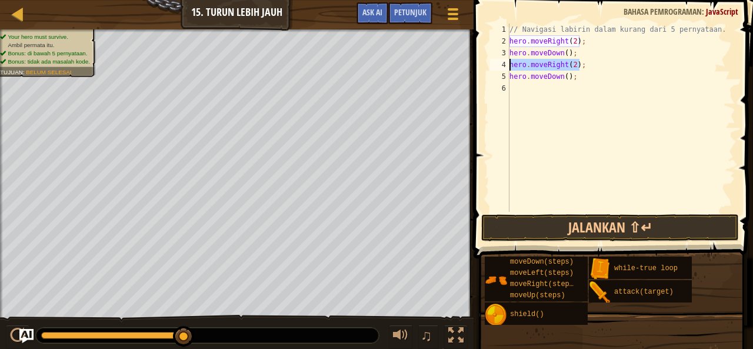
click at [540, 91] on div "// Navigasi labirin dalam kurang dari 5 pernyataan. hero . moveRight ( 2 ) ; he…" at bounding box center [621, 130] width 228 height 212
paste textarea "hero.moveRight(2);"
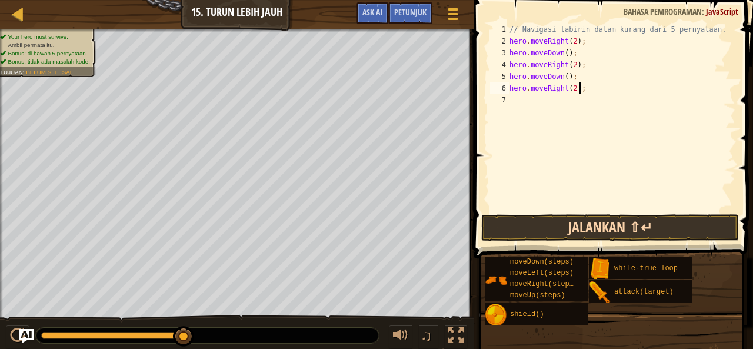
type textarea "hero.moveRight(2);"
click at [567, 228] on button "Jalankan ⇧↵" at bounding box center [610, 227] width 258 height 27
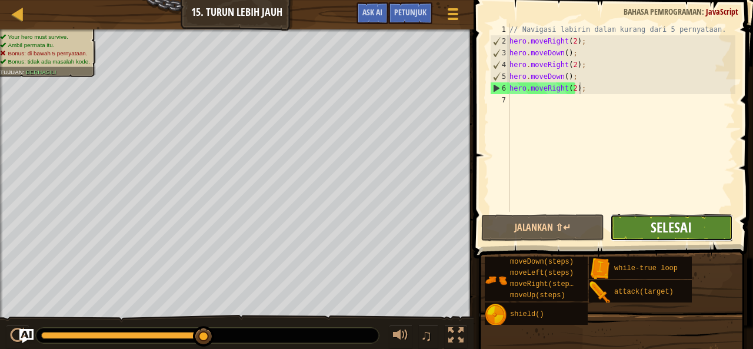
click at [660, 223] on span "Selesai" at bounding box center [670, 227] width 41 height 19
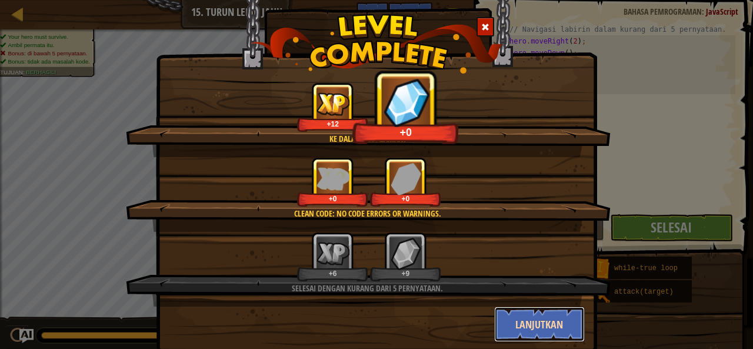
click at [527, 319] on button "Lanjutkan" at bounding box center [539, 323] width 91 height 35
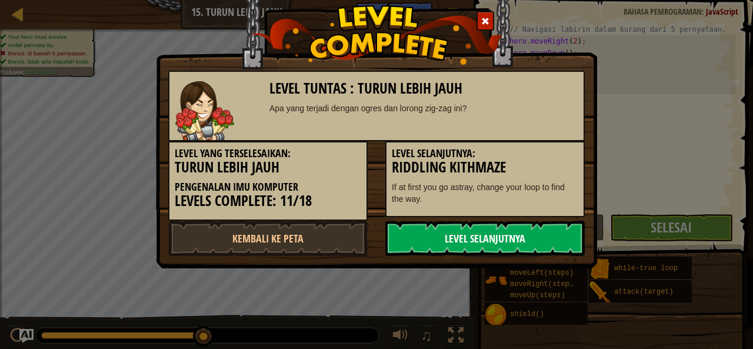
click at [446, 235] on link "Level Selanjutnya" at bounding box center [484, 238] width 199 height 35
click at [501, 232] on link "Level Selanjutnya" at bounding box center [484, 238] width 199 height 35
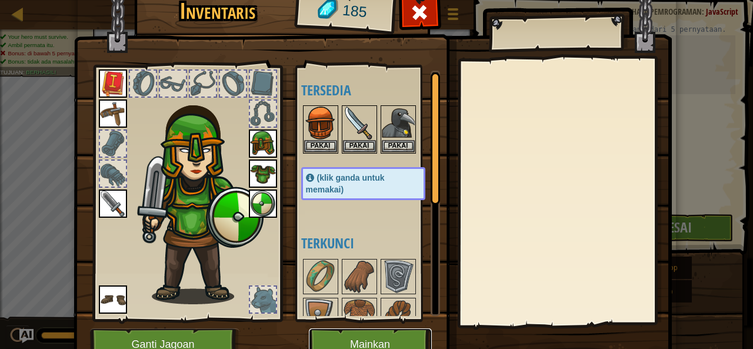
click at [410, 334] on button "Mainkan" at bounding box center [370, 344] width 123 height 32
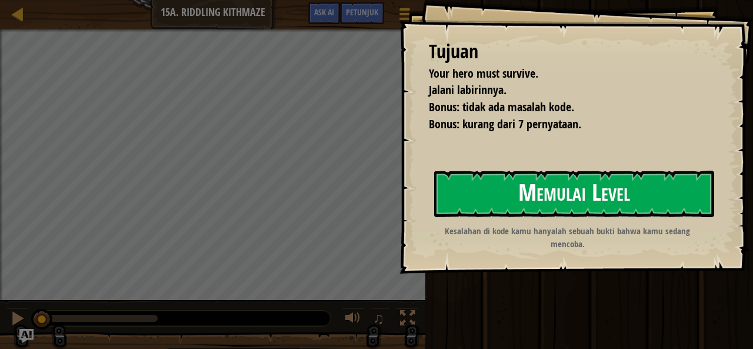
click at [570, 192] on button "Memulai Level" at bounding box center [574, 194] width 280 height 46
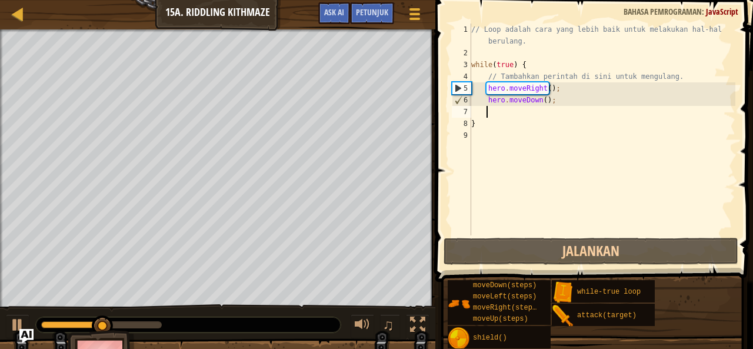
click at [493, 109] on div "// Loop adalah cara yang lebih baik untuk melakukan hal-hal berulang. while ( t…" at bounding box center [602, 147] width 266 height 247
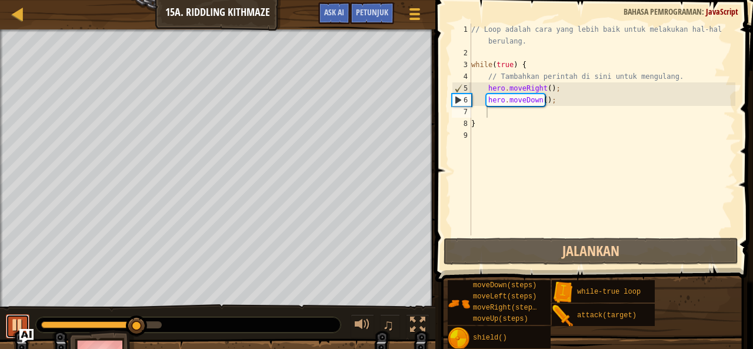
click at [8, 314] on button at bounding box center [18, 326] width 24 height 24
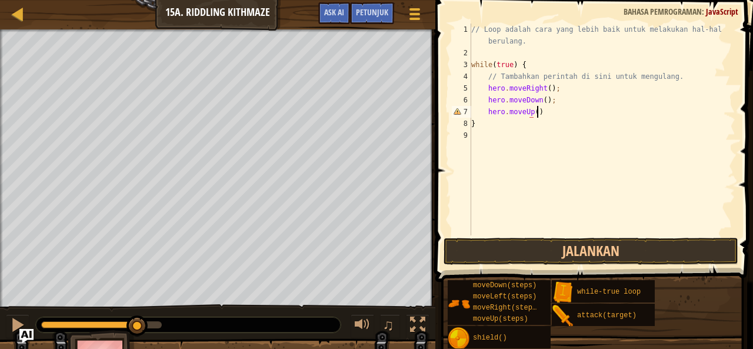
scroll to position [5, 5]
click at [484, 248] on button "Jalankan" at bounding box center [590, 251] width 295 height 27
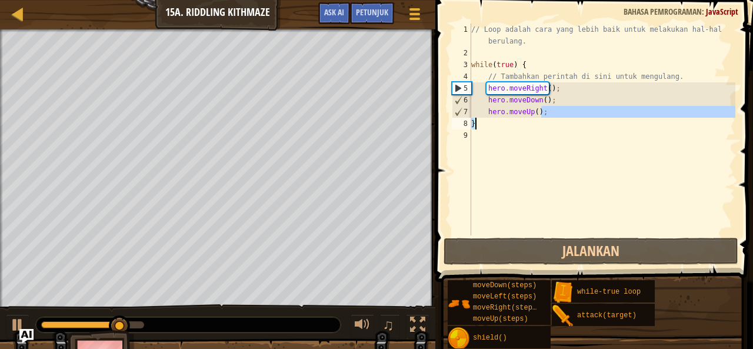
drag, startPoint x: 549, startPoint y: 113, endPoint x: 501, endPoint y: 122, distance: 49.0
click at [501, 122] on div "// Loop adalah cara yang lebih baik untuk melakukan hal-hal berulang. while ( t…" at bounding box center [602, 147] width 266 height 247
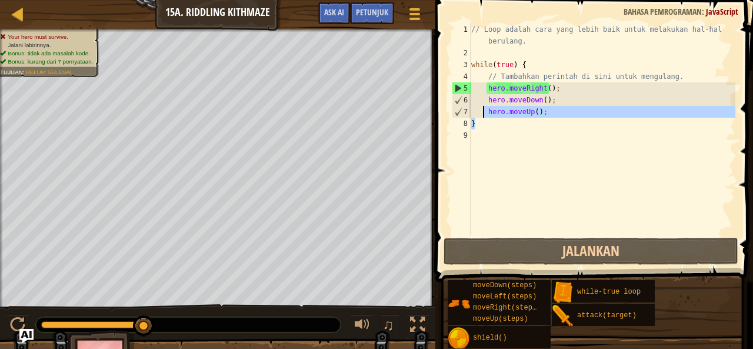
drag, startPoint x: 491, startPoint y: 122, endPoint x: 483, endPoint y: 114, distance: 10.8
click at [483, 114] on div "// Loop adalah cara yang lebih baik untuk melakukan hal-hal berulang. while ( t…" at bounding box center [602, 147] width 266 height 247
type textarea "hero.moveUp(); }"
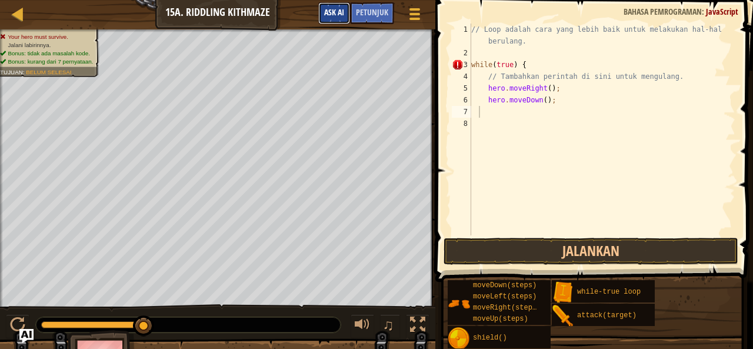
click at [335, 11] on span "Ask AI" at bounding box center [334, 11] width 20 height 11
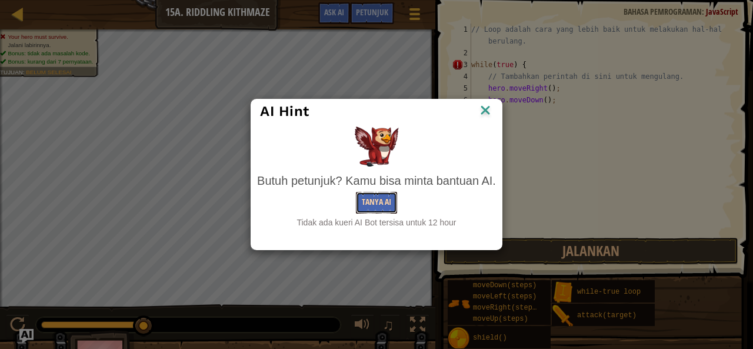
click at [373, 201] on button "Tanya AI" at bounding box center [376, 203] width 41 height 22
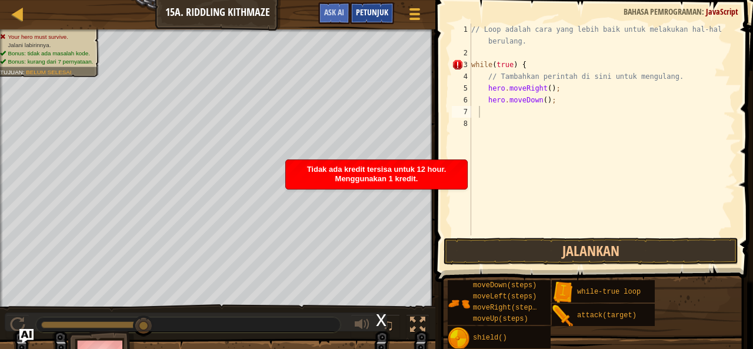
click at [387, 23] on div "Petunjuk" at bounding box center [372, 13] width 44 height 22
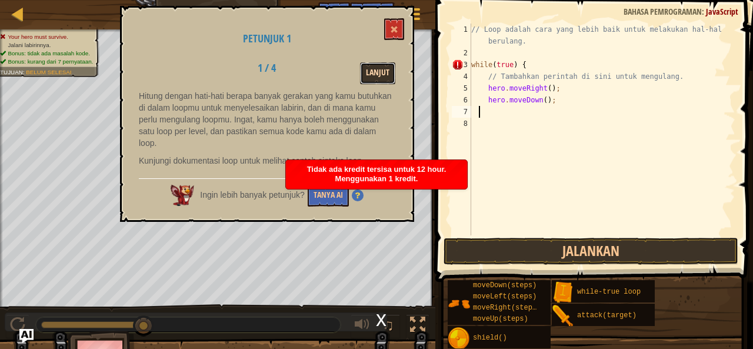
click at [362, 62] on button "Lanjut" at bounding box center [377, 73] width 35 height 22
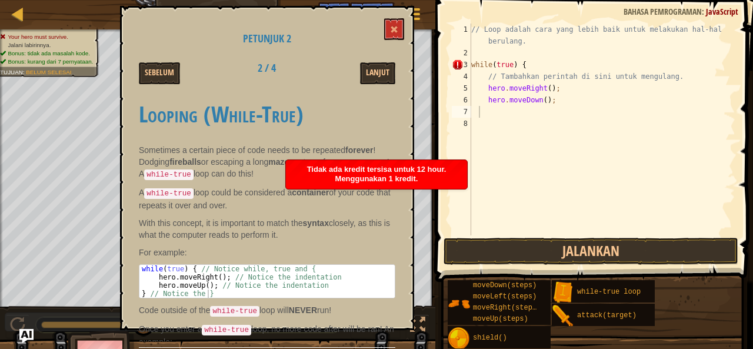
click at [362, 62] on button "Lanjut" at bounding box center [377, 73] width 35 height 22
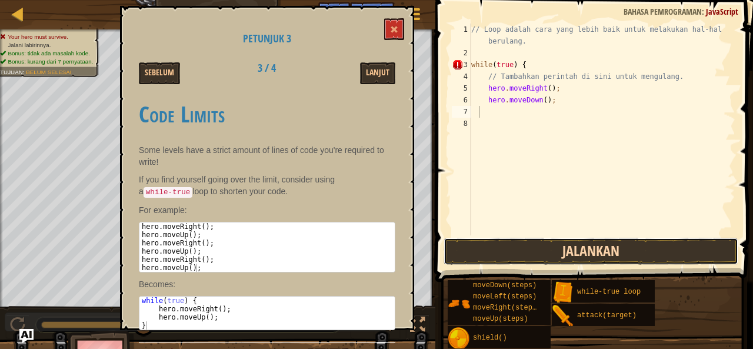
click at [464, 252] on button "Jalankan" at bounding box center [590, 251] width 295 height 27
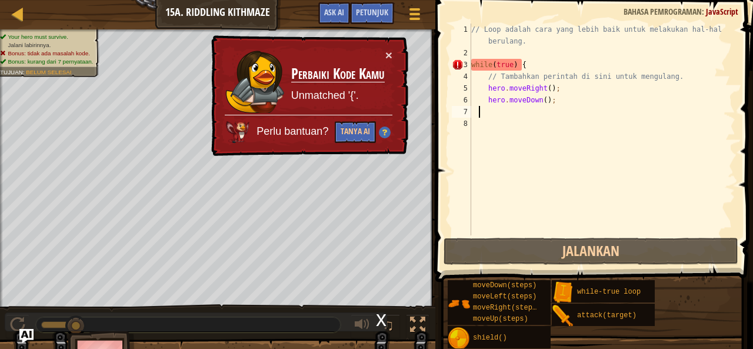
type textarea "]"
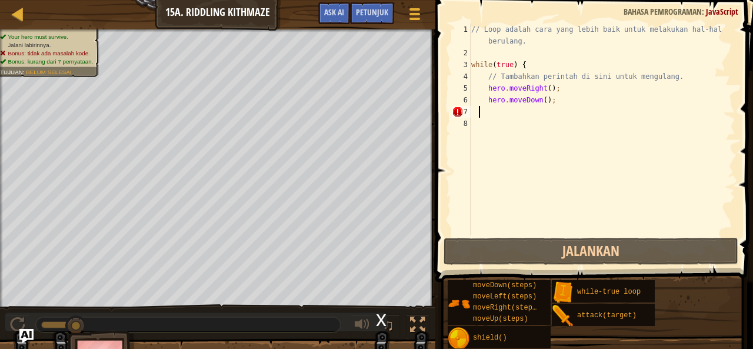
type textarea "|"
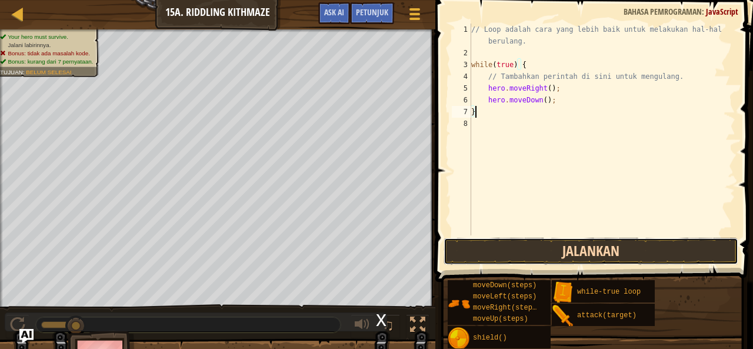
click at [513, 259] on button "Jalankan" at bounding box center [590, 251] width 295 height 27
type textarea "}"
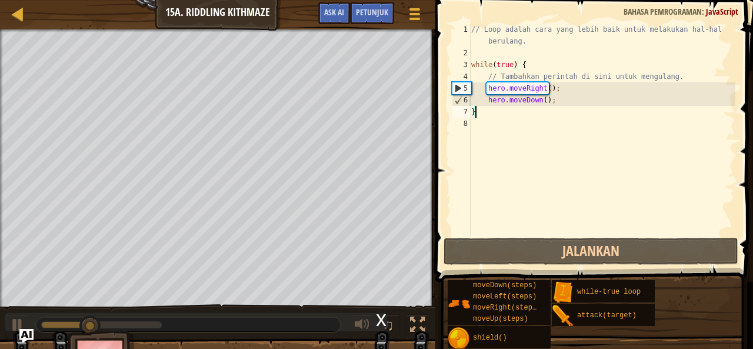
click at [485, 126] on div "// Loop adalah cara yang lebih baik untuk melakukan hal-hal berulang. while ( t…" at bounding box center [602, 147] width 266 height 247
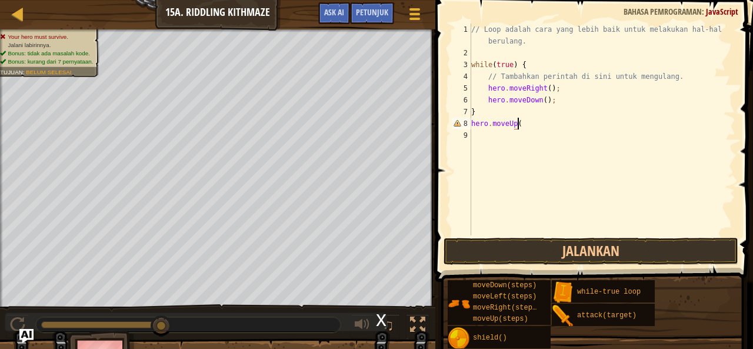
scroll to position [5, 4]
click at [540, 256] on button "Jalankan" at bounding box center [590, 251] width 295 height 27
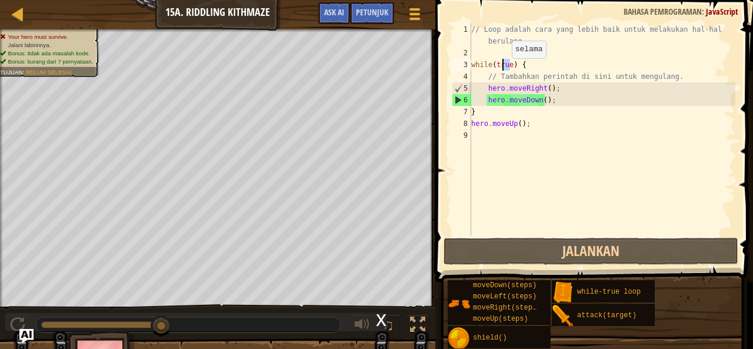
drag, startPoint x: 510, startPoint y: 67, endPoint x: 497, endPoint y: 73, distance: 14.7
click at [500, 71] on div "// Loop adalah cara yang lebih baik untuk melakukan hal-hal berulang. while ( t…" at bounding box center [602, 147] width 266 height 247
click at [497, 73] on div "// Loop adalah cara yang lebih baik untuk melakukan hal-hal berulang. while ( t…" at bounding box center [602, 130] width 266 height 212
click at [497, 73] on div "// Loop adalah cara yang lebih baik untuk melakukan hal-hal berulang. while ( t…" at bounding box center [602, 147] width 266 height 247
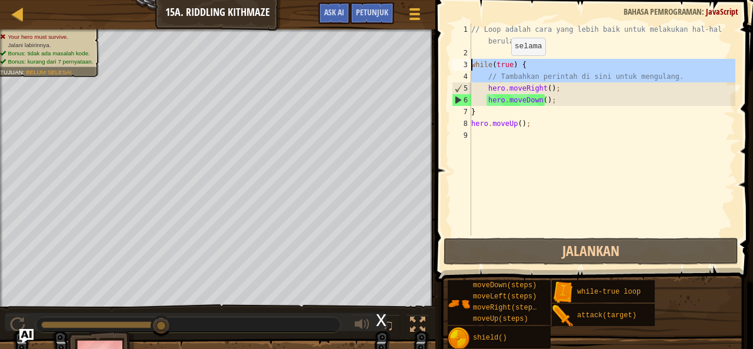
drag, startPoint x: 497, startPoint y: 73, endPoint x: 501, endPoint y: 67, distance: 7.2
click at [501, 67] on div "// Loop adalah cara yang lebih baik untuk melakukan hal-hal berulang. while ( t…" at bounding box center [602, 147] width 266 height 247
type textarea "while(true) { // Tambahkan perintah di sini untuk mengulang."
click at [602, 158] on div "// Loop adalah cara yang lebih baik untuk melakukan hal-hal berulang. while ( t…" at bounding box center [602, 147] width 266 height 247
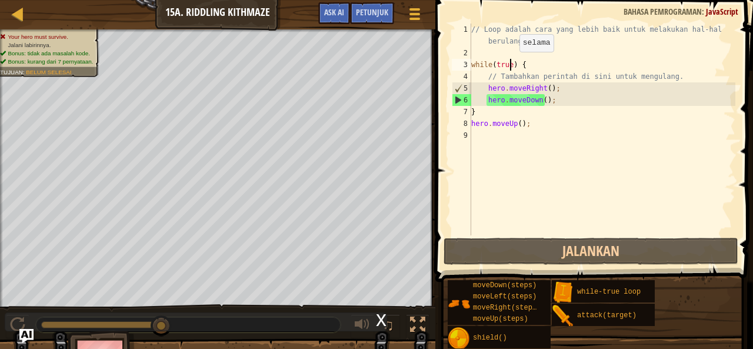
click at [509, 64] on div "// Loop adalah cara yang lebih baik untuk melakukan hal-hal berulang. while ( t…" at bounding box center [602, 147] width 266 height 247
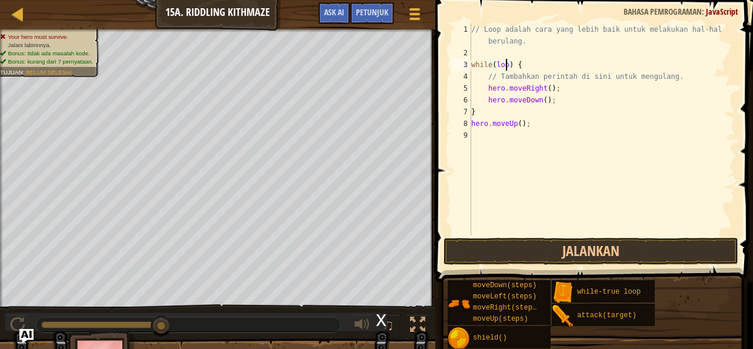
scroll to position [5, 3]
click at [571, 257] on button "Jalankan" at bounding box center [590, 251] width 295 height 27
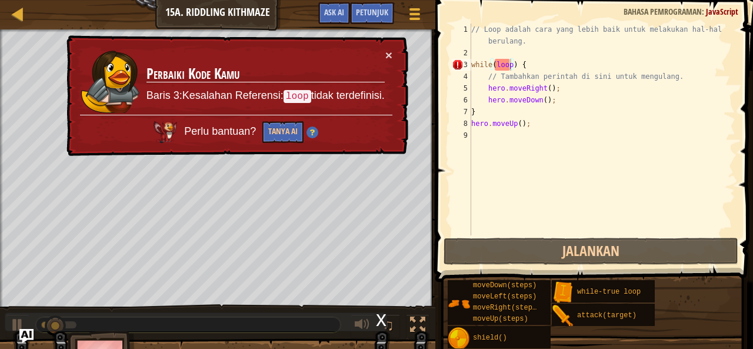
click at [392, 56] on div "× Perbaiki Kode Kamu Baris 3:Kesalahan Referensi: loop tidak terdefinisi. Perlu…" at bounding box center [236, 95] width 344 height 121
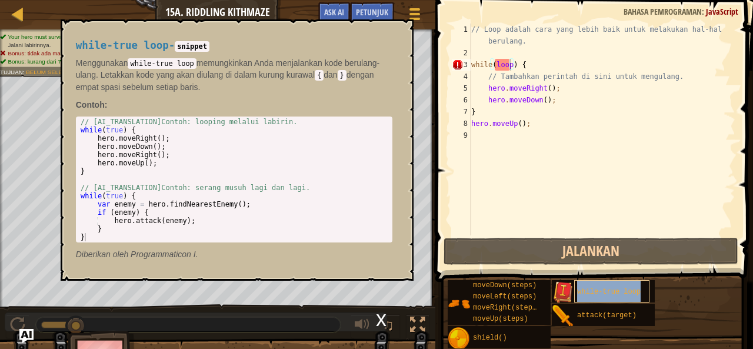
click at [602, 294] on span "while-true loop" at bounding box center [609, 292] width 64 height 8
click at [399, 34] on button "×" at bounding box center [399, 33] width 9 height 16
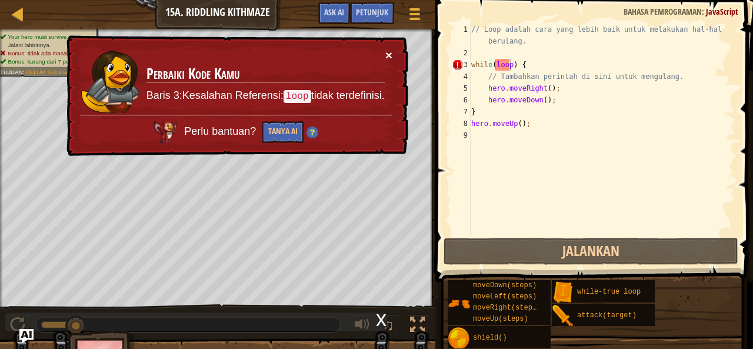
click at [388, 53] on button "×" at bounding box center [388, 55] width 7 height 12
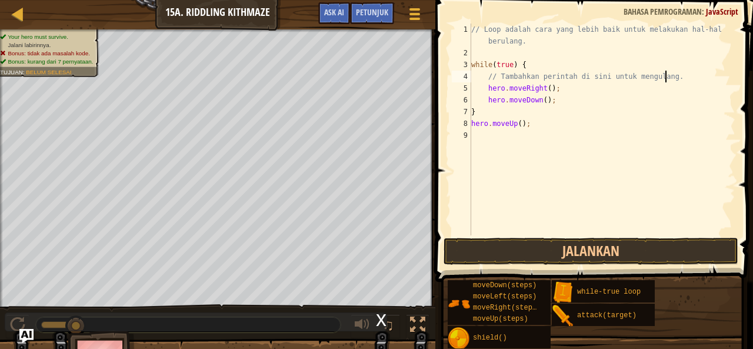
drag, startPoint x: 664, startPoint y: 80, endPoint x: 630, endPoint y: 86, distance: 34.6
click at [636, 86] on div "// Loop adalah cara yang lebih baik untuk melakukan hal-hal berulang. while ( t…" at bounding box center [602, 147] width 266 height 247
drag, startPoint x: 513, startPoint y: 78, endPoint x: 495, endPoint y: 78, distance: 17.6
click at [495, 78] on div "// Loop adalah cara yang lebih baik untuk melakukan hal-hal berulang. while ( t…" at bounding box center [602, 147] width 266 height 247
click at [495, 78] on div "// Loop adalah cara yang lebih baik untuk melakukan hal-hal berulang. while ( t…" at bounding box center [602, 130] width 266 height 212
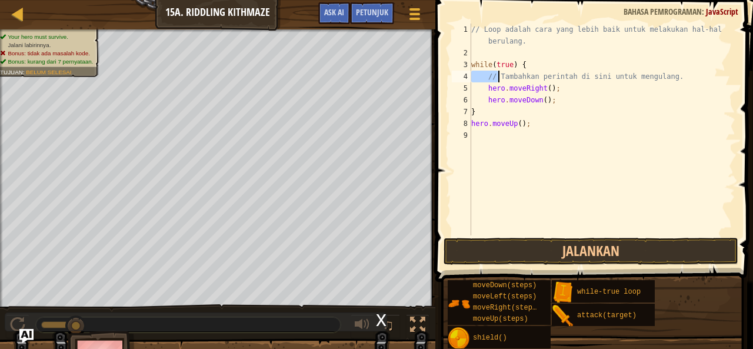
drag, startPoint x: 495, startPoint y: 78, endPoint x: 489, endPoint y: 75, distance: 6.9
click at [489, 75] on div "// Loop adalah cara yang lebih baik untuk melakukan hal-hal berulang. while ( t…" at bounding box center [602, 147] width 266 height 247
click at [521, 67] on div "// Loop adalah cara yang lebih baik untuk melakukan hal-hal berulang. while ( t…" at bounding box center [602, 147] width 266 height 247
type textarea "// Tambahkan perintah di sini untuk m {engulang."
click at [673, 74] on div "// Loop adalah cara yang lebih baik untuk melakukan hal-hal berulang. while ( t…" at bounding box center [602, 147] width 266 height 247
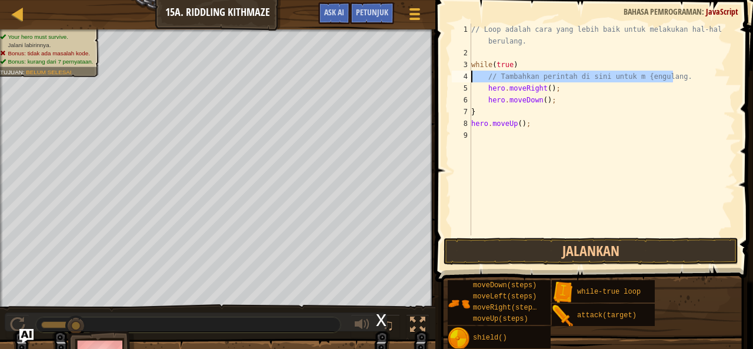
drag, startPoint x: 672, startPoint y: 77, endPoint x: 465, endPoint y: 79, distance: 207.0
click at [465, 79] on div "// Tambahkan perintah di sini untuk m {engulang. 1 2 3 4 5 6 7 8 9 // Loop adal…" at bounding box center [592, 130] width 286 height 212
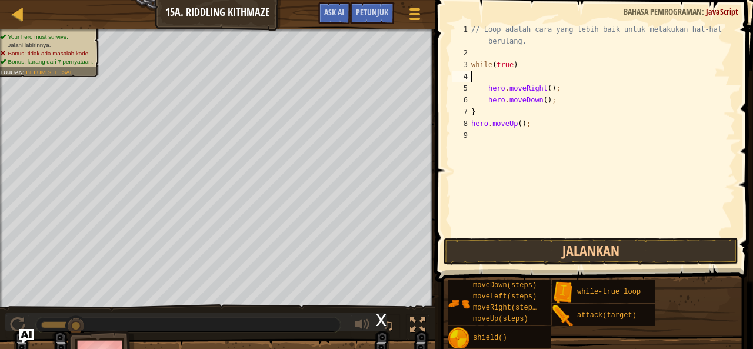
type textarea "while(true)"
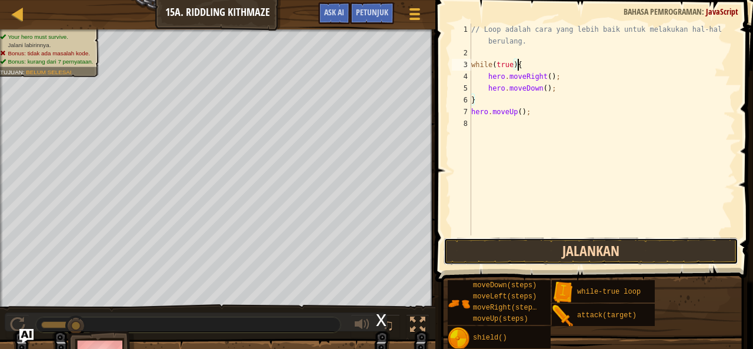
click at [655, 247] on button "Jalankan" at bounding box center [590, 251] width 295 height 27
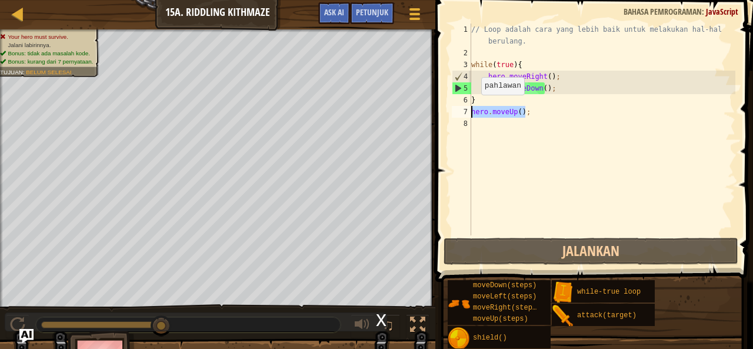
drag, startPoint x: 532, startPoint y: 109, endPoint x: 471, endPoint y: 106, distance: 60.6
click at [471, 106] on div "// Loop adalah cara yang lebih baik untuk melakukan hal-hal berulang. while ( t…" at bounding box center [602, 147] width 266 height 247
click at [471, 106] on div "// Loop adalah cara yang lebih baik untuk melakukan hal-hal berulang. while ( t…" at bounding box center [602, 130] width 266 height 212
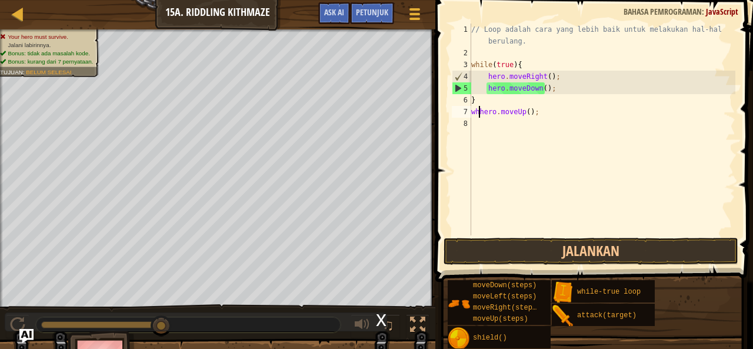
scroll to position [5, 1]
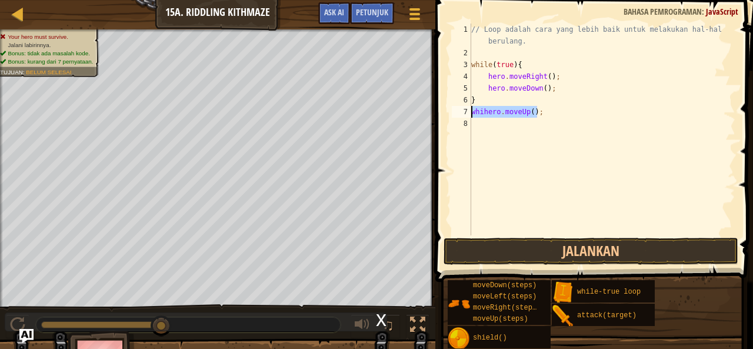
drag, startPoint x: 544, startPoint y: 114, endPoint x: 470, endPoint y: 116, distance: 74.1
click at [470, 116] on div "whihero.moveUp(); 1 2 3 4 5 6 7 8 // Loop adalah cara yang lebih baik untuk mel…" at bounding box center [592, 130] width 286 height 212
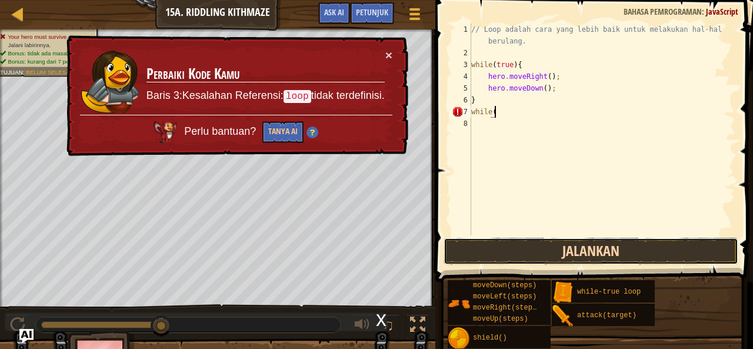
click at [573, 249] on button "Jalankan" at bounding box center [590, 251] width 295 height 27
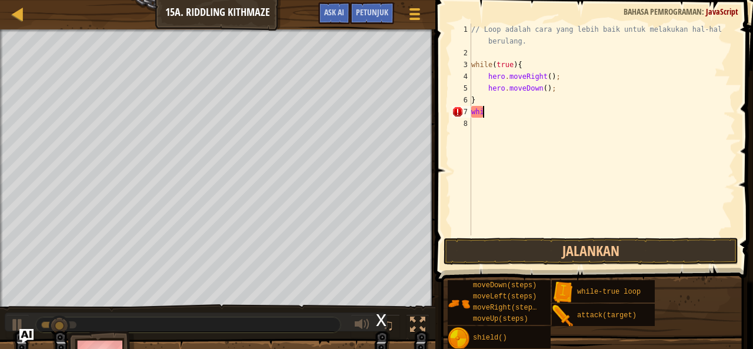
scroll to position [5, 0]
type textarea "w"
click at [660, 253] on button "Jalankan" at bounding box center [590, 251] width 295 height 27
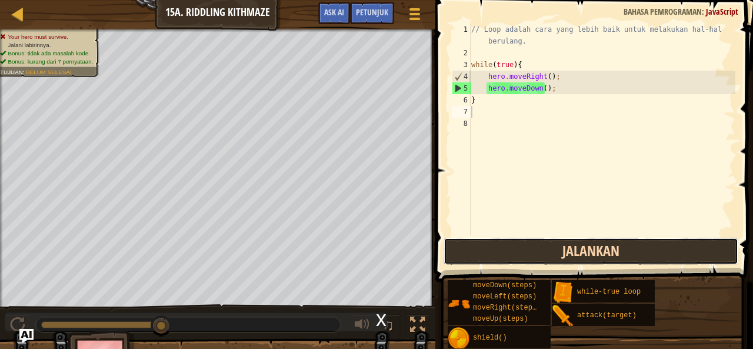
click at [501, 252] on button "Jalankan" at bounding box center [590, 251] width 295 height 27
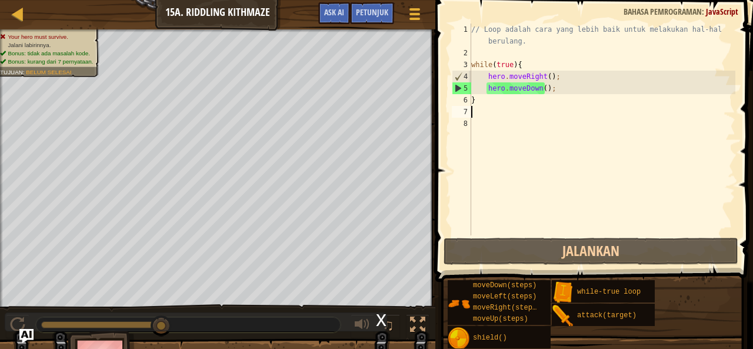
click at [545, 76] on div "// Loop adalah cara yang lebih baik untuk melakukan hal-hal berulang. while ( t…" at bounding box center [602, 147] width 266 height 247
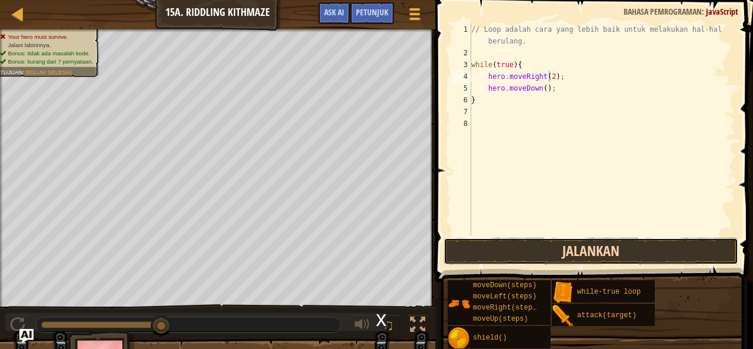
click at [553, 245] on button "Jalankan" at bounding box center [590, 251] width 295 height 27
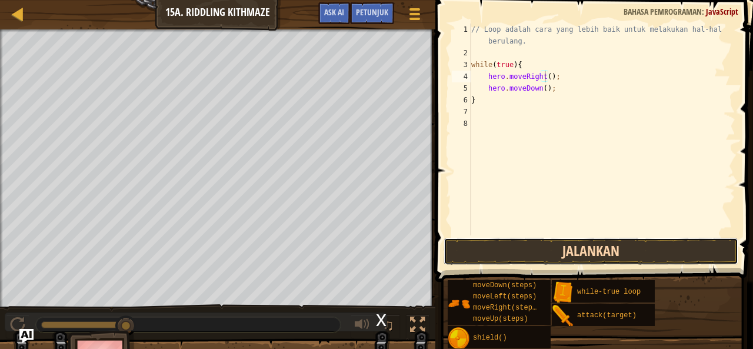
click at [456, 255] on button "Jalankan" at bounding box center [590, 251] width 295 height 27
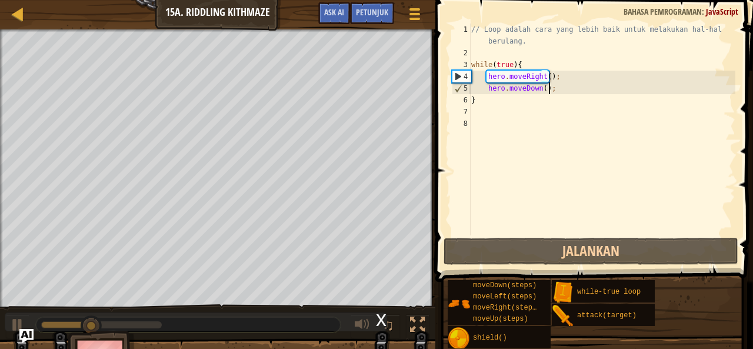
click at [563, 89] on div "// Loop adalah cara yang lebih baik untuk melakukan hal-hal berulang. while ( t…" at bounding box center [602, 147] width 266 height 247
type textarea "hero.moveDown();"
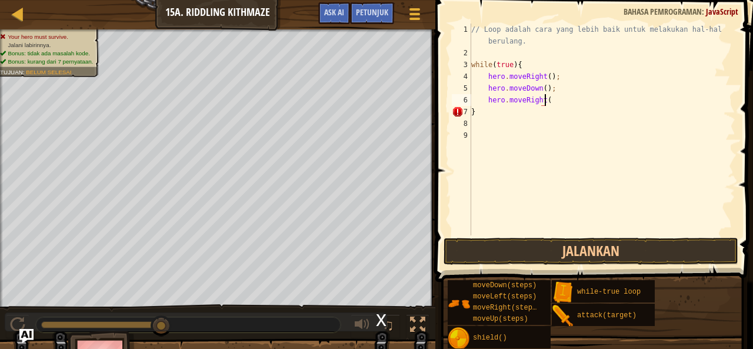
scroll to position [5, 6]
click at [559, 243] on button "Jalankan" at bounding box center [590, 251] width 295 height 27
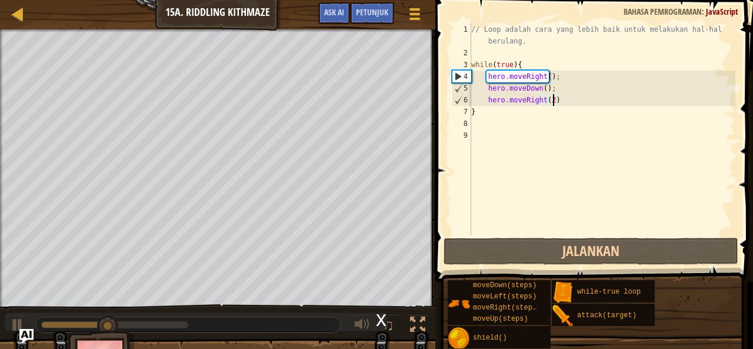
type textarea "hero.moveRight(2);"
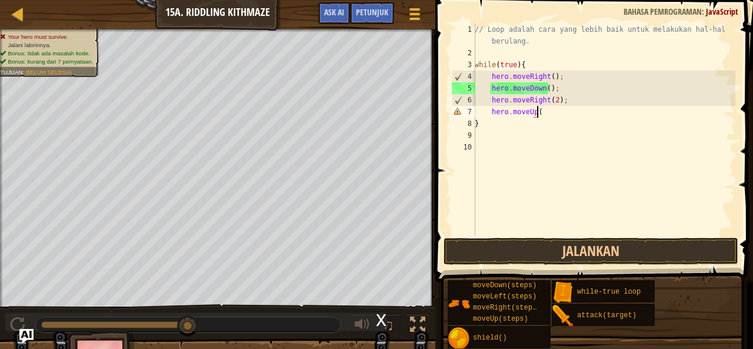
scroll to position [5, 5]
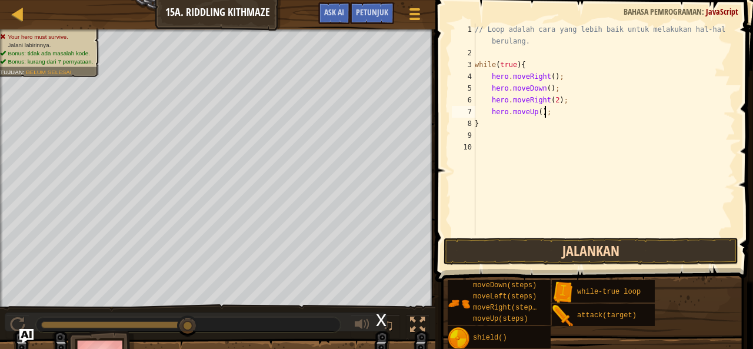
type textarea "hero.moveUp();"
click at [540, 253] on button "Jalankan" at bounding box center [590, 251] width 295 height 27
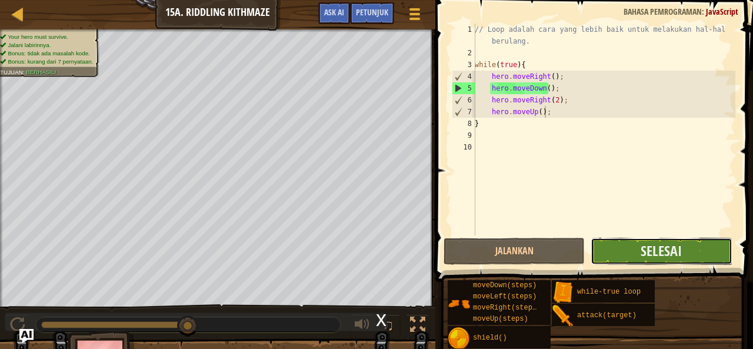
click at [639, 244] on button "Selesai" at bounding box center [660, 251] width 141 height 27
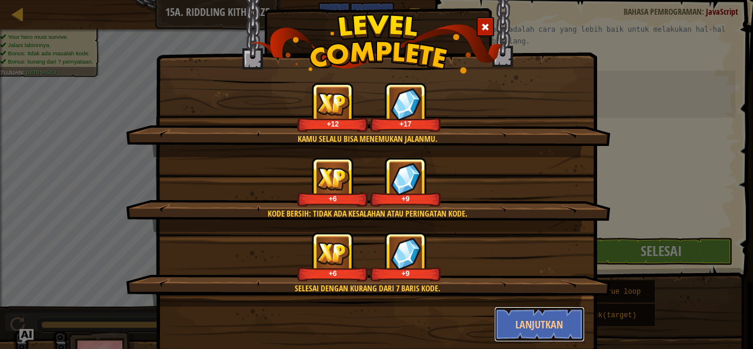
drag, startPoint x: 523, startPoint y: 331, endPoint x: 506, endPoint y: 311, distance: 26.3
click at [523, 327] on button "Lanjutkan" at bounding box center [539, 323] width 91 height 35
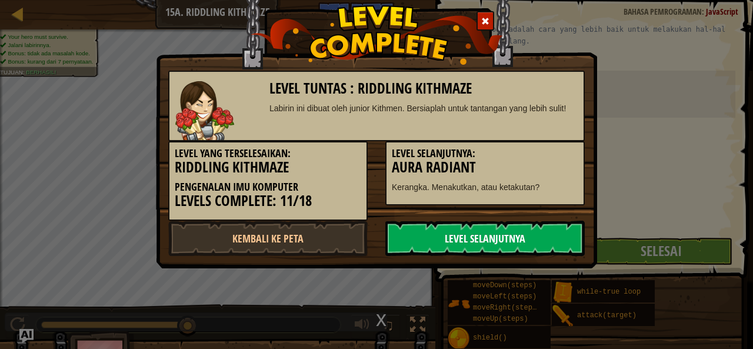
click at [510, 252] on link "Level Selanjutnya" at bounding box center [484, 238] width 199 height 35
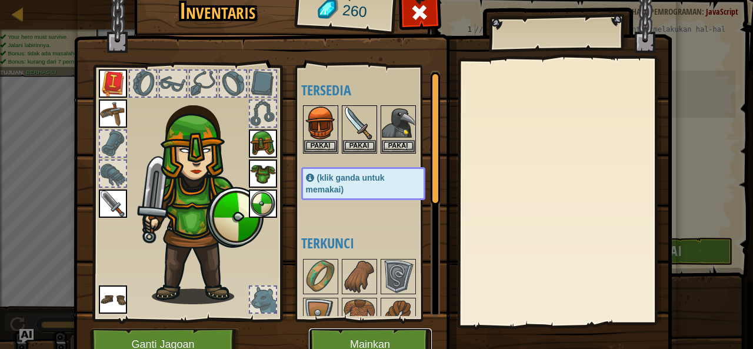
click at [335, 338] on button "Mainkan" at bounding box center [370, 344] width 123 height 32
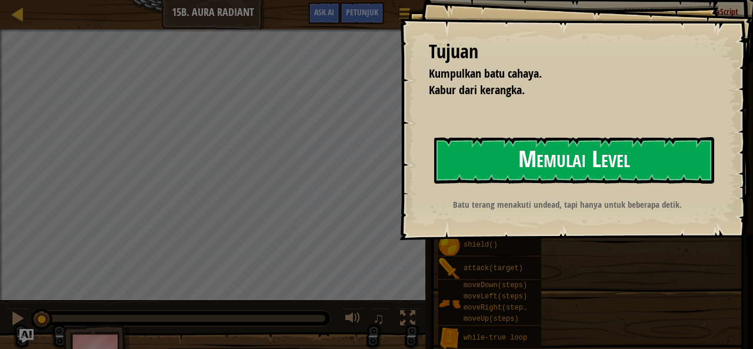
click at [555, 168] on button "Memulai Level" at bounding box center [574, 160] width 280 height 46
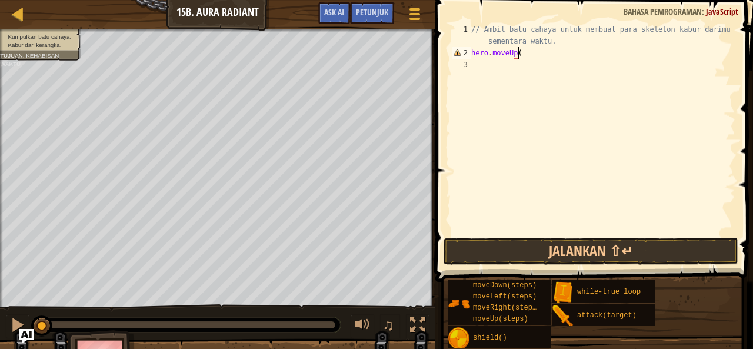
scroll to position [5, 4]
type textarea "hero.moveUp();"
type textarea "hero.moveDown();"
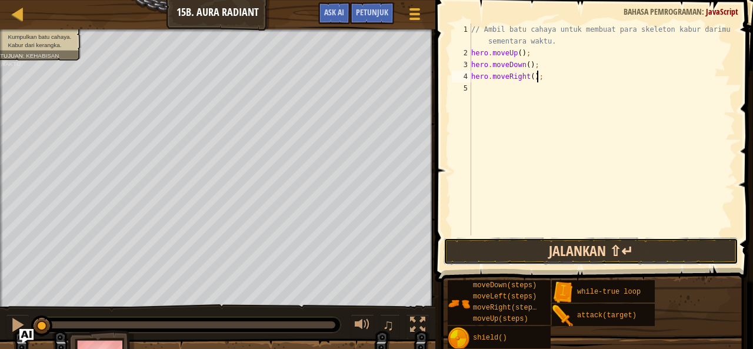
click at [542, 263] on button "Jalankan ⇧↵" at bounding box center [590, 251] width 295 height 27
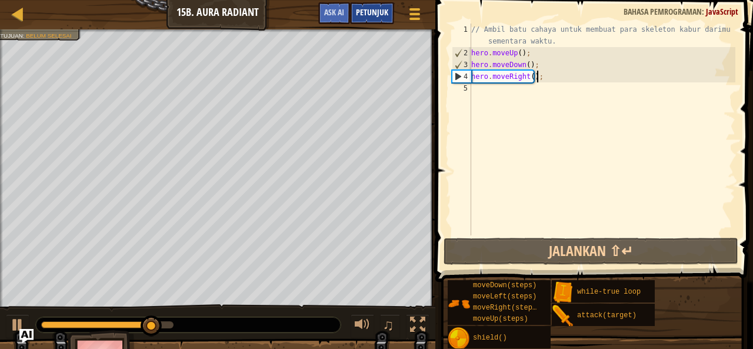
click at [386, 18] on div "Petunjuk" at bounding box center [372, 13] width 44 height 22
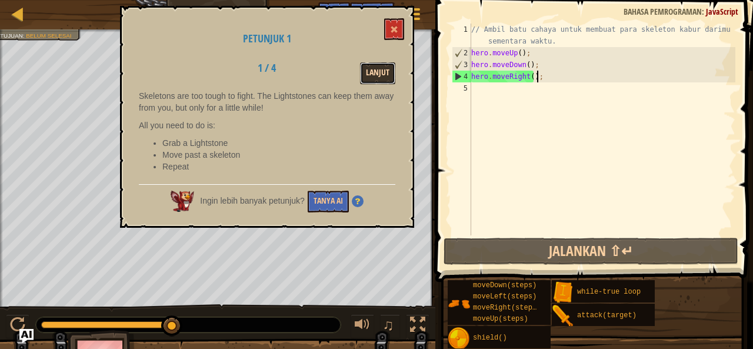
click at [368, 70] on button "Lanjut" at bounding box center [377, 73] width 35 height 22
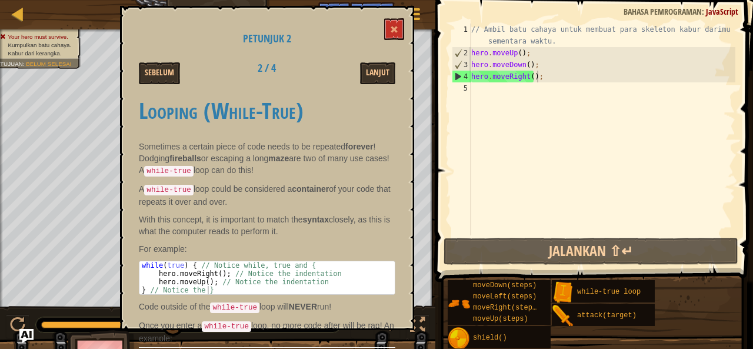
scroll to position [0, 0]
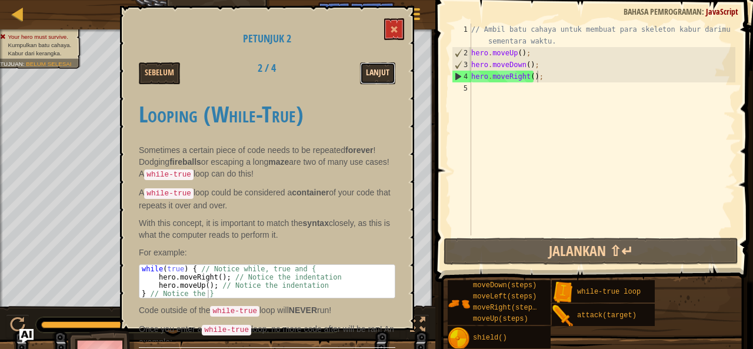
click at [367, 72] on button "Lanjut" at bounding box center [377, 73] width 35 height 22
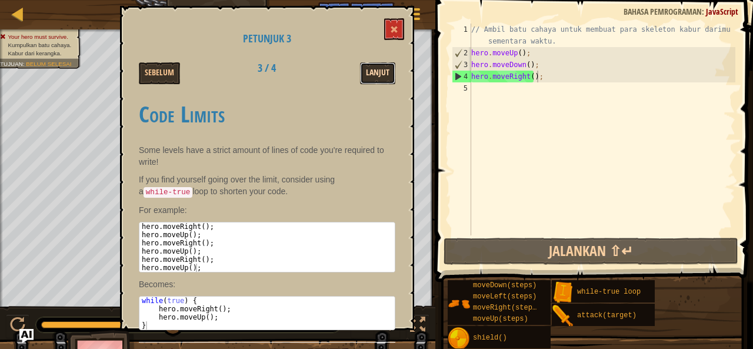
click at [370, 71] on button "Lanjut" at bounding box center [377, 73] width 35 height 22
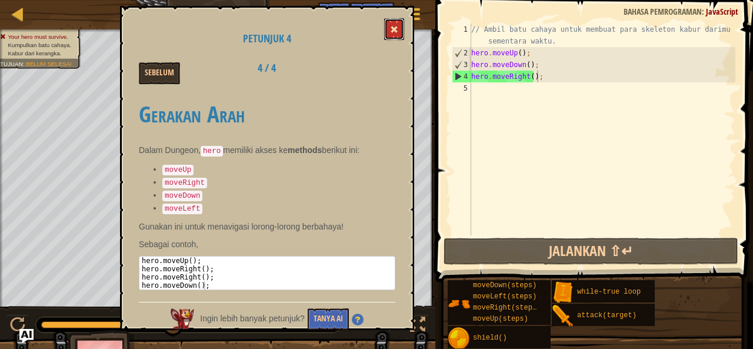
click at [389, 28] on button at bounding box center [394, 29] width 20 height 22
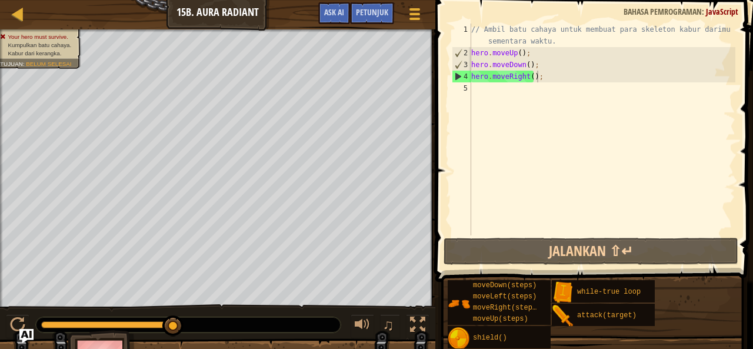
type textarea "// Ambil batu cahaya untuk membuat para skeleton kabur darimu sementara waktu."
click at [550, 42] on div "// Ambil batu cahaya untuk membuat para skeleton kabur darimu sementara waktu. …" at bounding box center [602, 147] width 266 height 247
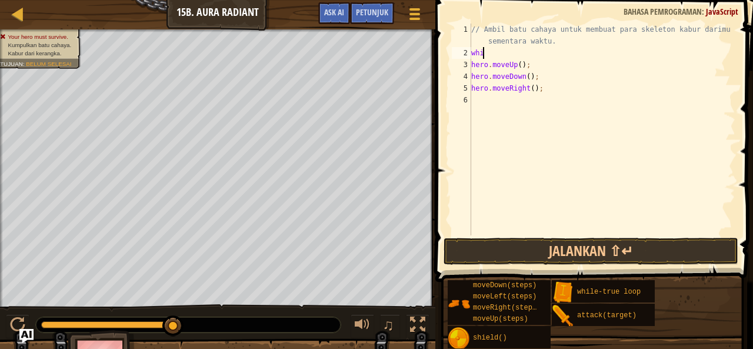
scroll to position [5, 1]
click at [372, 19] on div "Petunjuk" at bounding box center [372, 13] width 44 height 22
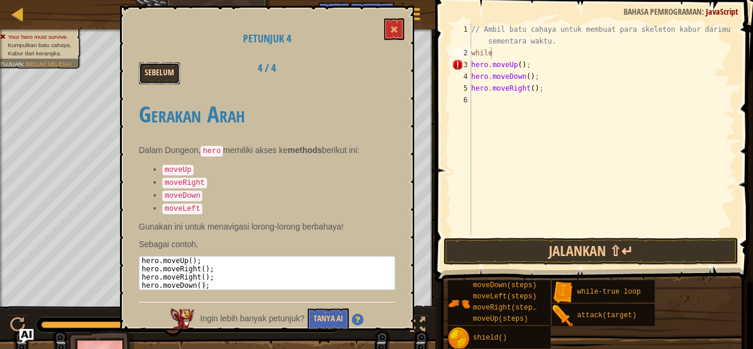
click at [165, 72] on button "Sebelum" at bounding box center [159, 73] width 41 height 22
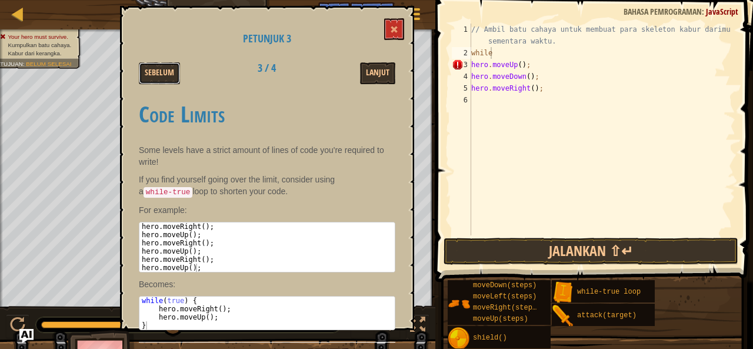
click at [165, 72] on button "Sebelum" at bounding box center [159, 73] width 41 height 22
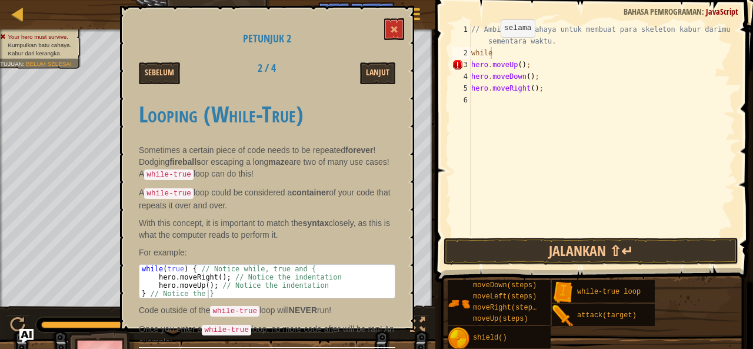
click at [490, 49] on div "// Ambil batu cahaya untuk membuat para skeleton kabur darimu sementara waktu. …" at bounding box center [602, 147] width 266 height 247
type textarea "while(true){"
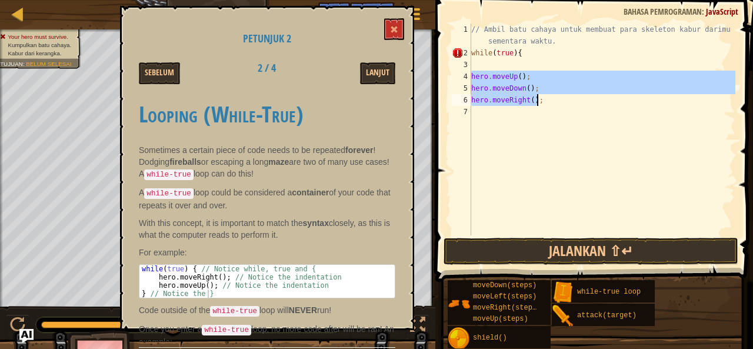
drag, startPoint x: 471, startPoint y: 75, endPoint x: 544, endPoint y: 102, distance: 77.6
click at [544, 102] on div "// Ambil batu cahaya untuk membuat para skeleton kabur darimu sementara waktu. …" at bounding box center [602, 147] width 266 height 247
type textarea "hero.moveDown(); hero.moveRight();"
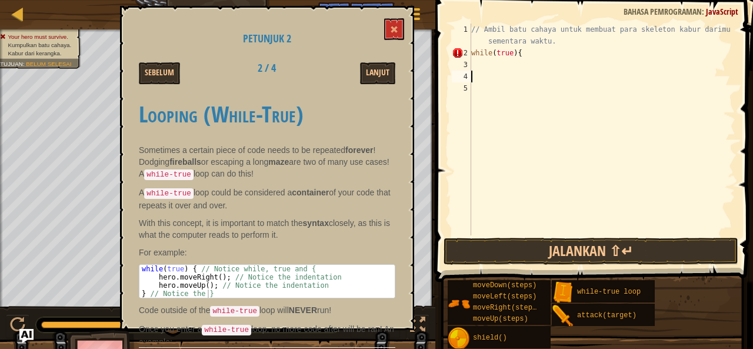
scroll to position [5, 0]
click at [533, 58] on div "// Ambil batu cahaya untuk membuat para skeleton kabur darimu sementara waktu. …" at bounding box center [602, 147] width 266 height 247
type textarea "while(true){"
paste textarea "hero.moveRight();"
type textarea "hero.moveRight();"
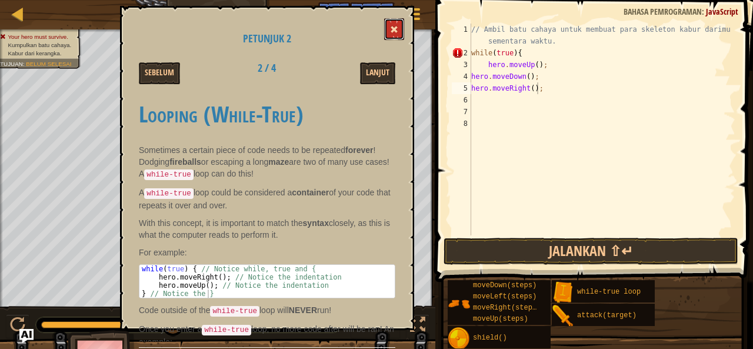
click at [399, 33] on button at bounding box center [394, 29] width 20 height 22
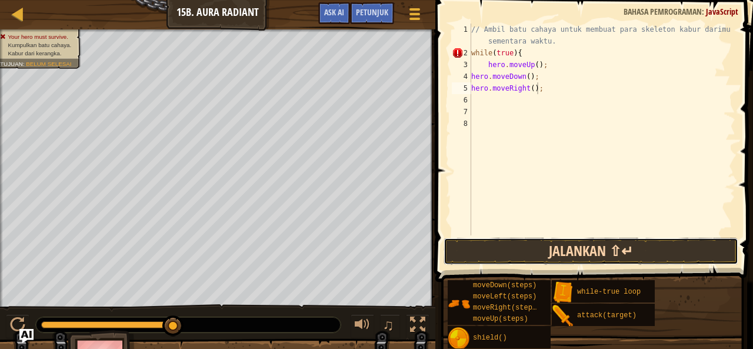
click at [500, 240] on button "Jalankan ⇧↵" at bounding box center [590, 251] width 295 height 27
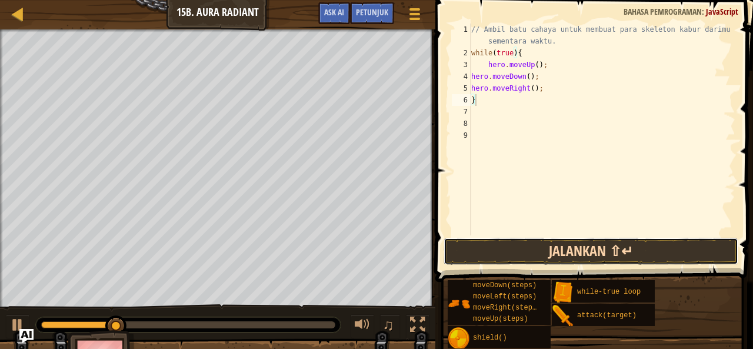
click at [543, 257] on button "Jalankan ⇧↵" at bounding box center [590, 251] width 295 height 27
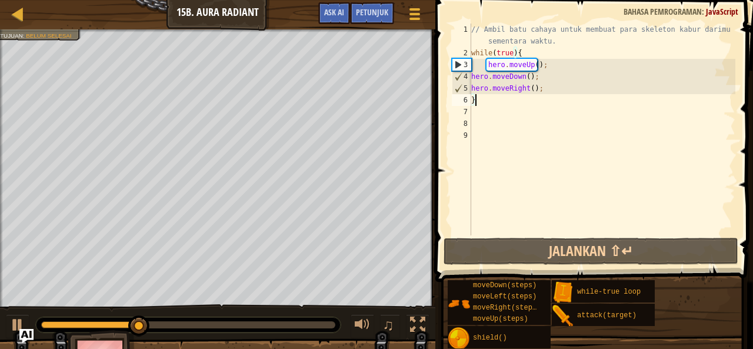
click at [528, 86] on div "// Ambil batu cahaya untuk membuat para skeleton kabur darimu sementara waktu. …" at bounding box center [602, 147] width 266 height 247
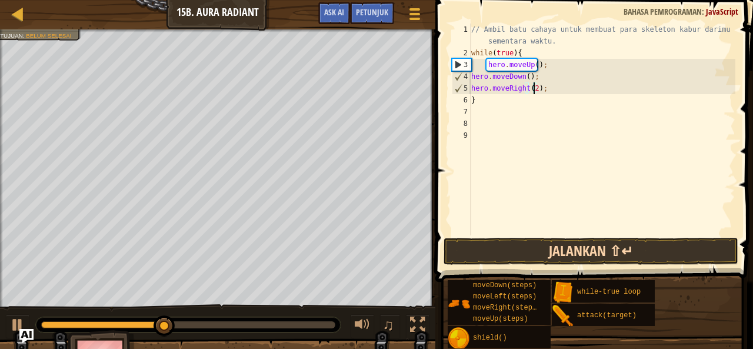
type textarea "hero.moveRight(2);"
click at [583, 246] on button "Jalankan ⇧↵" at bounding box center [590, 251] width 295 height 27
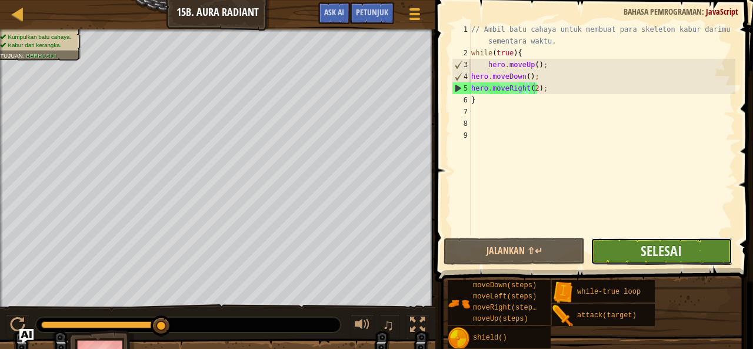
click at [630, 242] on button "Selesai" at bounding box center [660, 251] width 141 height 27
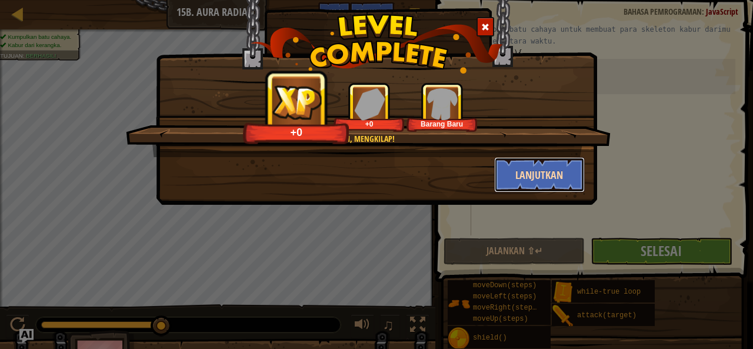
click at [510, 170] on button "Lanjutkan" at bounding box center [539, 174] width 91 height 35
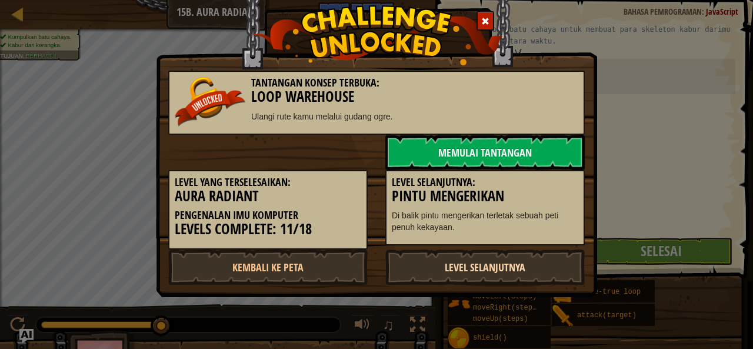
click at [465, 262] on link "Level Selanjutnya" at bounding box center [484, 266] width 199 height 35
click at [490, 268] on link "Level Selanjutnya" at bounding box center [484, 266] width 199 height 35
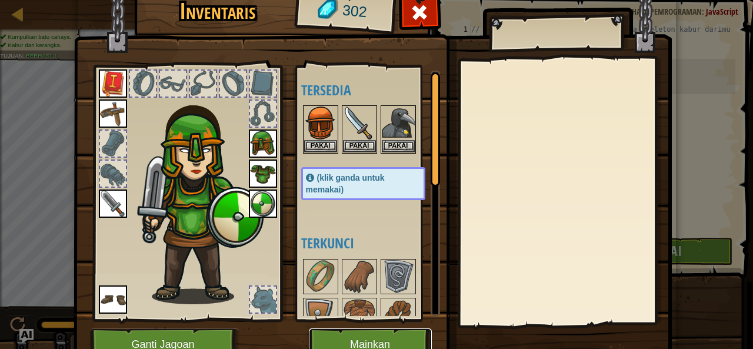
click at [416, 338] on button "Mainkan" at bounding box center [370, 344] width 123 height 32
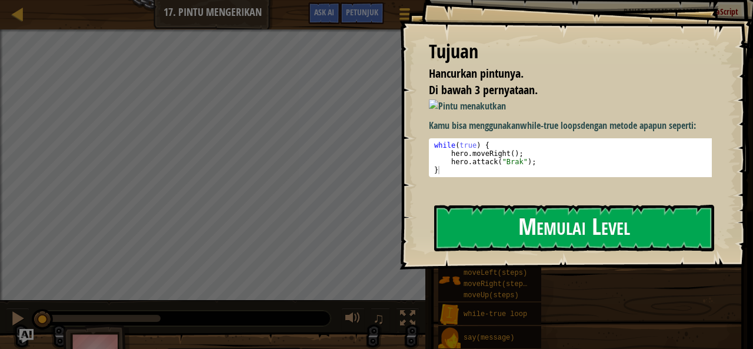
click at [480, 226] on button "Memulai Level" at bounding box center [574, 228] width 280 height 46
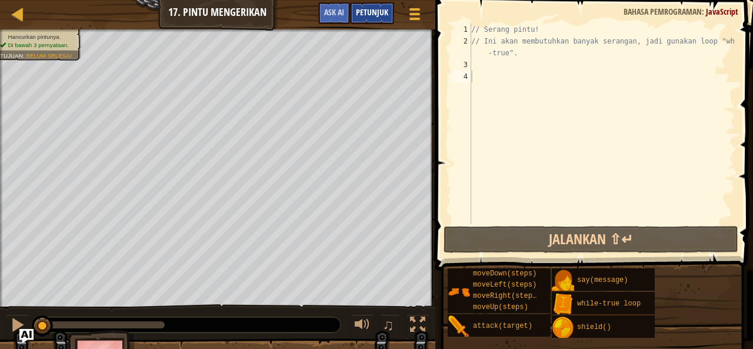
click at [370, 7] on div "Petunjuk" at bounding box center [372, 13] width 44 height 22
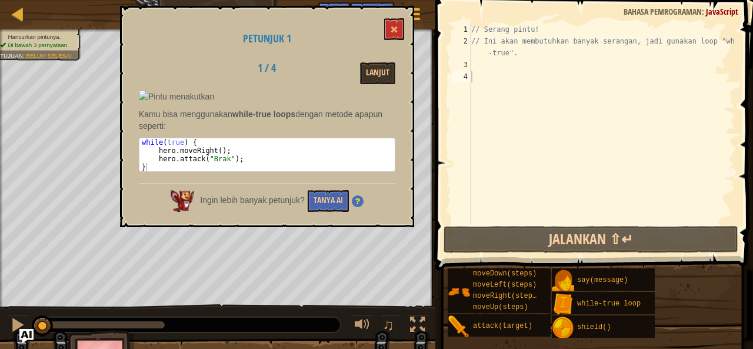
click at [398, 42] on div "Petunjuk 1 1 / 4 Lanjut Kamu bisa menggunakan while-true loops dengan metode ap…" at bounding box center [267, 116] width 294 height 221
click at [397, 29] on span at bounding box center [394, 29] width 8 height 8
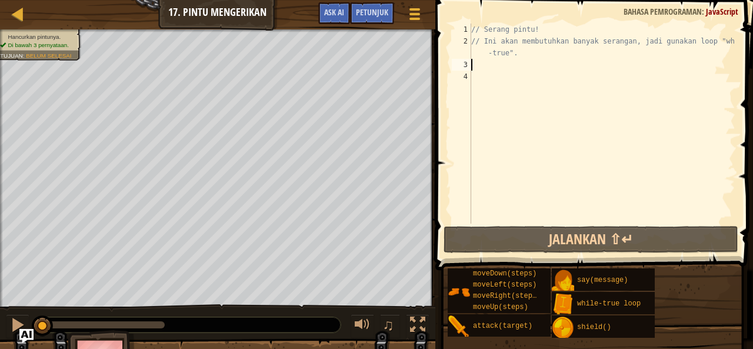
click at [517, 69] on div "// Serang pintu! // Ini akan membutuhkan banyak serangan, jadi gunakan loop "wh…" at bounding box center [602, 135] width 266 height 223
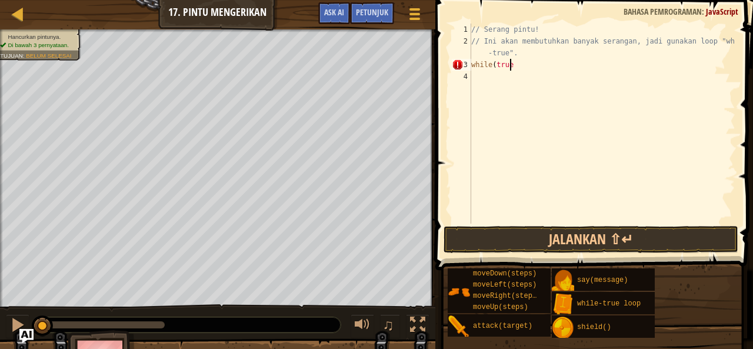
scroll to position [5, 3]
click at [383, 10] on span "Petunjuk" at bounding box center [372, 11] width 32 height 11
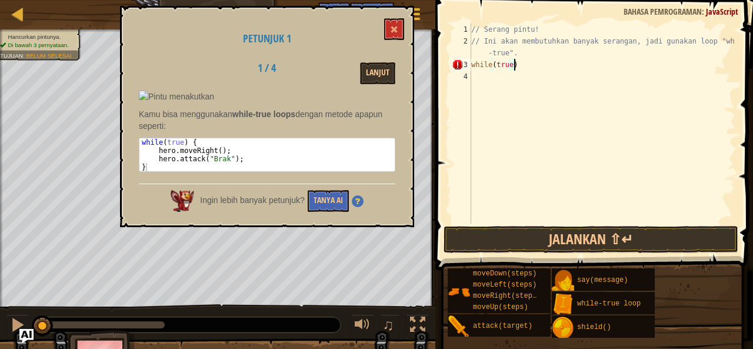
type textarea "while(true){"
type textarea "hero.moveUp();"
type textarea "hero.attack(door);"
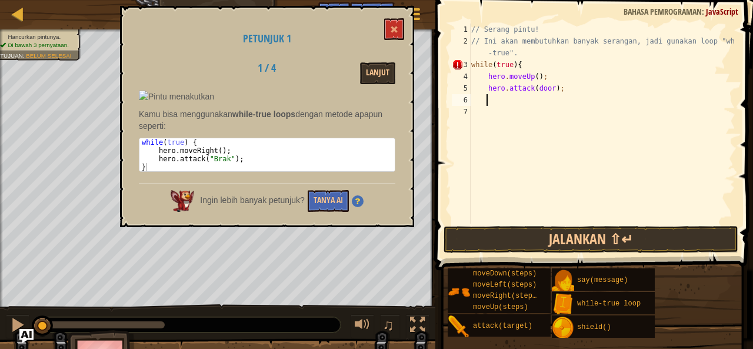
scroll to position [5, 1]
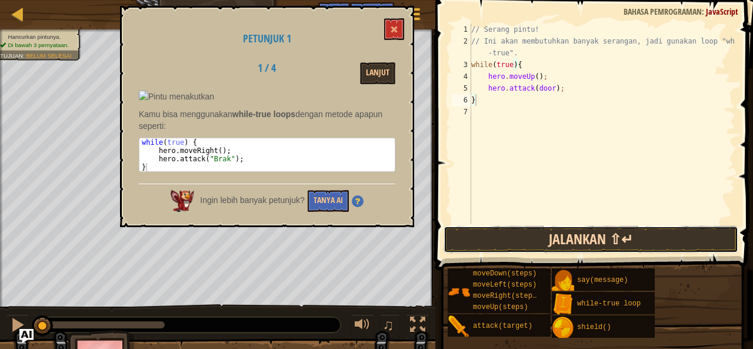
click at [582, 244] on button "Jalankan ⇧↵" at bounding box center [590, 239] width 295 height 27
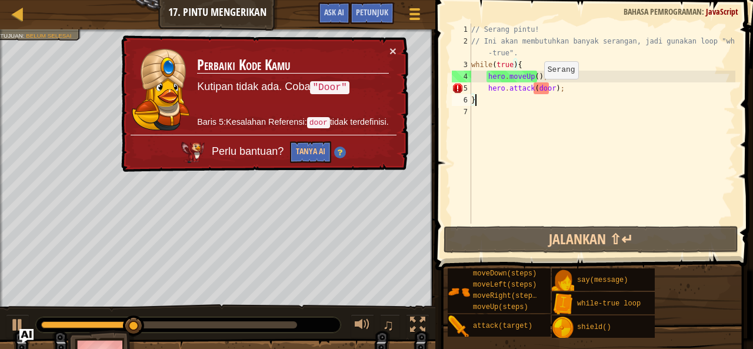
drag, startPoint x: 534, startPoint y: 91, endPoint x: 541, endPoint y: 88, distance: 7.6
click at [538, 88] on div "// Serang pintu! // Ini akan membutuhkan banyak serangan, jadi gunakan loop "wh…" at bounding box center [602, 135] width 266 height 223
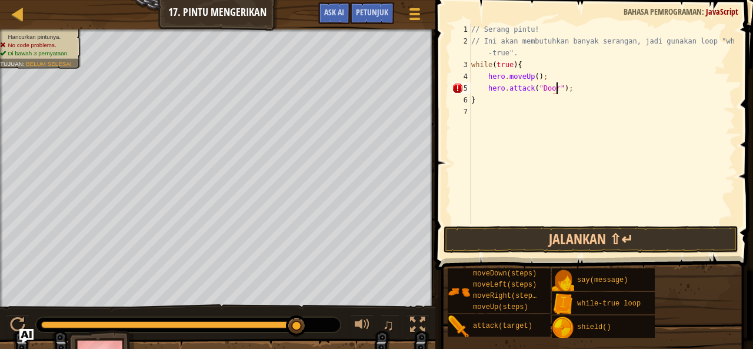
scroll to position [5, 7]
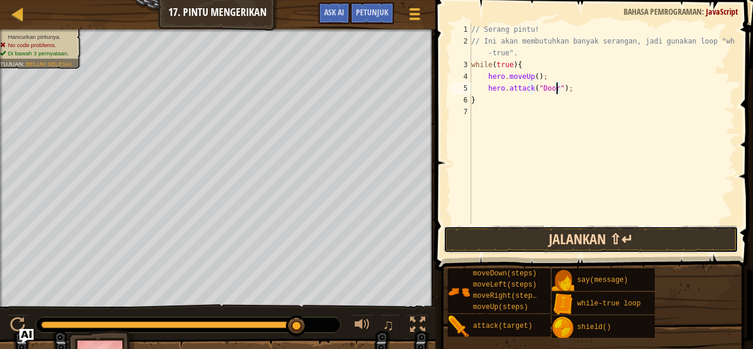
click at [550, 235] on button "Jalankan ⇧↵" at bounding box center [590, 239] width 295 height 27
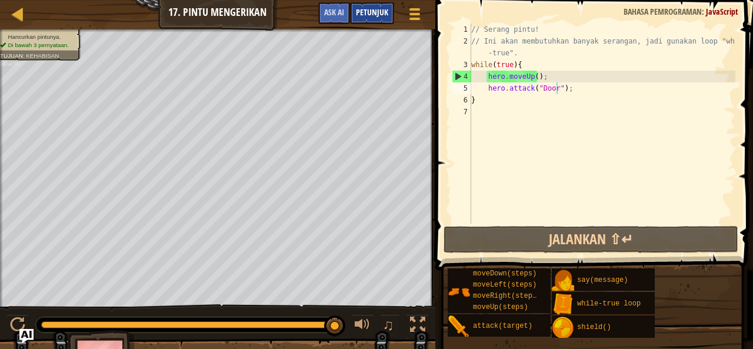
click at [382, 14] on span "Petunjuk" at bounding box center [372, 11] width 32 height 11
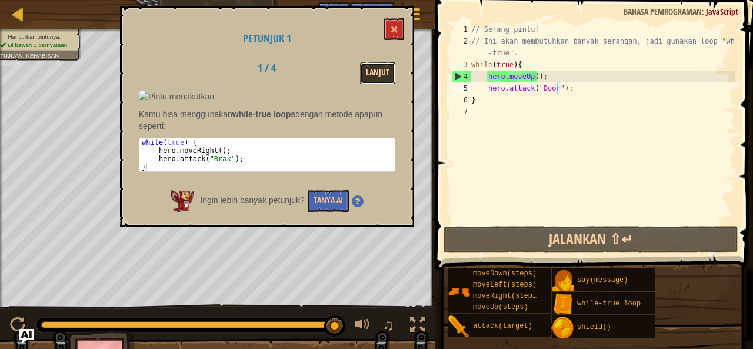
click at [381, 74] on button "Lanjut" at bounding box center [377, 73] width 35 height 22
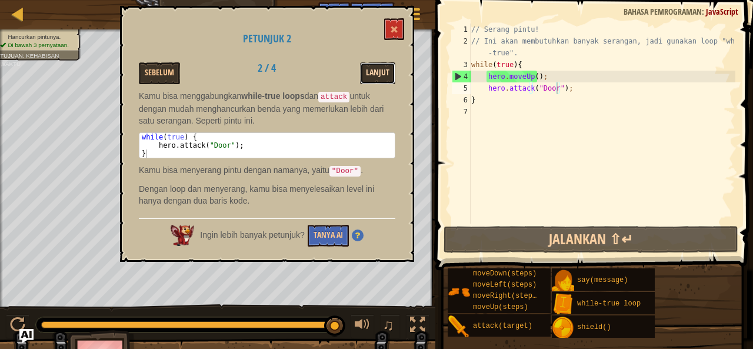
click at [376, 66] on button "Lanjut" at bounding box center [377, 73] width 35 height 22
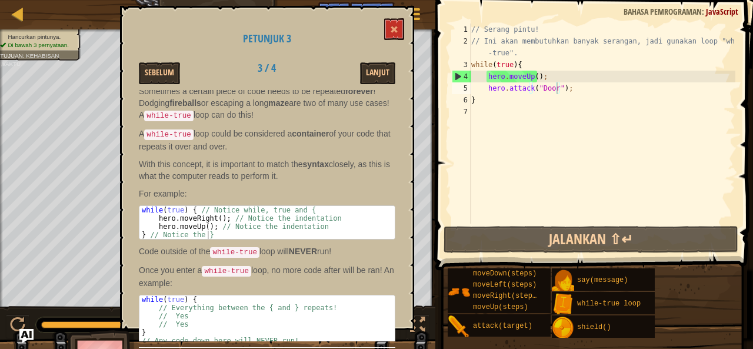
scroll to position [72, 0]
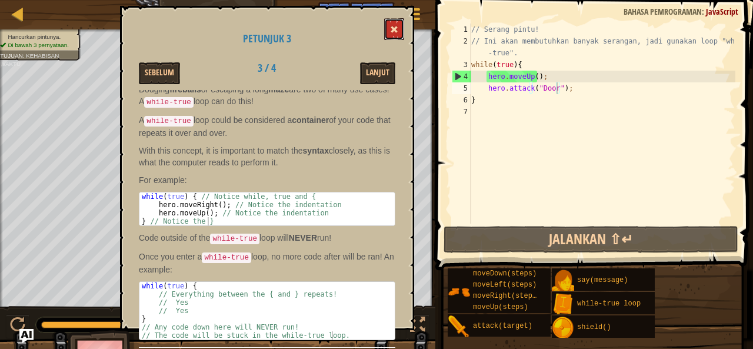
click at [392, 25] on button at bounding box center [394, 29] width 20 height 22
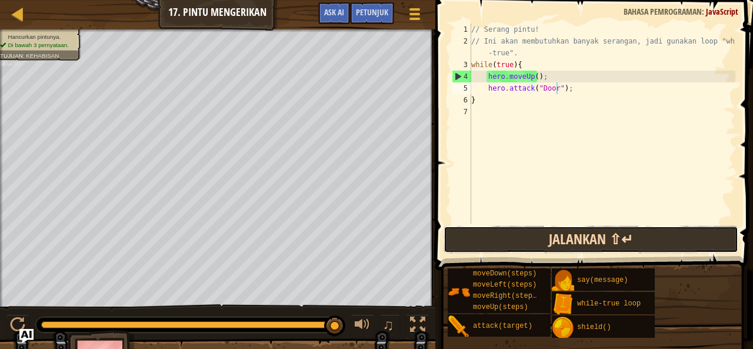
click at [563, 235] on button "Jalankan ⇧↵" at bounding box center [590, 239] width 295 height 27
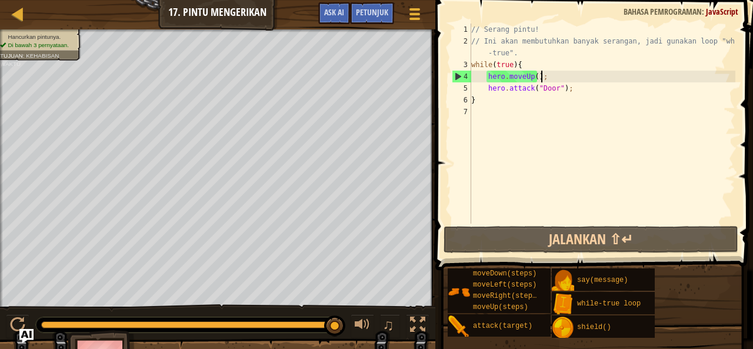
click at [543, 76] on div "// Serang pintu! // Ini akan membutuhkan banyak serangan, jadi gunakan loop "wh…" at bounding box center [602, 135] width 266 height 223
drag, startPoint x: 509, startPoint y: 79, endPoint x: 479, endPoint y: 79, distance: 30.0
click at [486, 79] on div "// Serang pintu! // Ini akan membutuhkan banyak serangan, jadi gunakan loop "wh…" at bounding box center [602, 135] width 266 height 223
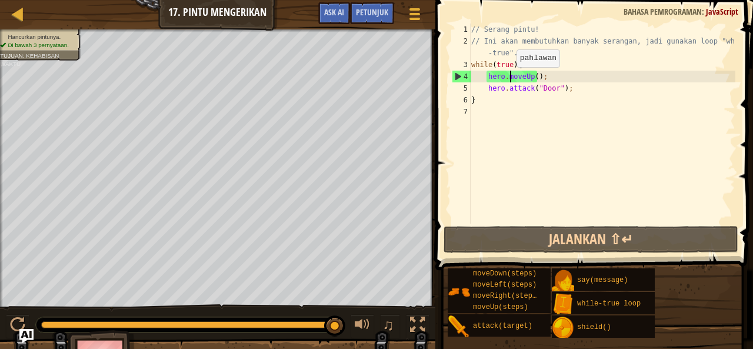
click at [479, 79] on div "// Serang pintu! // Ini akan membutuhkan banyak serangan, jadi gunakan loop "wh…" at bounding box center [602, 135] width 266 height 223
click at [565, 71] on div "// Serang pintu! // Ini akan membutuhkan banyak serangan, jadi gunakan loop "wh…" at bounding box center [602, 135] width 266 height 223
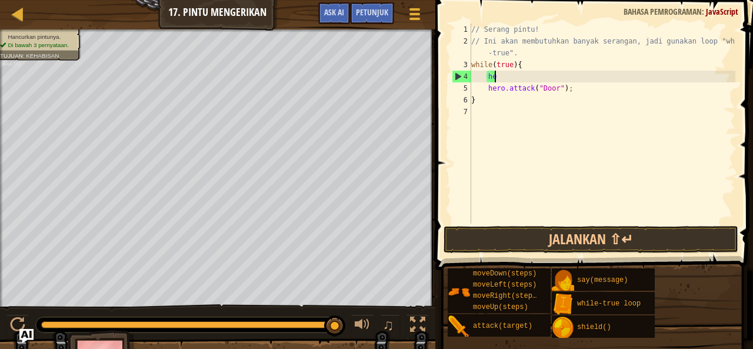
type textarea "h"
type textarea "while(true){"
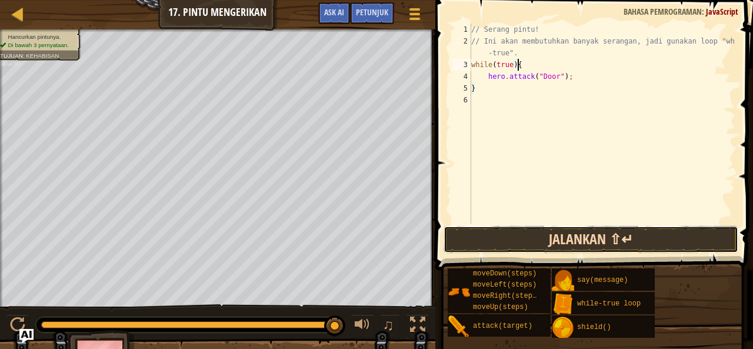
click at [650, 243] on button "Jalankan ⇧↵" at bounding box center [590, 239] width 295 height 27
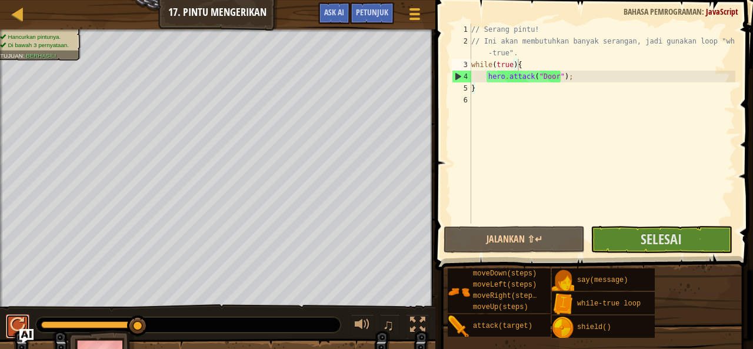
click at [18, 319] on div at bounding box center [17, 324] width 15 height 15
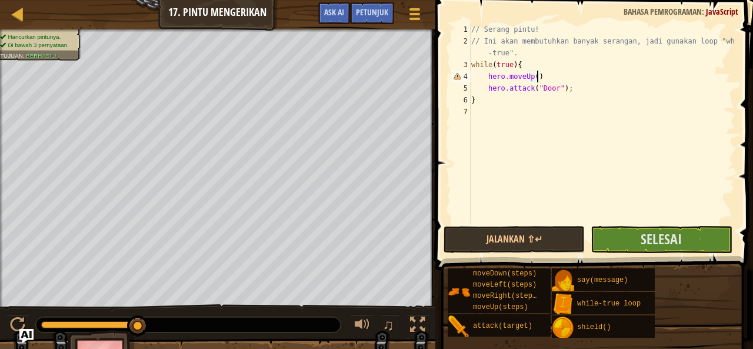
scroll to position [5, 5]
click at [535, 239] on button "Jalankan ⇧↵" at bounding box center [513, 239] width 141 height 27
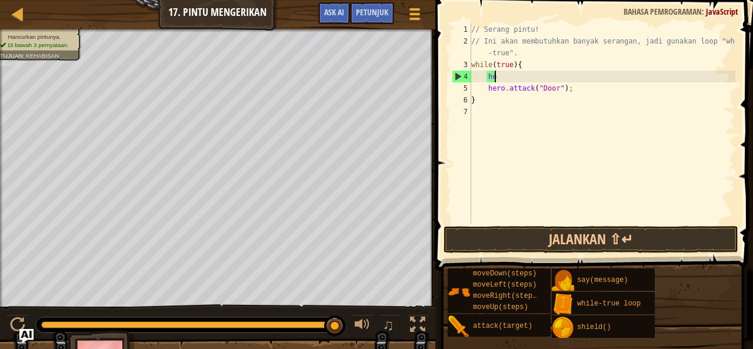
type textarea "h"
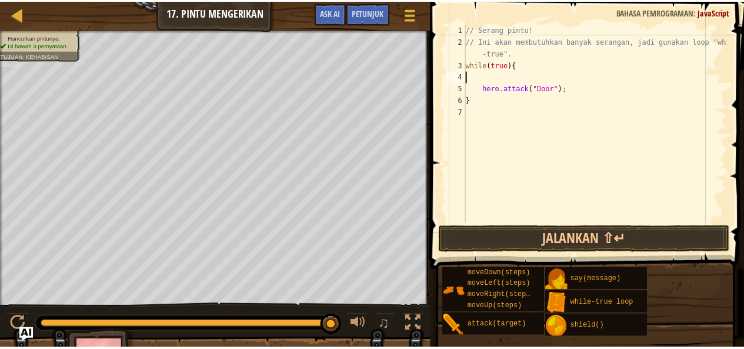
scroll to position [5, 0]
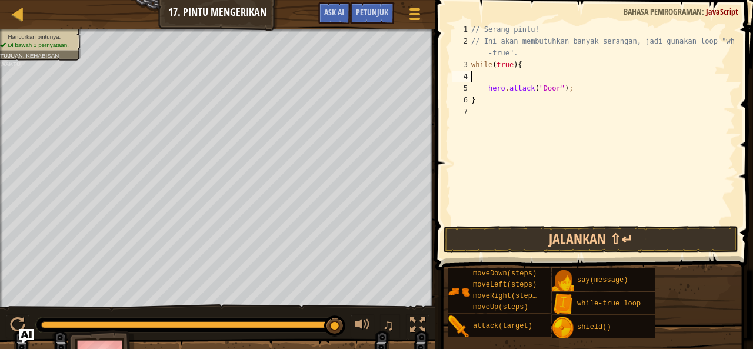
type textarea "while(true){"
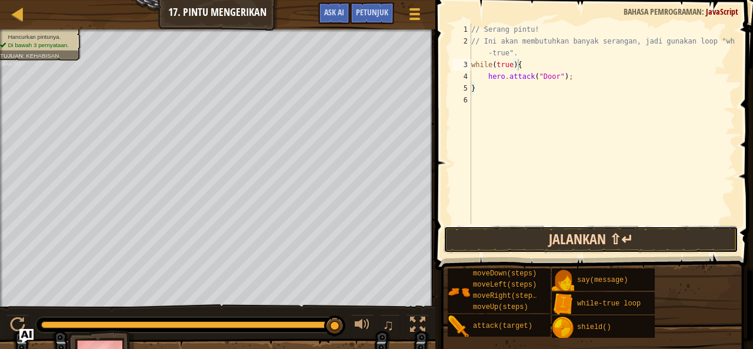
click at [486, 239] on button "Jalankan ⇧↵" at bounding box center [590, 239] width 295 height 27
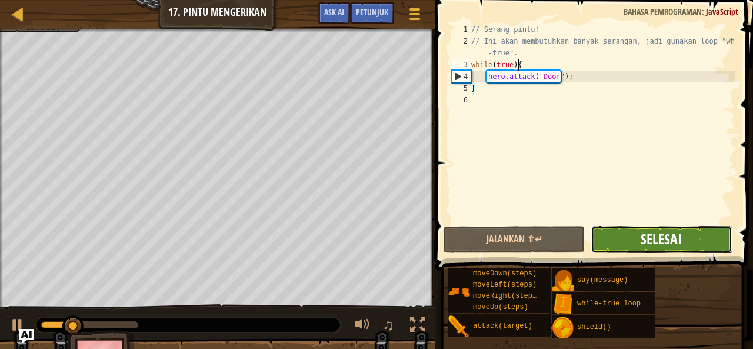
click at [655, 241] on span "Selesai" at bounding box center [660, 238] width 41 height 19
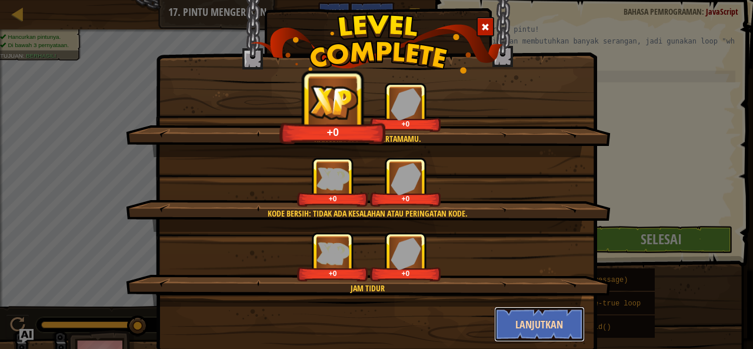
click at [528, 321] on button "Lanjutkan" at bounding box center [539, 323] width 91 height 35
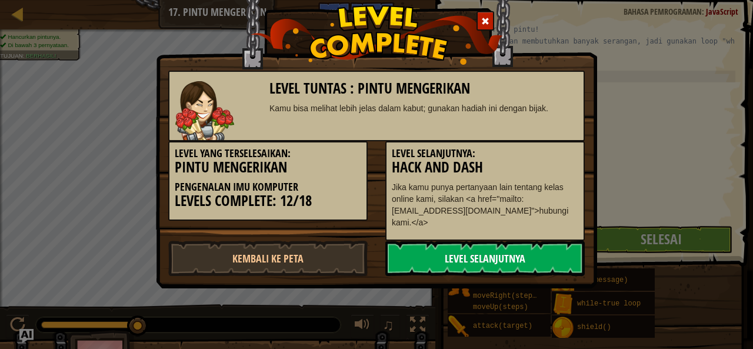
click at [449, 255] on link "Level Selanjutnya" at bounding box center [484, 257] width 199 height 35
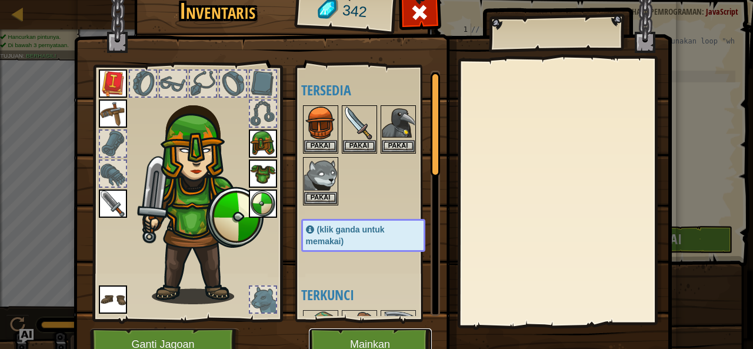
click at [328, 333] on button "Mainkan" at bounding box center [370, 344] width 123 height 32
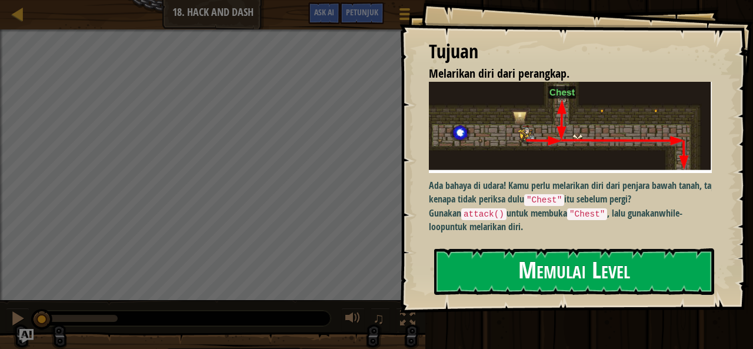
click at [470, 262] on button "Memulai Level" at bounding box center [574, 271] width 280 height 46
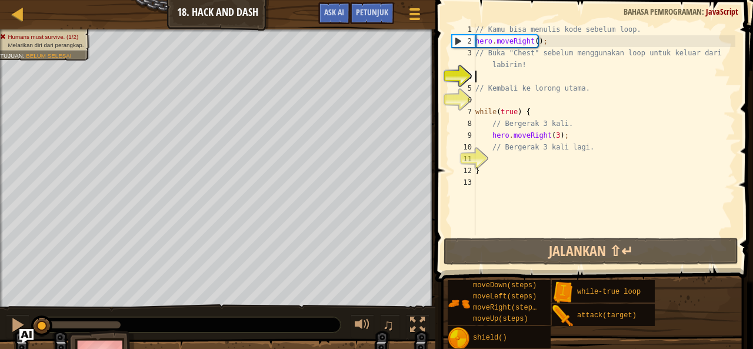
click at [0, 152] on div "Humans must survive. (1/2) Melarikan diri dari perangkap. Tujuan : Belum selesai" at bounding box center [217, 168] width 435 height 278
click at [91, 0] on html "Peta Pengenalan Imu Komputer 18. Hack and Dash Menu Permainan Selesai Petunjuk …" at bounding box center [376, 0] width 753 height 0
click at [42, 0] on html "Peta Pengenalan Imu Komputer 18. Hack and Dash Menu Permainan Selesai Petunjuk …" at bounding box center [376, 0] width 753 height 0
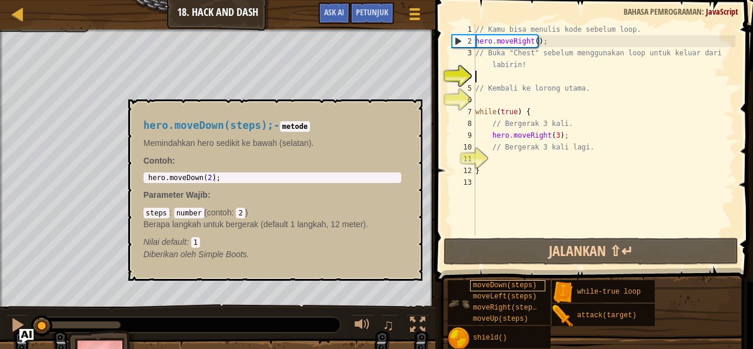
click at [474, 289] on div "Peta Pengenalan Imu Komputer 18. Hack and Dash Menu Permainan Selesai Petunjuk …" at bounding box center [376, 174] width 753 height 349
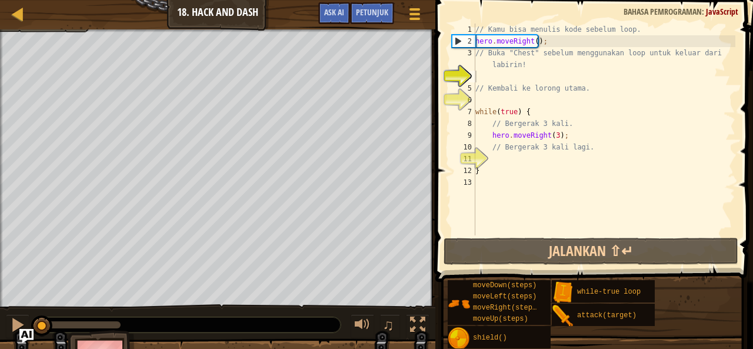
drag, startPoint x: 419, startPoint y: 330, endPoint x: 413, endPoint y: 374, distance: 43.8
click at [413, 323] on div at bounding box center [417, 324] width 15 height 15
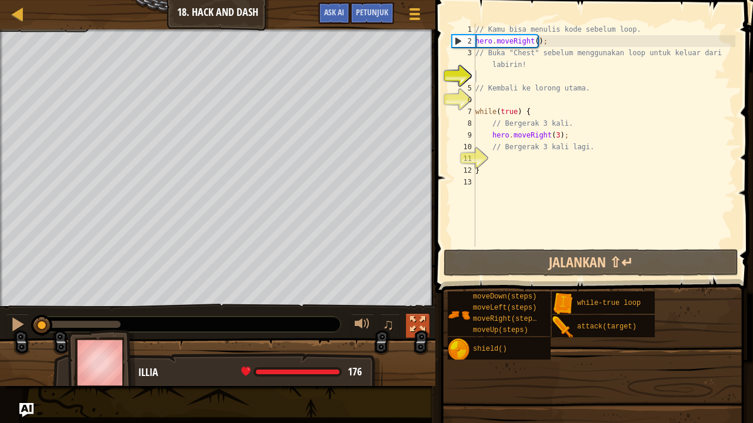
click at [413, 329] on div at bounding box center [417, 324] width 15 height 15
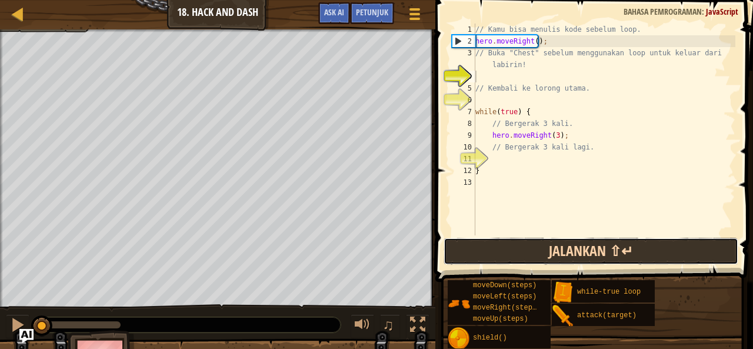
click at [475, 251] on button "Jalankan ⇧↵" at bounding box center [590, 251] width 295 height 27
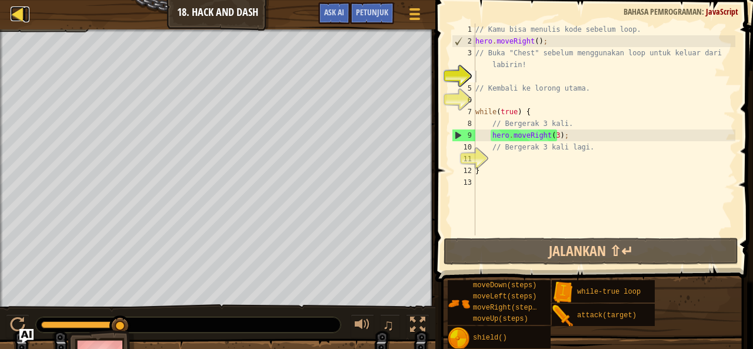
click at [19, 11] on div at bounding box center [18, 13] width 15 height 15
select select "id"
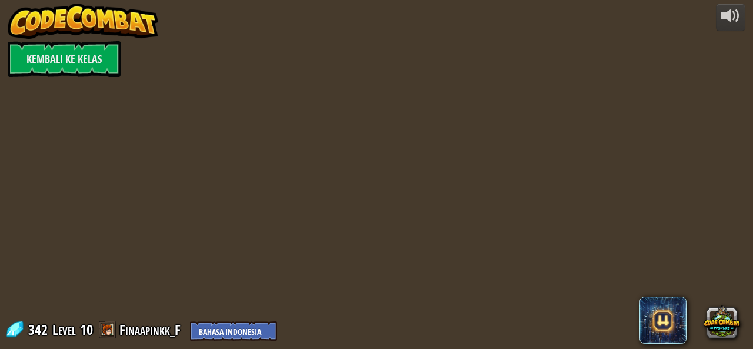
select select "id"
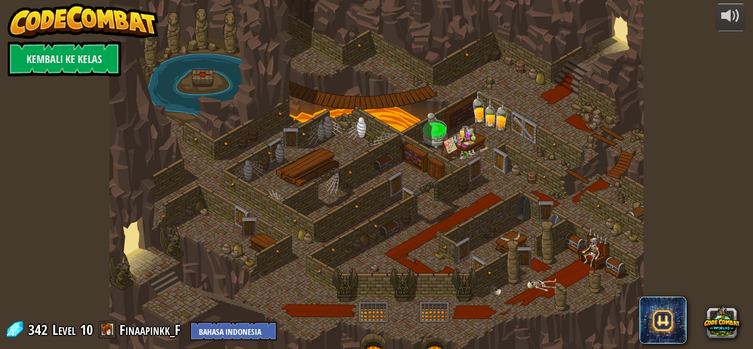
select select "id"
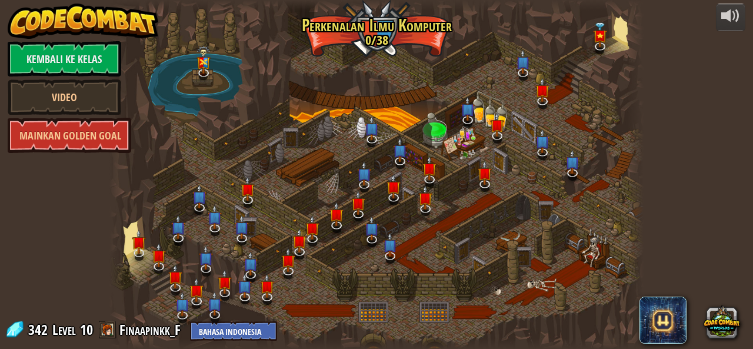
select select "id"
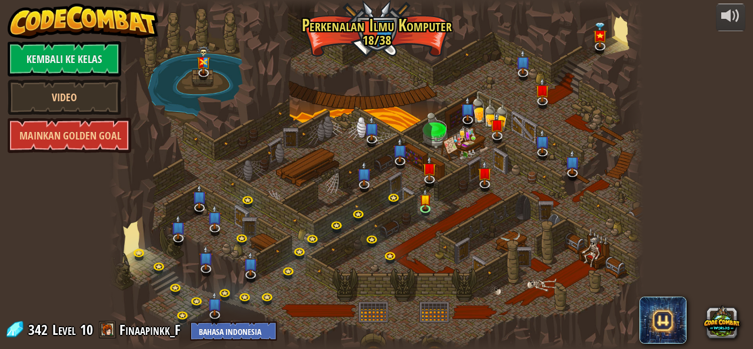
select select "id"
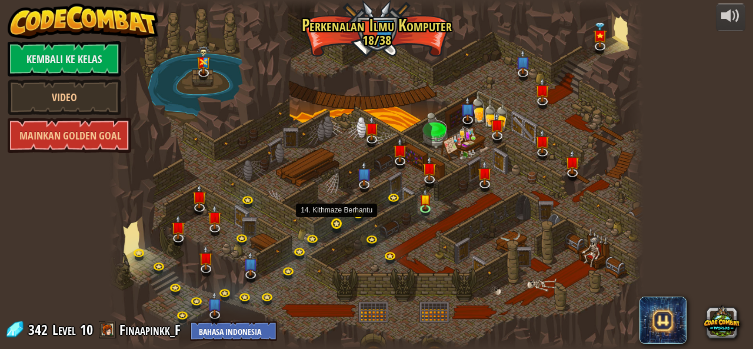
select select "id"
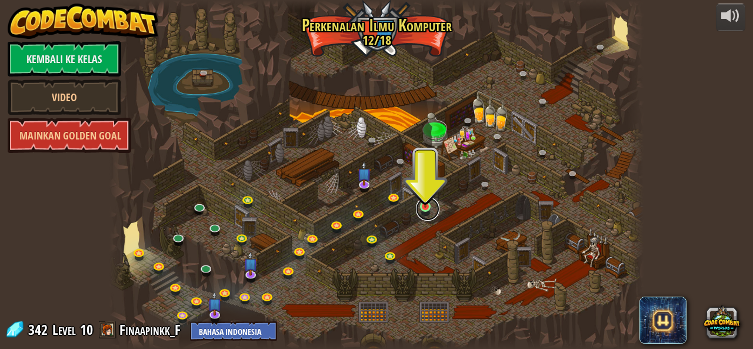
click at [426, 209] on link at bounding box center [428, 209] width 24 height 24
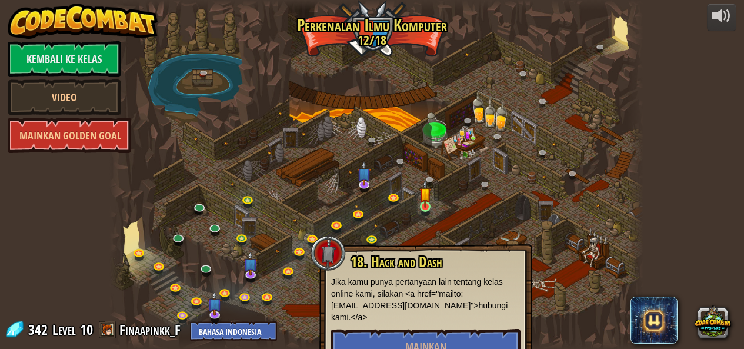
click at [430, 193] on img at bounding box center [425, 193] width 12 height 28
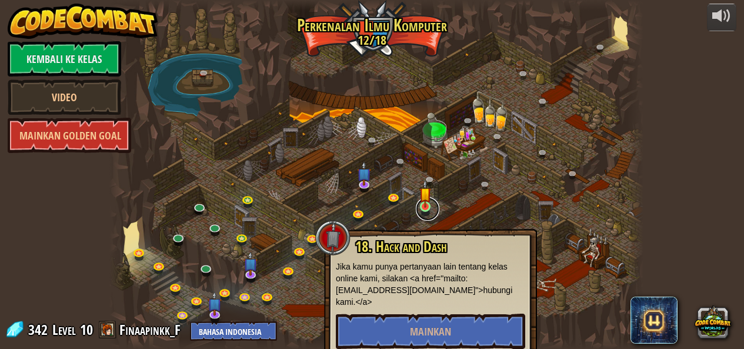
click at [431, 213] on link at bounding box center [428, 209] width 24 height 24
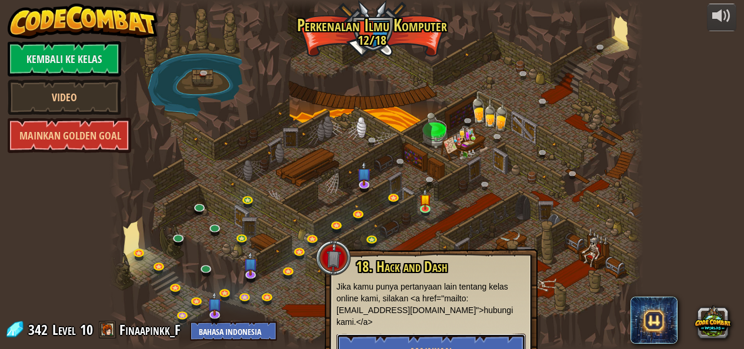
drag, startPoint x: 377, startPoint y: 343, endPoint x: 377, endPoint y: 331, distance: 12.3
click at [377, 332] on div "18. Hack and Dash Jika kamu punya pertanyaan lain tentang kelas online kami, si…" at bounding box center [430, 314] width 189 height 110
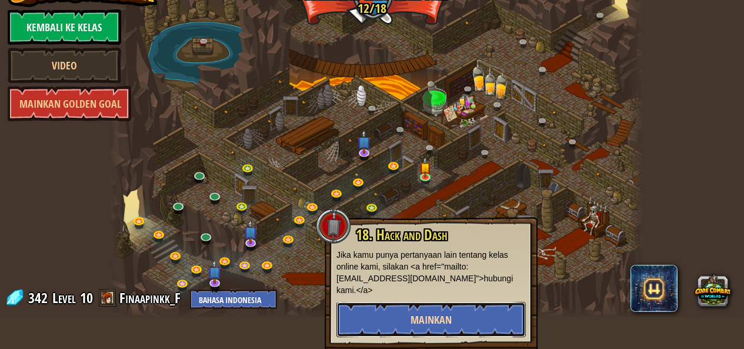
click at [459, 322] on button "Mainkan" at bounding box center [430, 319] width 189 height 35
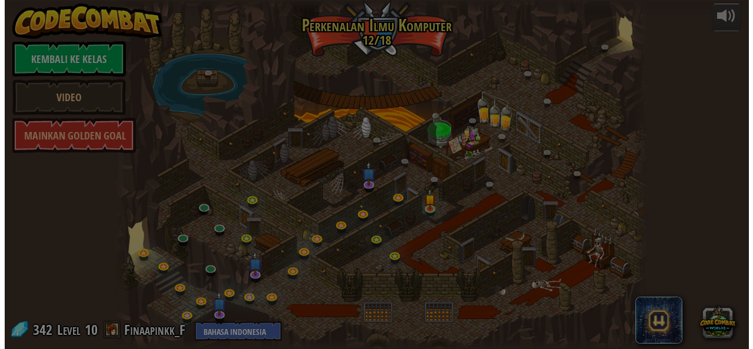
scroll to position [0, 0]
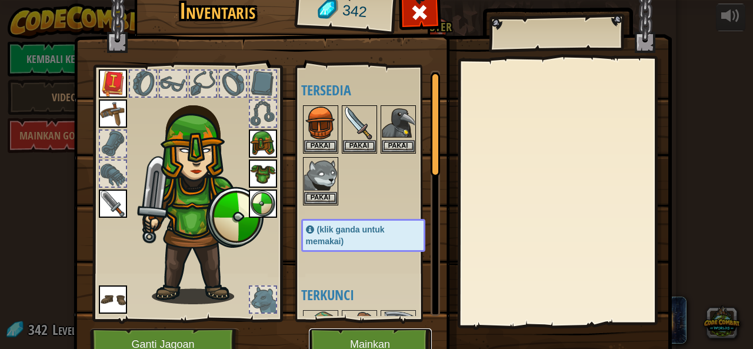
click at [382, 329] on button "Mainkan" at bounding box center [370, 344] width 123 height 32
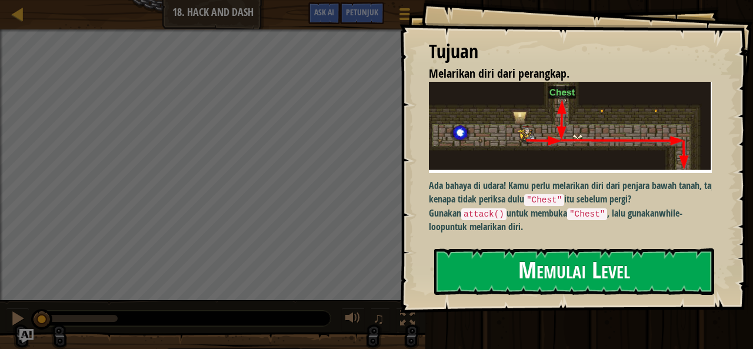
click at [478, 260] on button "Memulai Level" at bounding box center [574, 271] width 280 height 46
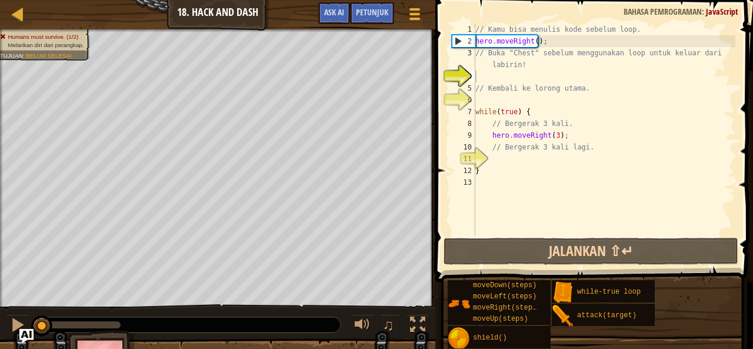
type textarea "hero.moveRight();"
click at [551, 38] on div "// Kamu bisa menulis kode sebelum loop. hero . moveRight ( ) ; // Buka "Chest" …" at bounding box center [604, 141] width 262 height 235
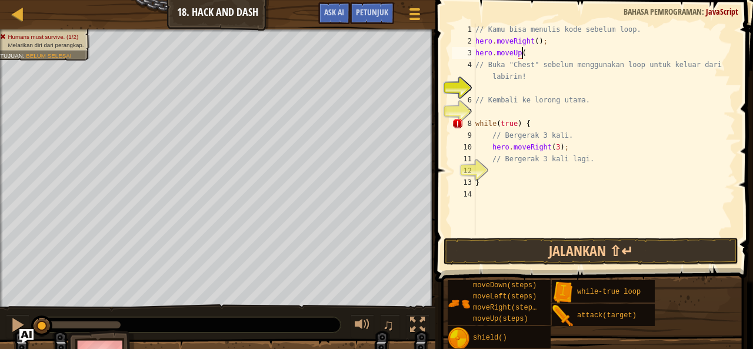
scroll to position [5, 4]
type textarea "hero.moveUp();"
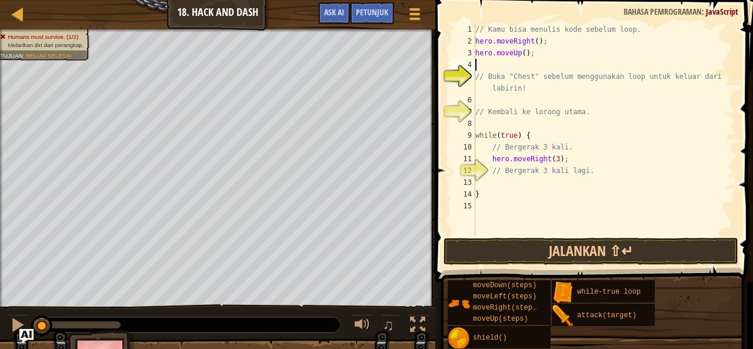
scroll to position [5, 0]
type textarea "h"
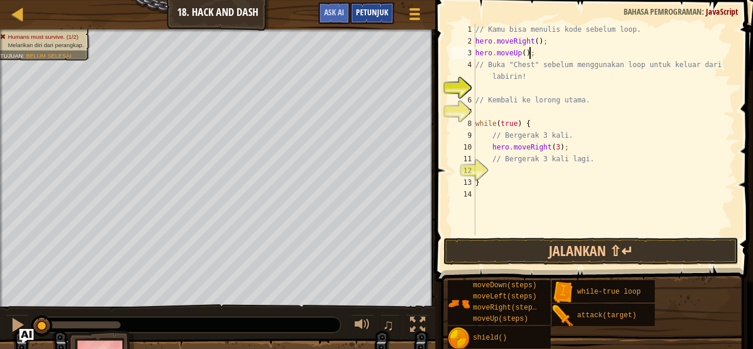
type textarea "hero.moveUp();"
click at [362, 13] on span "Petunjuk" at bounding box center [372, 11] width 32 height 11
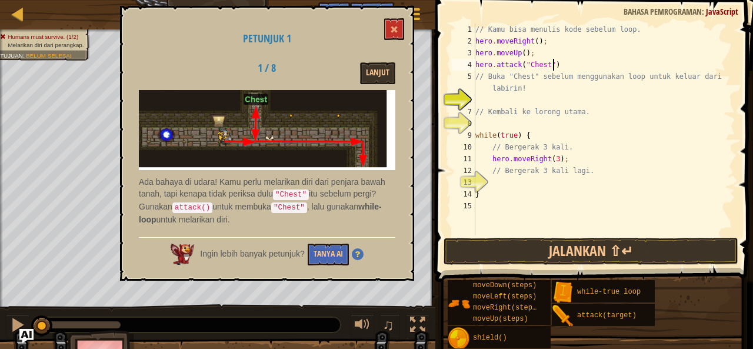
scroll to position [5, 6]
type textarea "hero.attack("Chest")"
click at [536, 250] on button "Jalankan ⇧↵" at bounding box center [590, 251] width 295 height 27
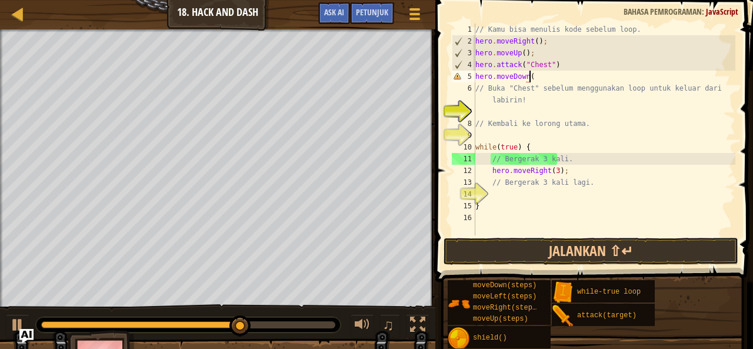
scroll to position [5, 4]
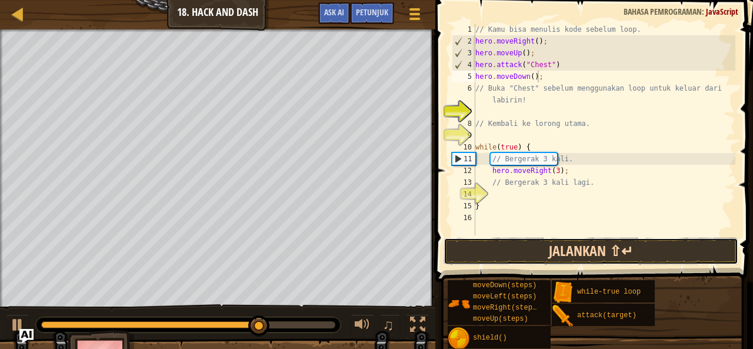
click at [564, 249] on button "Jalankan ⇧↵" at bounding box center [590, 251] width 295 height 27
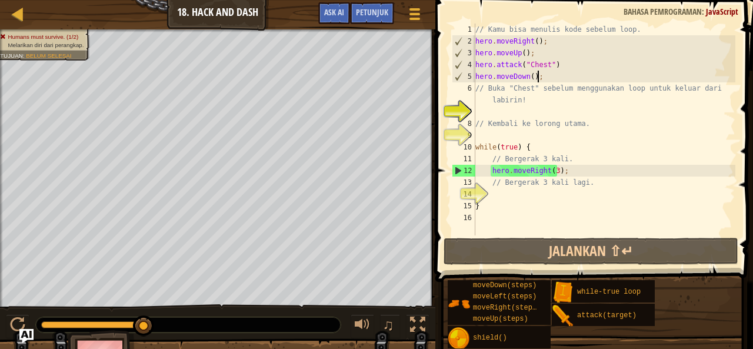
click at [523, 207] on div "Peta Pengenalan Imu Komputer 18. Hack and Dash Menu Permainan Selesai Petunjuk …" at bounding box center [376, 174] width 753 height 349
drag, startPoint x: 14, startPoint y: 325, endPoint x: 83, endPoint y: 290, distance: 77.8
click at [16, 326] on div at bounding box center [17, 324] width 15 height 15
click at [552, 173] on div "// Kamu bisa menulis kode sebelum loop. hero . moveRight ( ) ; hero . moveUp ( …" at bounding box center [604, 141] width 262 height 235
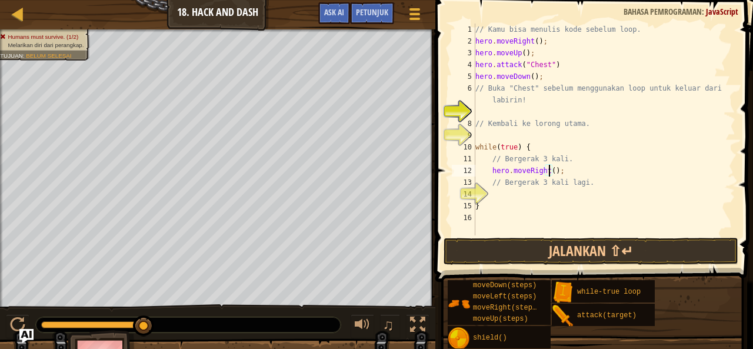
type textarea "hero.moveRight(2);"
click at [576, 176] on div "// Kamu bisa menulis kode sebelum loop. hero . moveRight ( ) ; hero . moveUp ( …" at bounding box center [604, 141] width 262 height 235
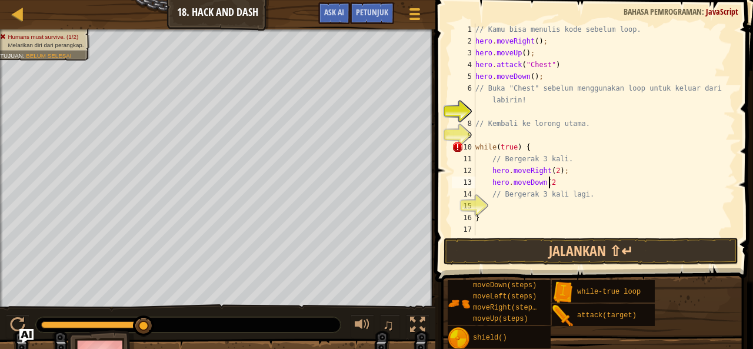
scroll to position [5, 6]
click at [529, 247] on button "Jalankan ⇧↵" at bounding box center [590, 251] width 295 height 27
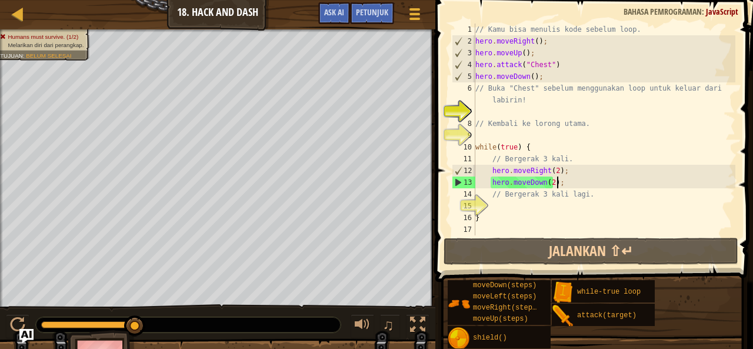
click at [551, 170] on div "// Kamu bisa menulis kode sebelum loop. hero . moveRight ( ) ; hero . moveUp ( …" at bounding box center [604, 141] width 262 height 235
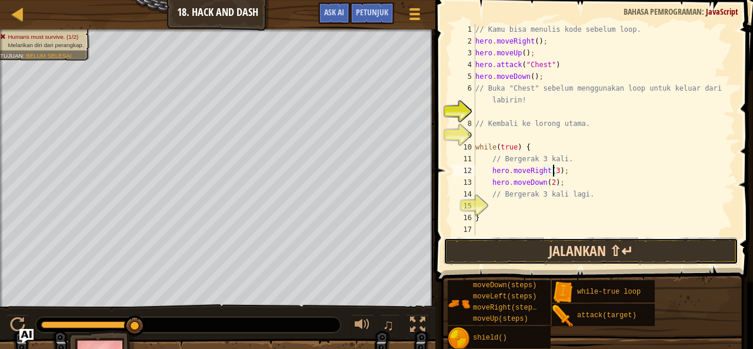
click at [560, 250] on button "Jalankan ⇧↵" at bounding box center [590, 251] width 295 height 27
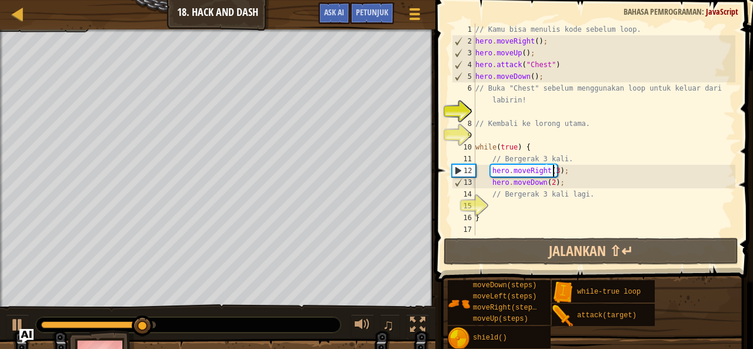
click at [549, 181] on div "// Kamu bisa menulis kode sebelum loop. hero . moveRight ( ) ; hero . moveUp ( …" at bounding box center [604, 141] width 262 height 235
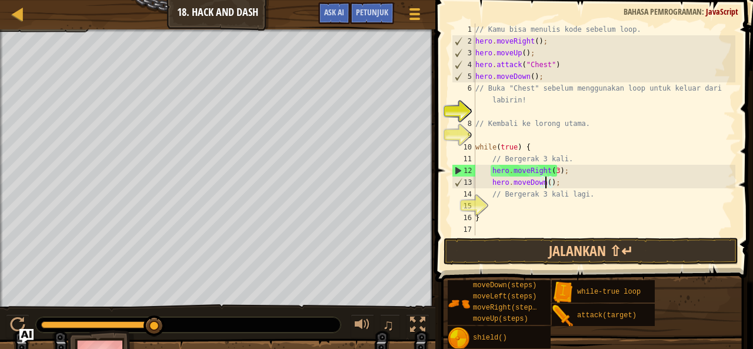
scroll to position [5, 6]
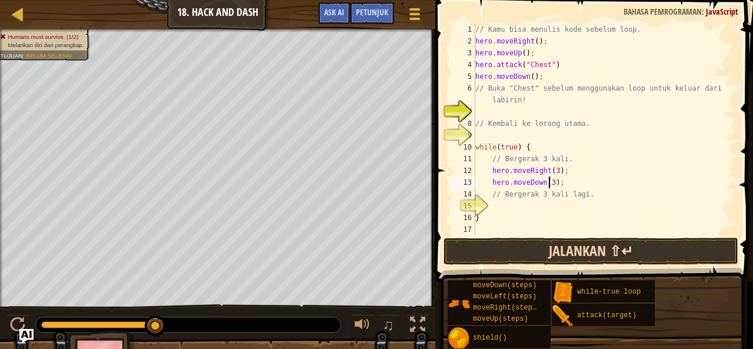
type textarea "hero.moveDown(3);"
click at [553, 246] on button "Jalankan ⇧↵" at bounding box center [590, 251] width 295 height 27
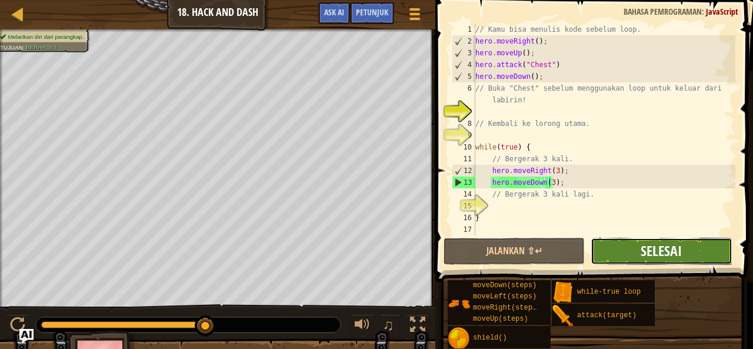
click at [649, 250] on span "Selesai" at bounding box center [660, 250] width 41 height 19
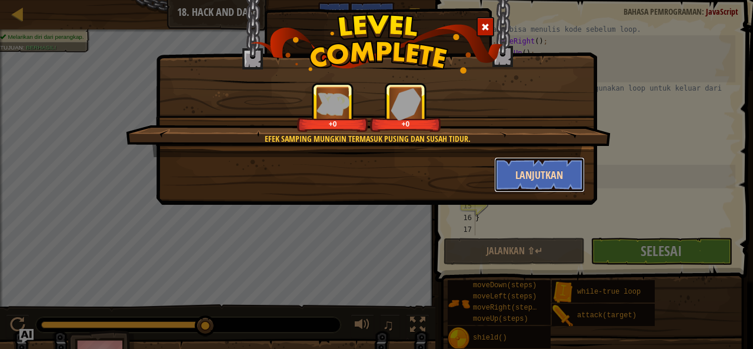
click at [515, 180] on button "Lanjutkan" at bounding box center [539, 174] width 91 height 35
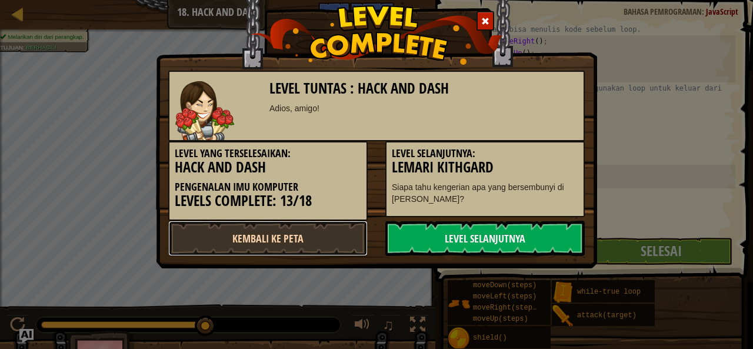
click at [308, 243] on link "Kembali ke Peta" at bounding box center [267, 238] width 199 height 35
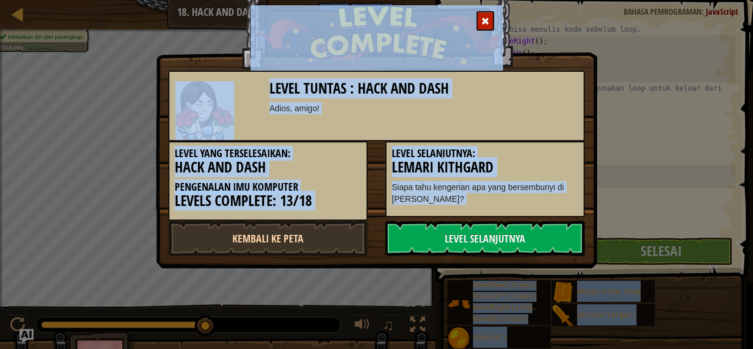
select select "id"
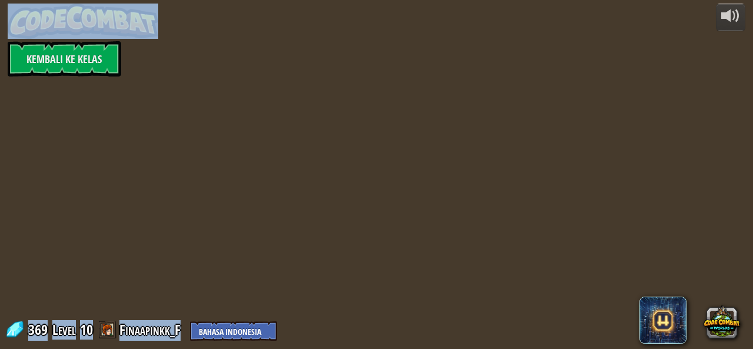
select select "id"
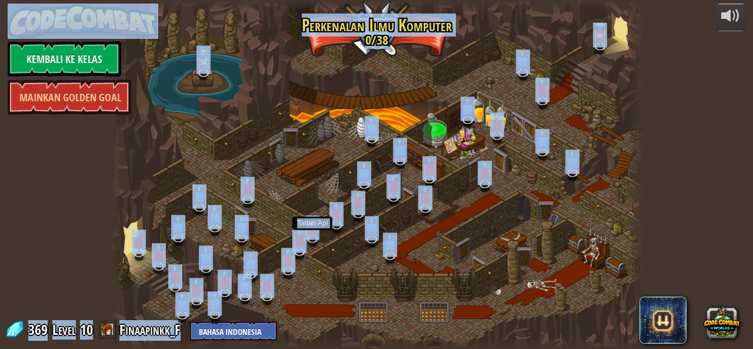
select select "id"
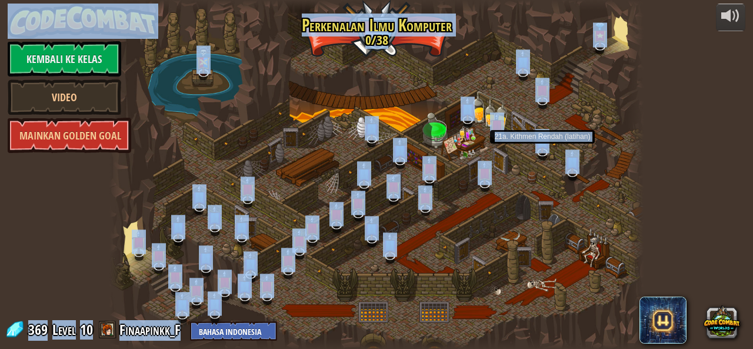
select select "id"
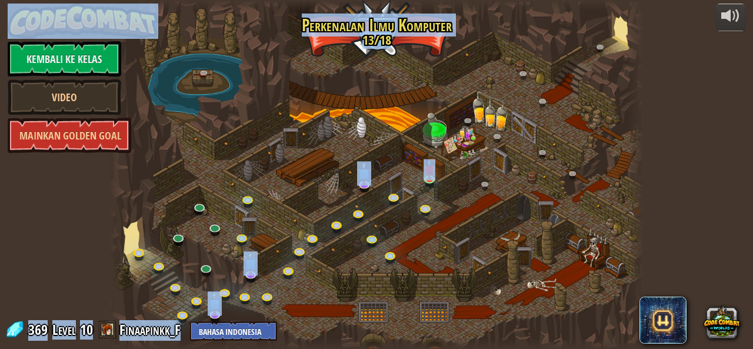
select select "id"
click at [434, 178] on img at bounding box center [429, 165] width 12 height 28
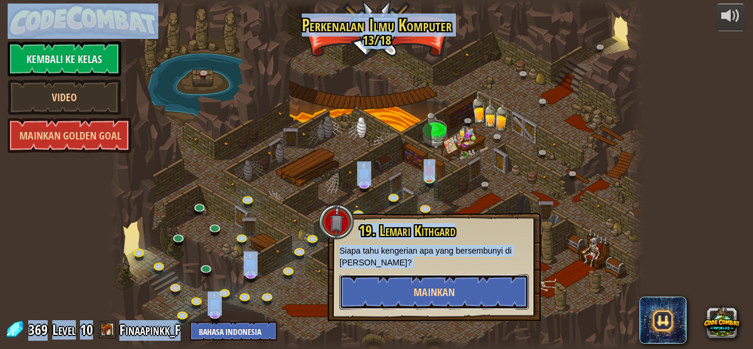
click at [411, 284] on button "Mainkan" at bounding box center [433, 291] width 189 height 35
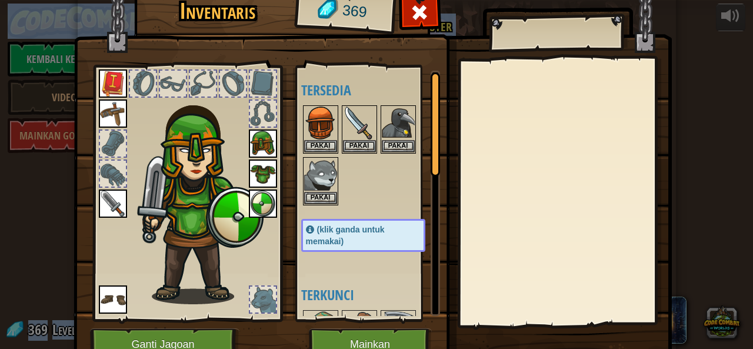
click at [373, 330] on button "Mainkan" at bounding box center [370, 344] width 123 height 32
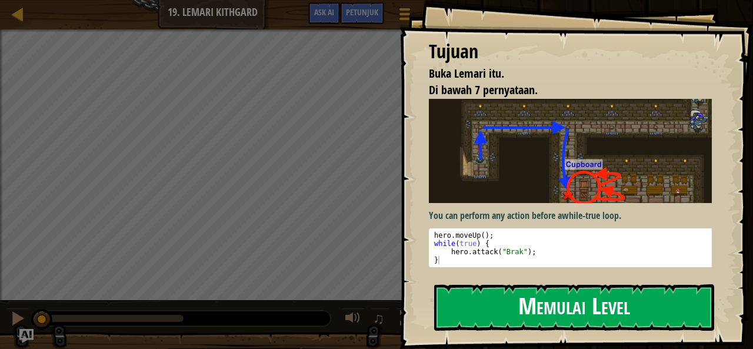
click at [556, 290] on button "Memulai Level" at bounding box center [574, 307] width 280 height 46
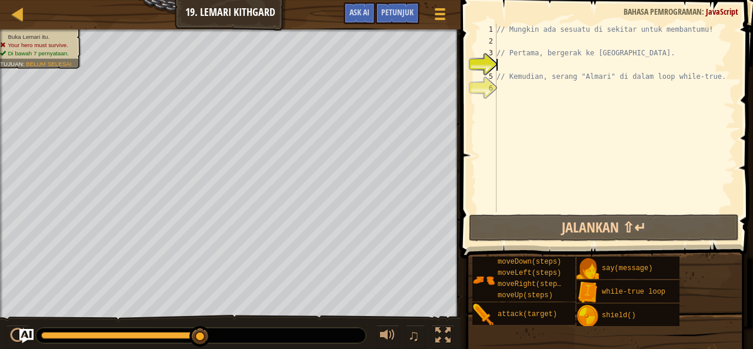
select select "id"
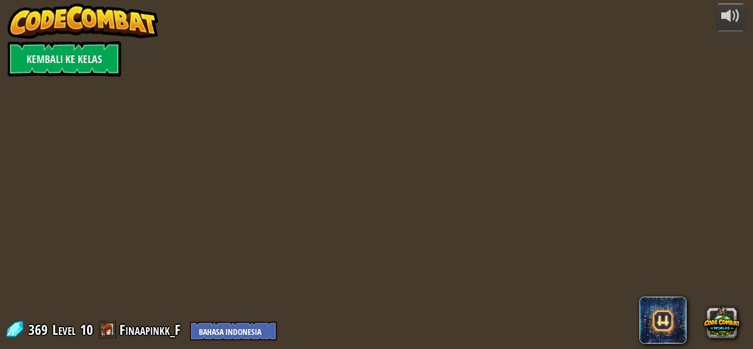
select select "id"
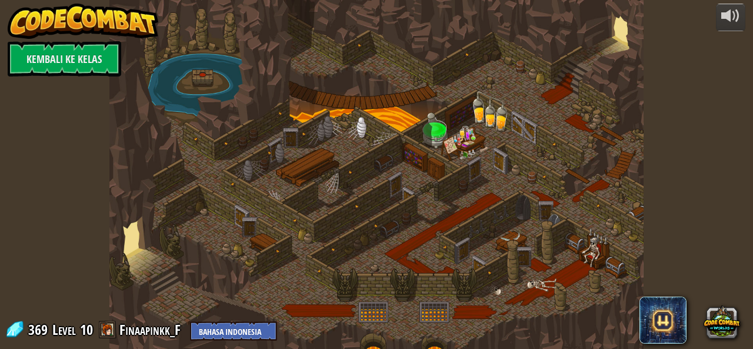
select select "id"
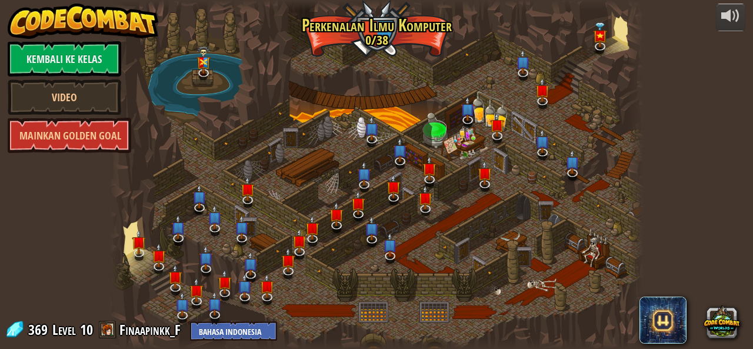
select select "id"
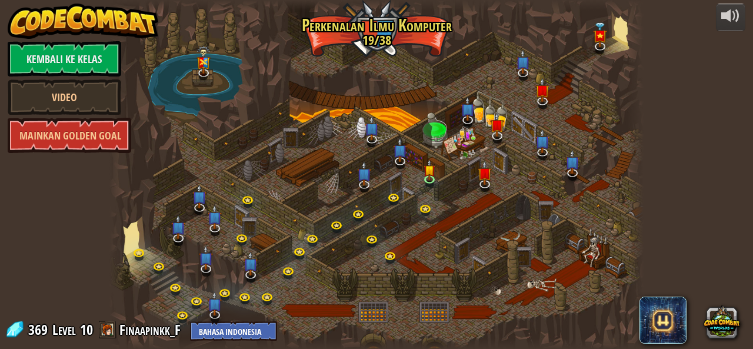
select select "id"
